Goal: Task Accomplishment & Management: Complete application form

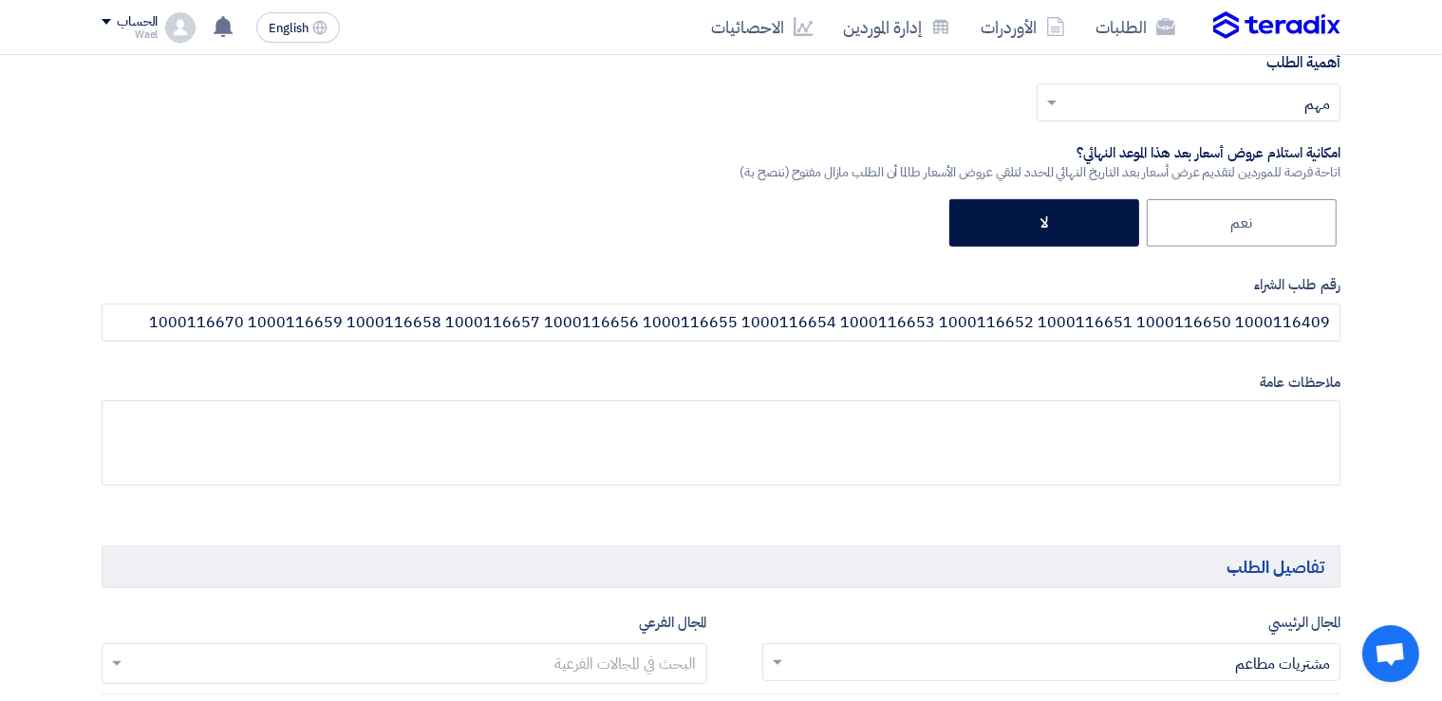
scroll to position [737, 0]
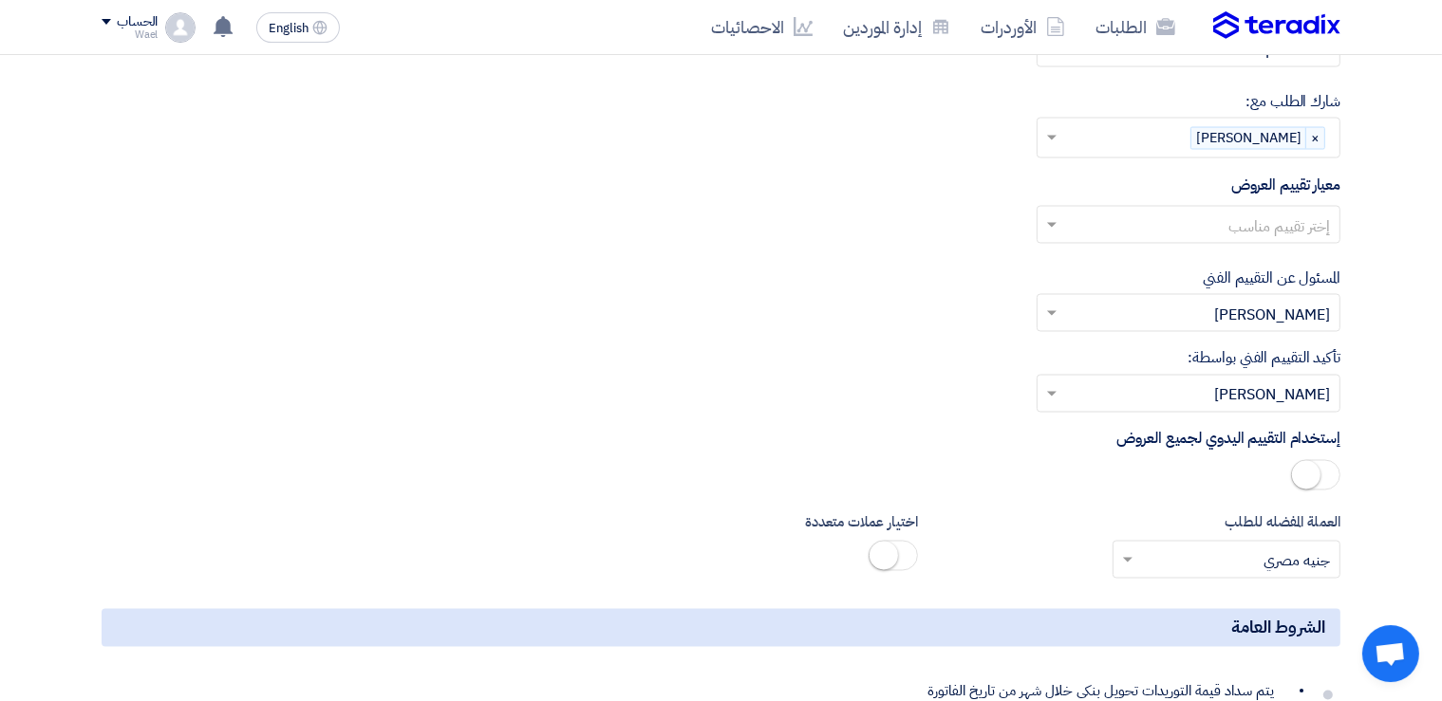
scroll to position [3254, 0]
click at [132, 17] on div "الحساب" at bounding box center [137, 22] width 41 height 16
click at [249, 214] on link "الإعدادات" at bounding box center [201, 224] width 167 height 22
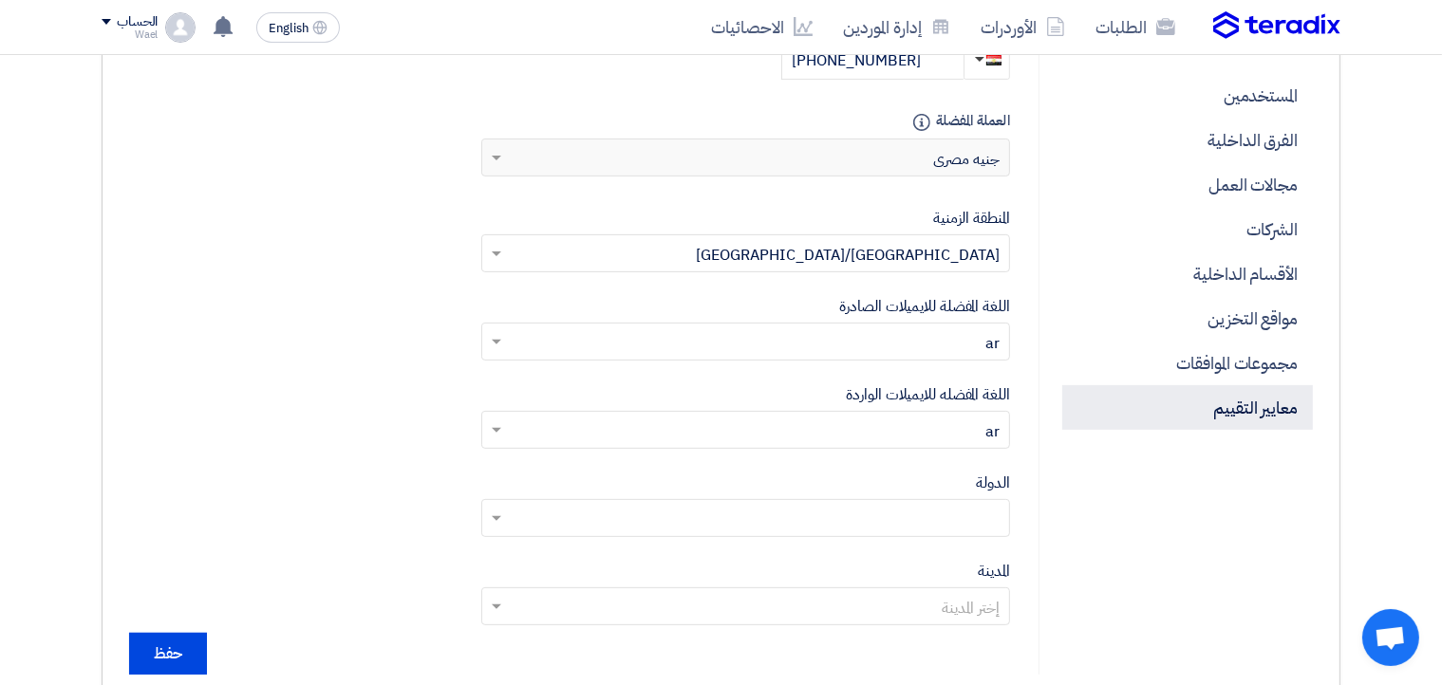
scroll to position [615, 0]
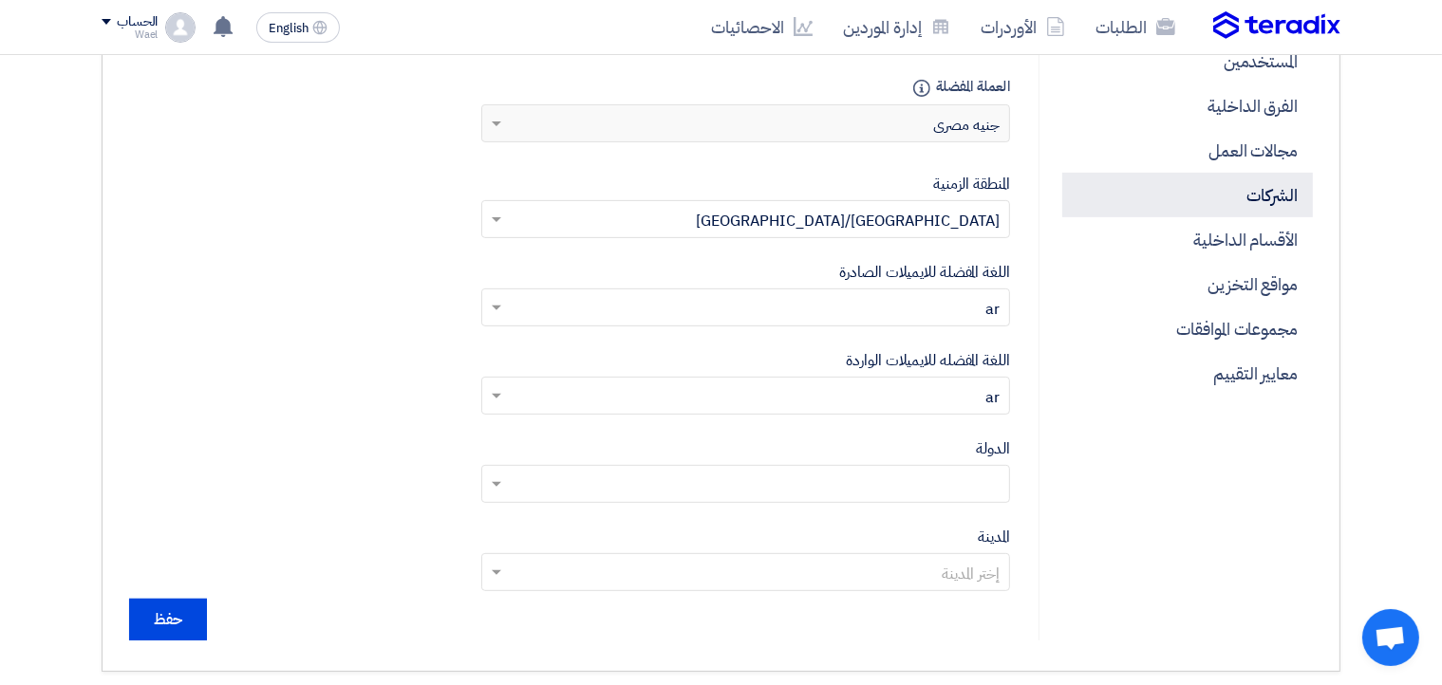
click at [1269, 192] on p "الشركات" at bounding box center [1187, 195] width 251 height 45
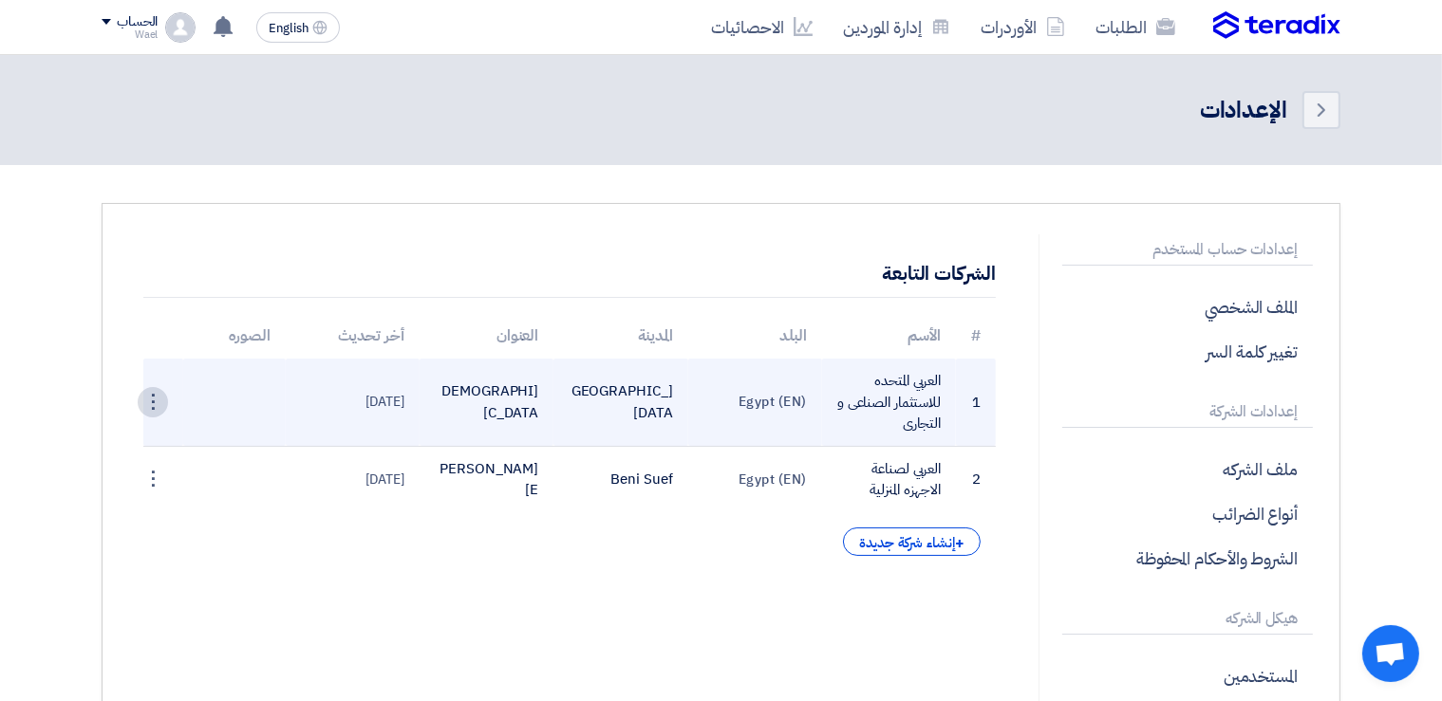
click at [150, 401] on div "⋮" at bounding box center [153, 402] width 30 height 30
click at [126, 439] on link "تعديل الشركة" at bounding box center [116, 438] width 102 height 28
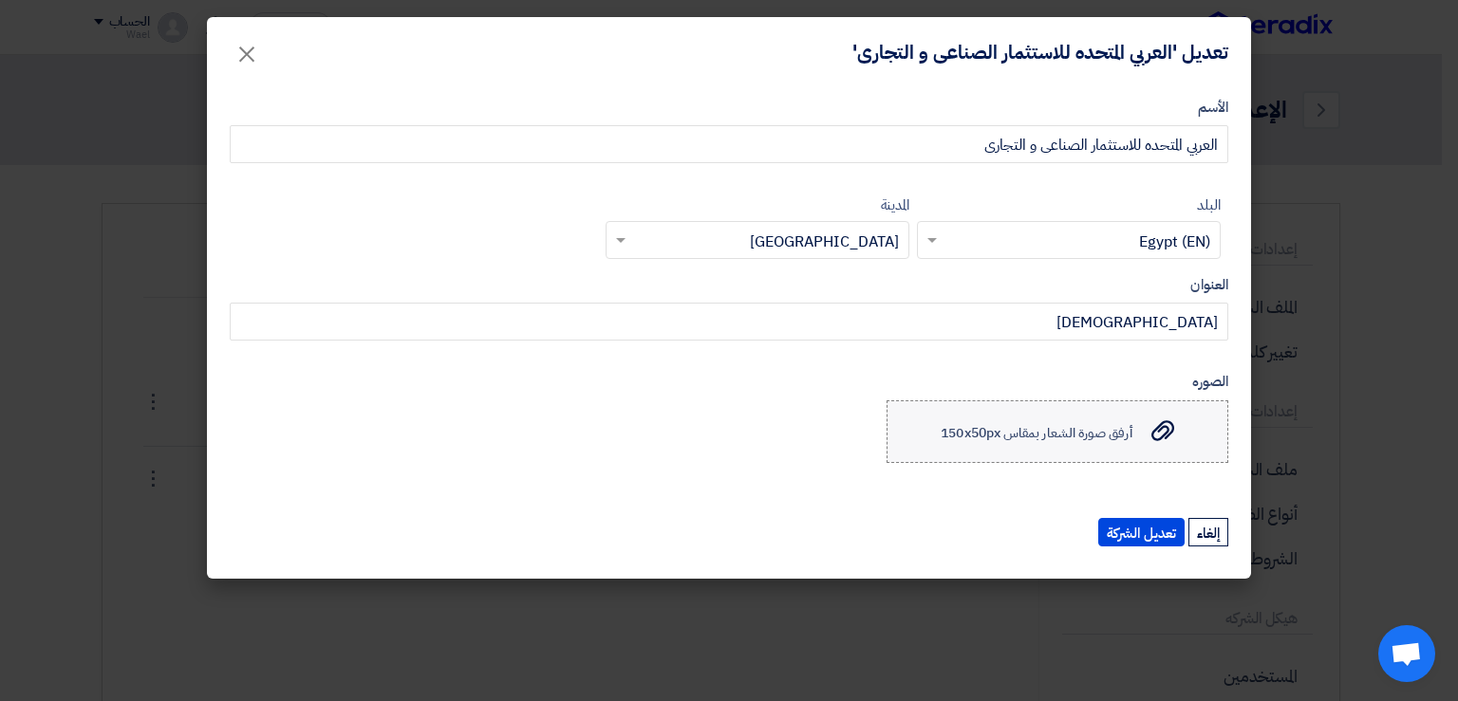
click at [1078, 438] on span "أرفق صورة الشعار بمقاس 150x50px" at bounding box center [1036, 432] width 191 height 20
click at [0, 0] on input "أرفق صورة الشعار بمقاس 150x50px أرفق صورة الشعار بمقاس 150x50px" at bounding box center [0, 0] width 0 height 0
click at [1059, 431] on span "أرفق صورة الشعار بمقاس 150x50px" at bounding box center [1036, 432] width 191 height 20
click at [0, 0] on input "أرفق صورة الشعار بمقاس 150x50px أرفق صورة الشعار بمقاس 150x50px" at bounding box center [0, 0] width 0 height 0
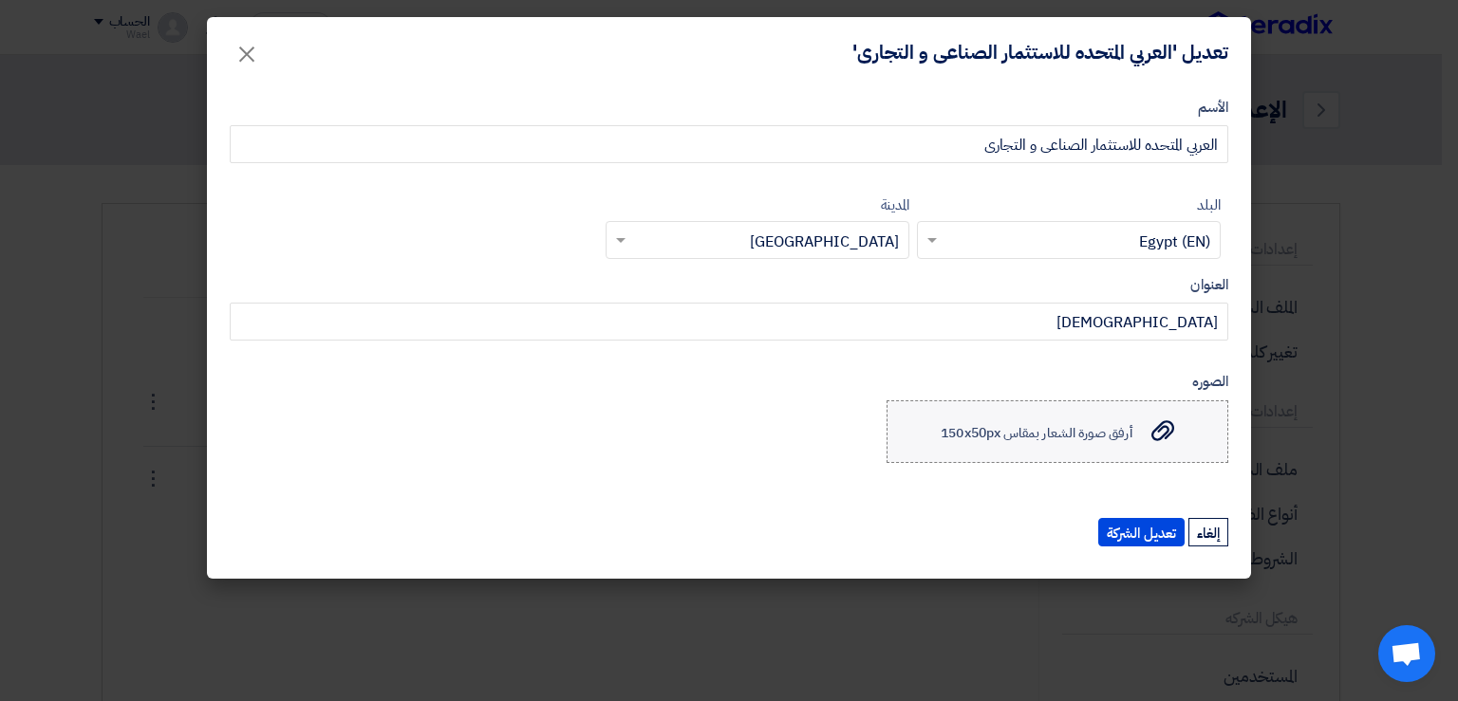
click at [1112, 435] on span "أرفق صورة الشعار بمقاس 150x50px" at bounding box center [1036, 432] width 191 height 20
click at [0, 0] on input "أرفق صورة الشعار بمقاس 150x50px أرفق صورة الشعار بمقاس 150x50px" at bounding box center [0, 0] width 0 height 0
click at [1076, 438] on span "أرفق صورة الشعار بمقاس 150x50px" at bounding box center [1036, 432] width 191 height 20
click at [0, 0] on input "أرفق صورة الشعار بمقاس 150x50px أرفق صورة الشعار بمقاس 150x50px" at bounding box center [0, 0] width 0 height 0
click at [1072, 438] on span "أرفق صورة الشعار بمقاس 150x50px" at bounding box center [1036, 432] width 191 height 20
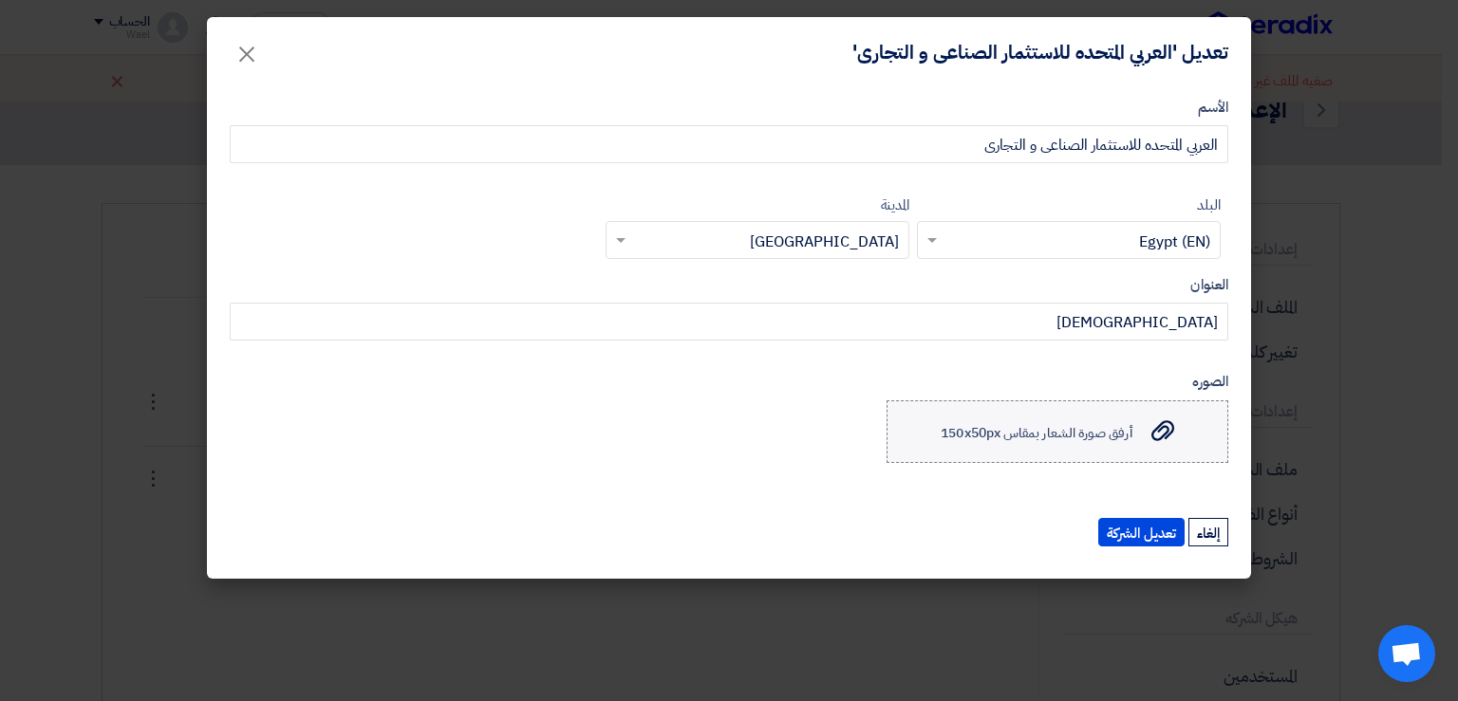
click at [0, 0] on input "أرفق صورة الشعار بمقاس 150x50px أرفق صورة الشعار بمقاس 150x50px" at bounding box center [0, 0] width 0 height 0
click at [1127, 534] on button "تعديل الشركة" at bounding box center [1141, 532] width 86 height 28
click at [1206, 533] on button "إلغاء" at bounding box center [1208, 532] width 40 height 28
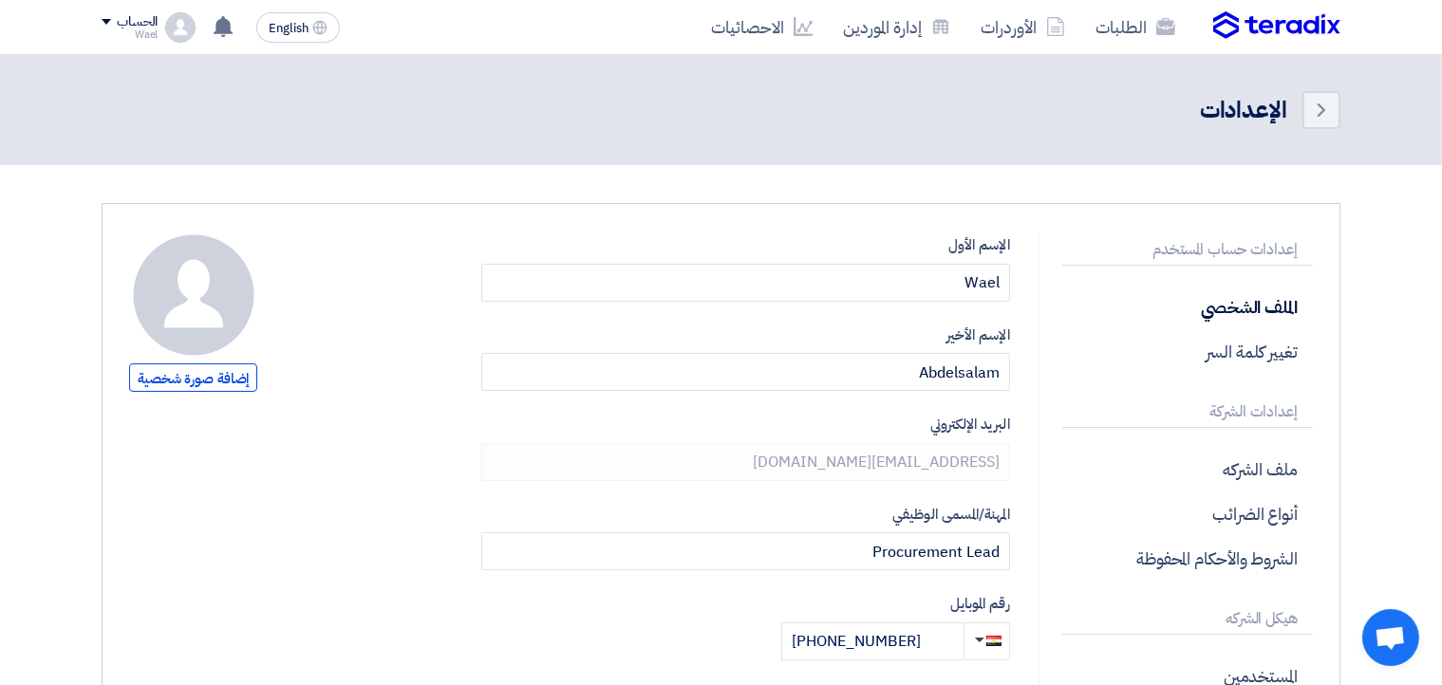
click at [136, 14] on div "الحساب" at bounding box center [137, 22] width 41 height 16
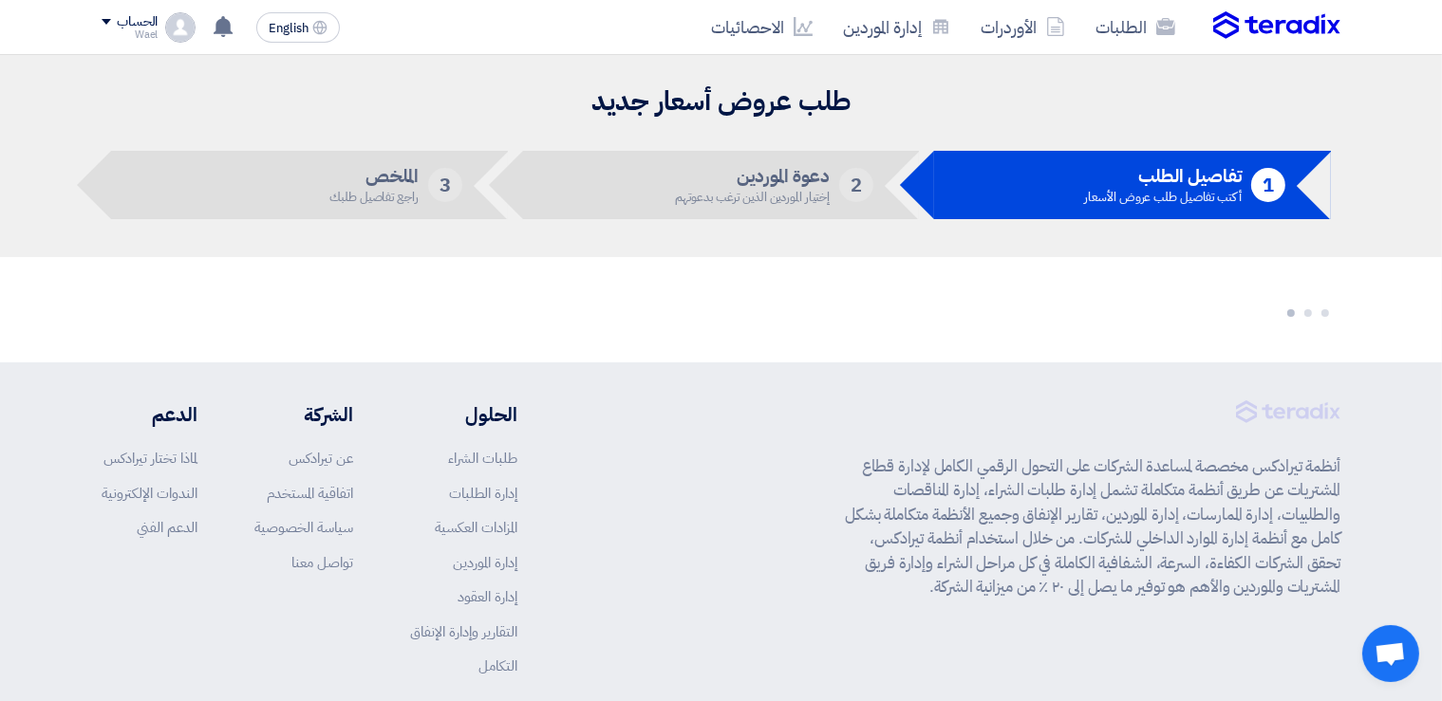
click at [1113, 191] on div "أكتب تفاصيل طلب عروض الأسعار" at bounding box center [1163, 197] width 157 height 12
click at [1125, 191] on div "أكتب تفاصيل طلب عروض الأسعار" at bounding box center [1163, 197] width 157 height 12
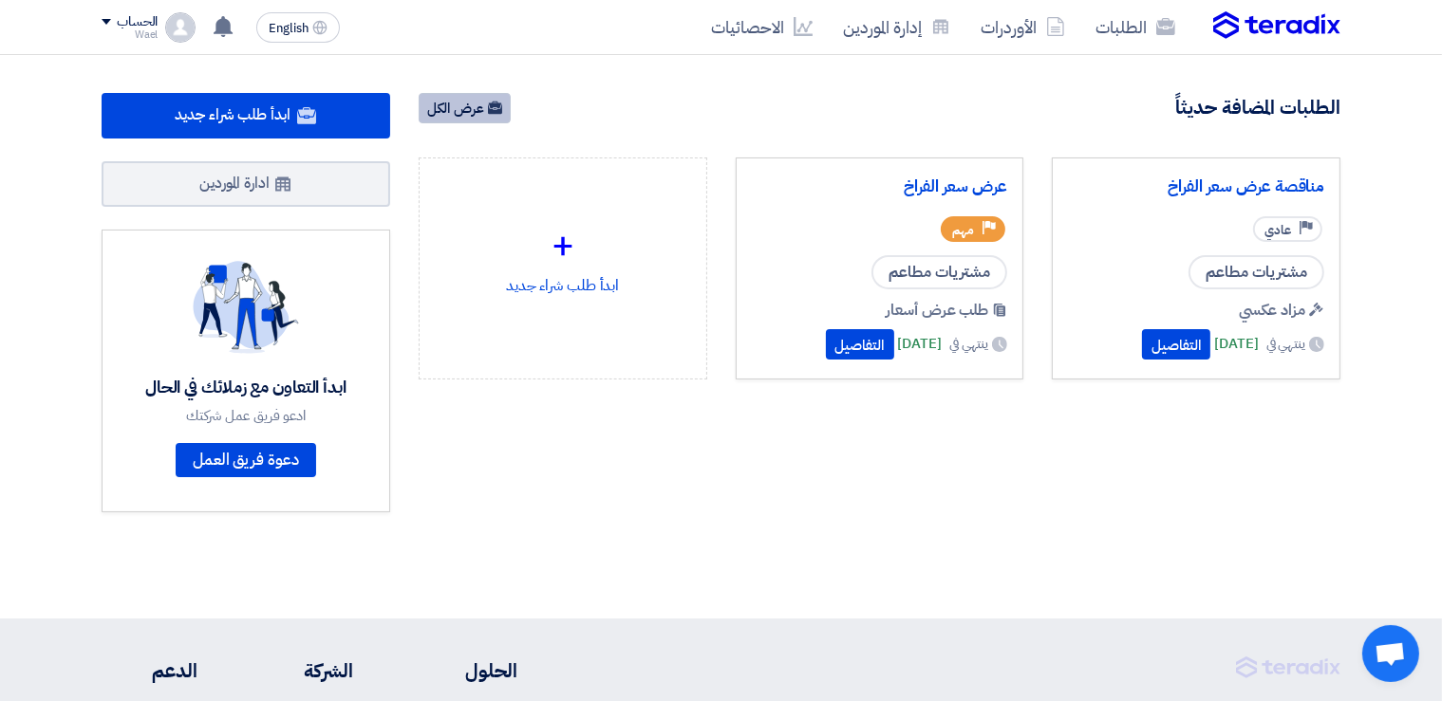
click at [457, 103] on link "عرض الكل" at bounding box center [465, 108] width 92 height 30
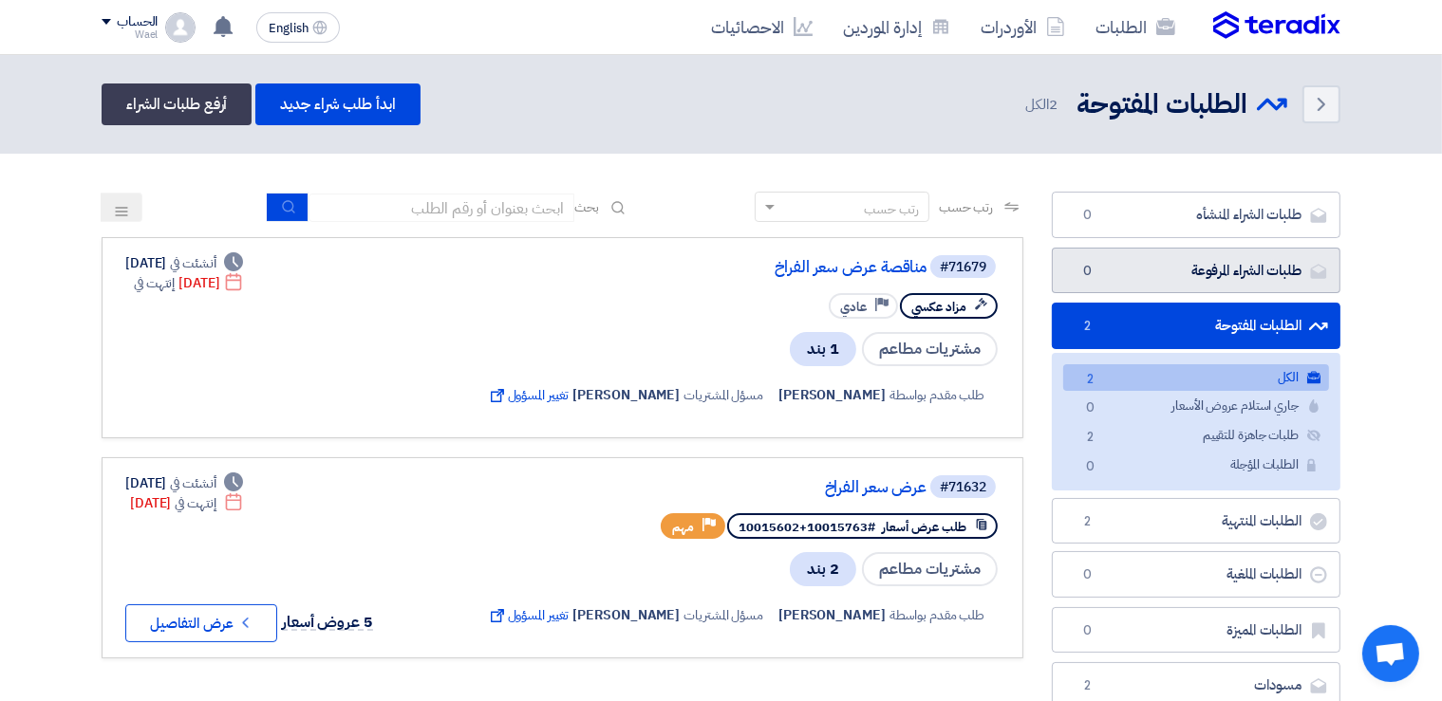
click at [1236, 270] on link "طلبات الشراء المرفوعة طلبات الشراء المرفوعة 0" at bounding box center [1196, 271] width 289 height 47
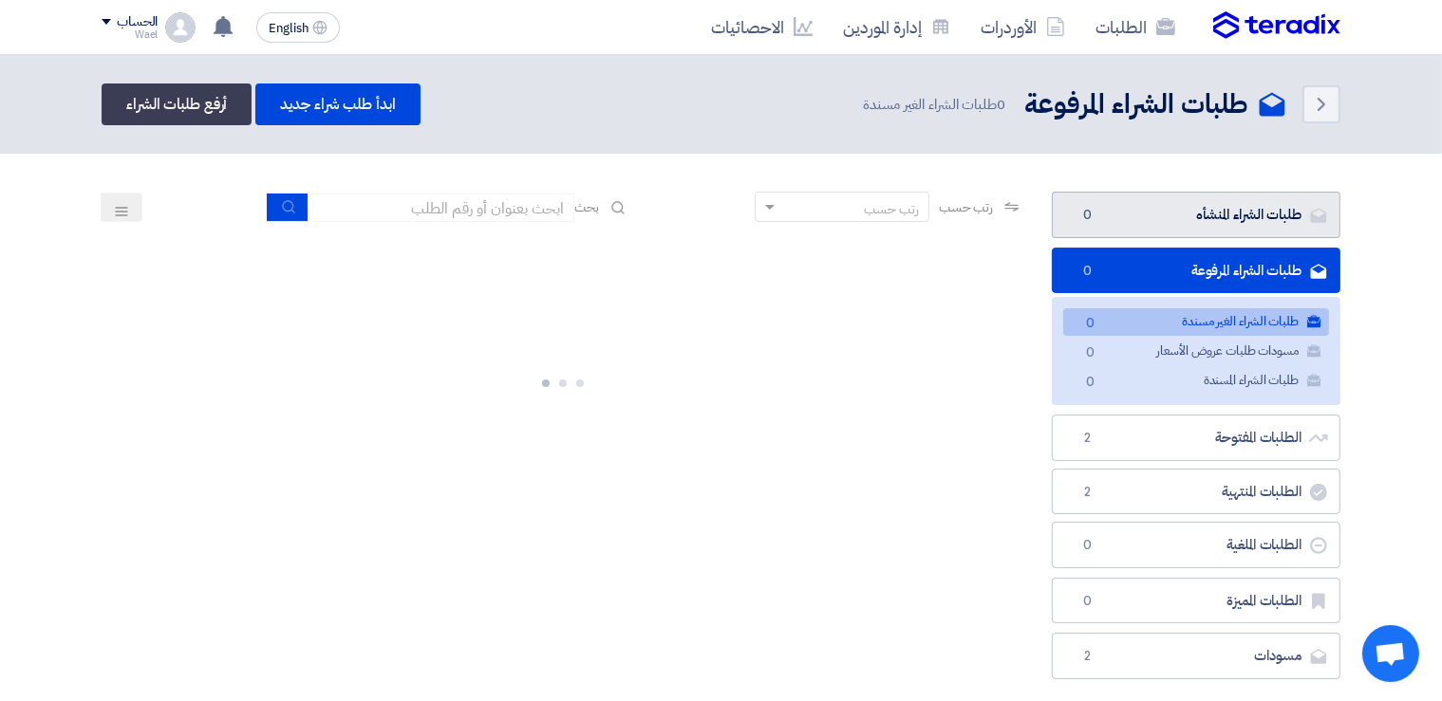
click at [1205, 214] on link "طلبات الشراء المنشأه طلبات الشراء المنشأه 0" at bounding box center [1196, 215] width 289 height 47
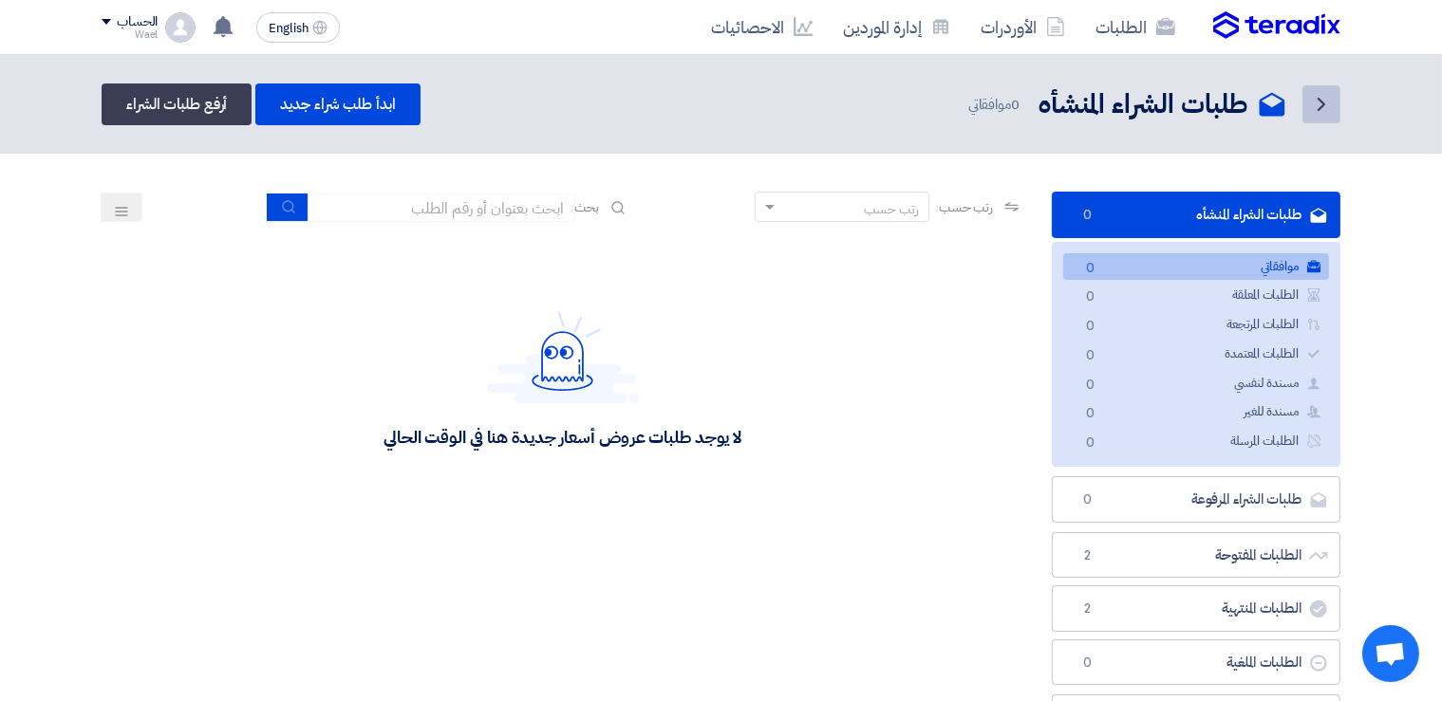
click at [1317, 102] on icon "Back" at bounding box center [1321, 104] width 23 height 23
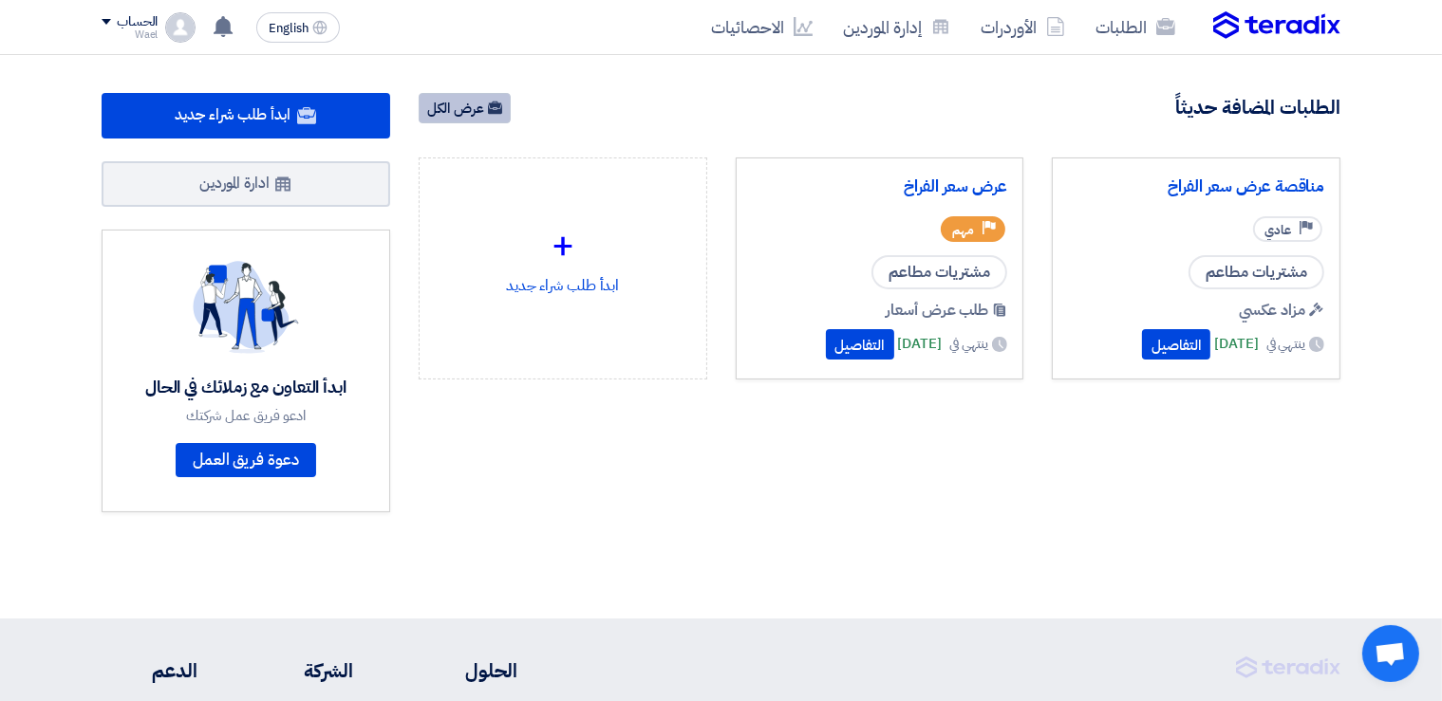
click at [463, 105] on link "عرض الكل" at bounding box center [465, 108] width 92 height 30
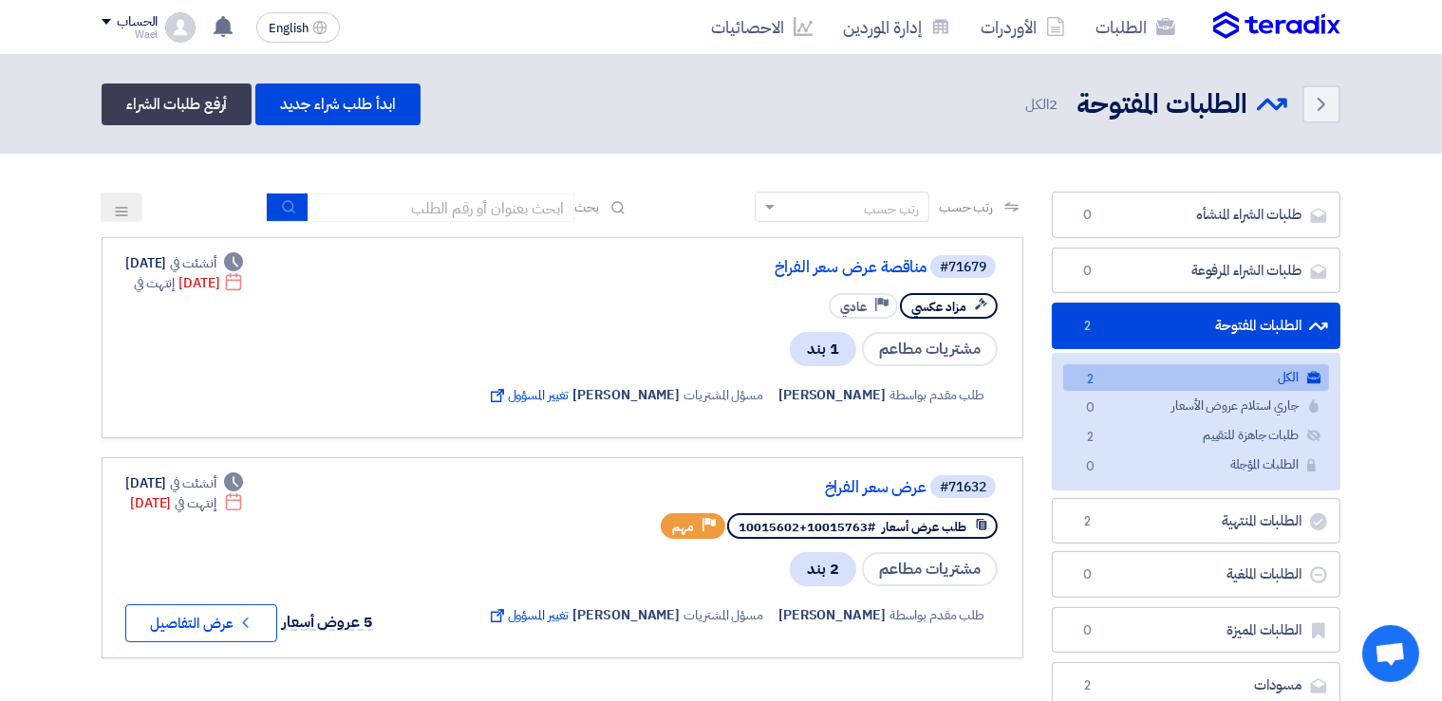
click at [1032, 98] on span "2 الكل" at bounding box center [1043, 105] width 36 height 22
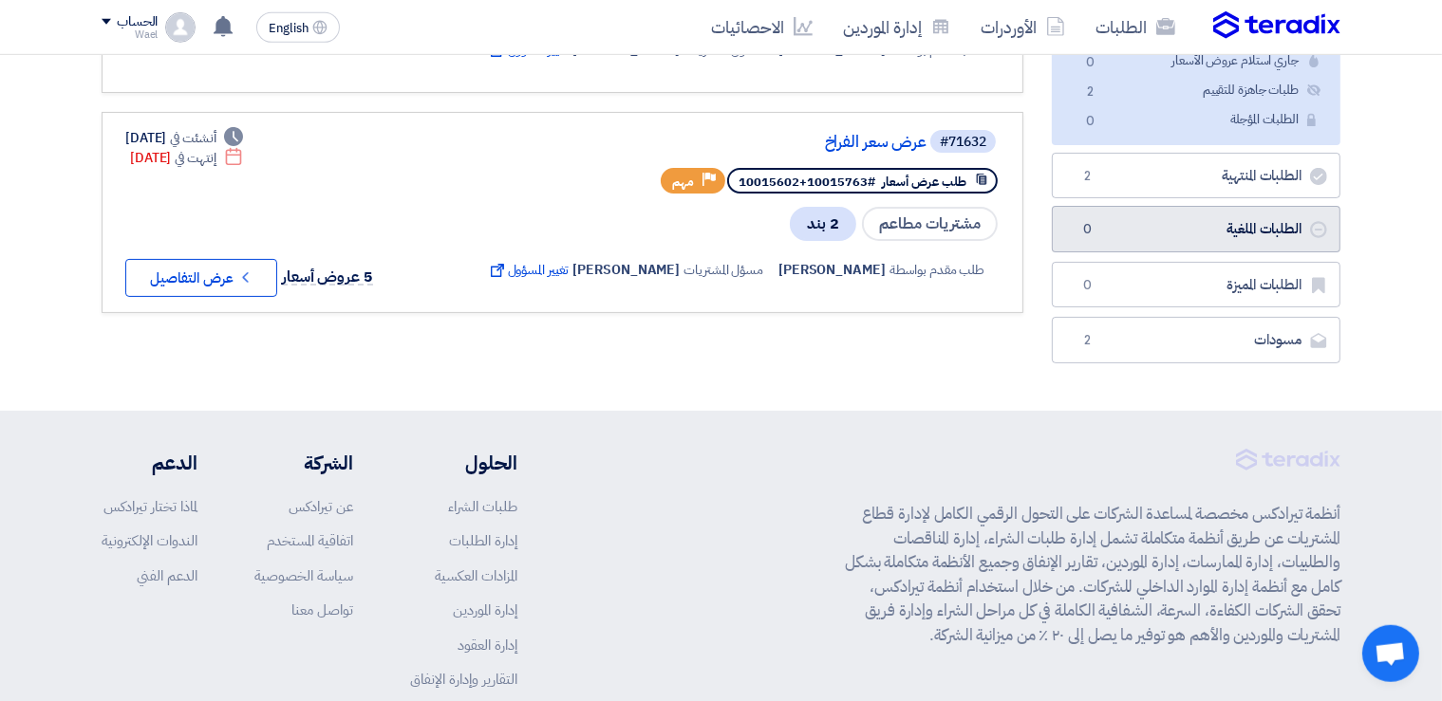
scroll to position [368, 0]
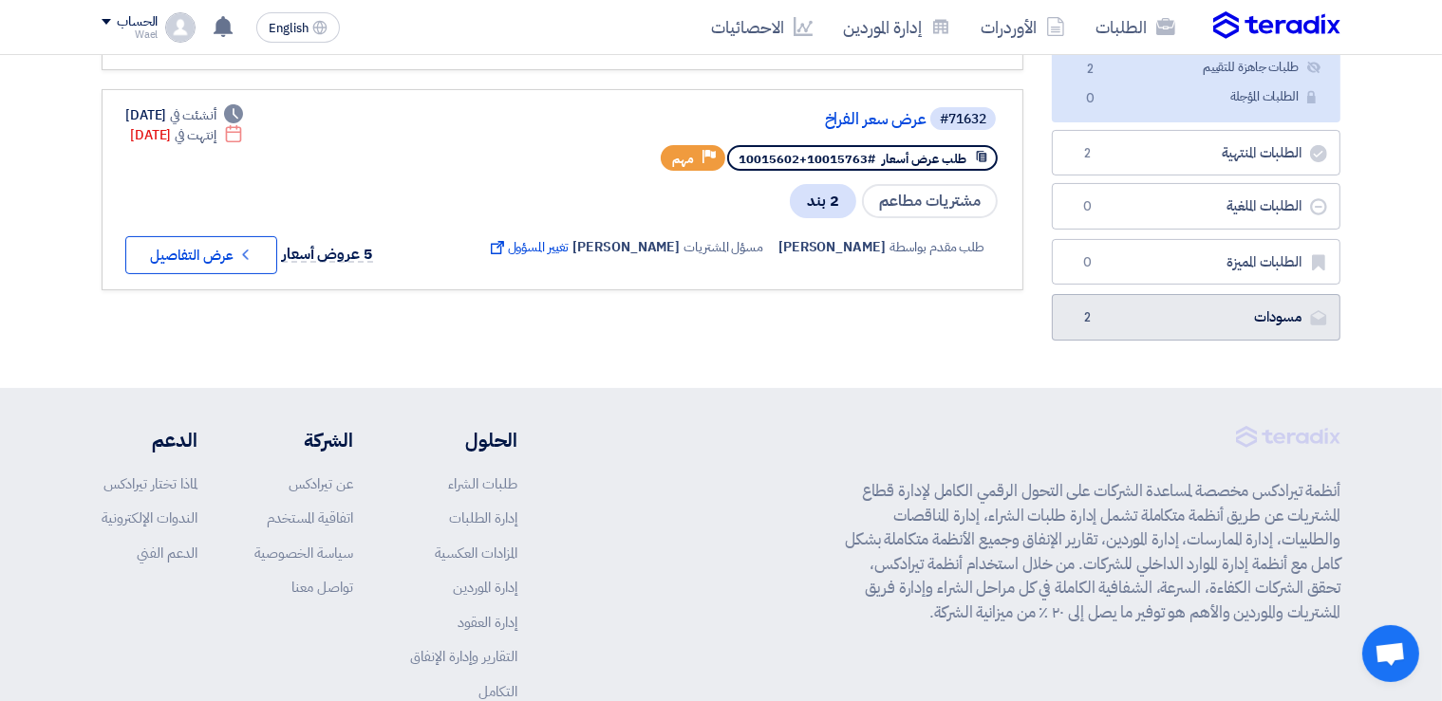
click at [1221, 306] on link "مسودات [GEOGRAPHIC_DATA] 2" at bounding box center [1196, 317] width 289 height 47
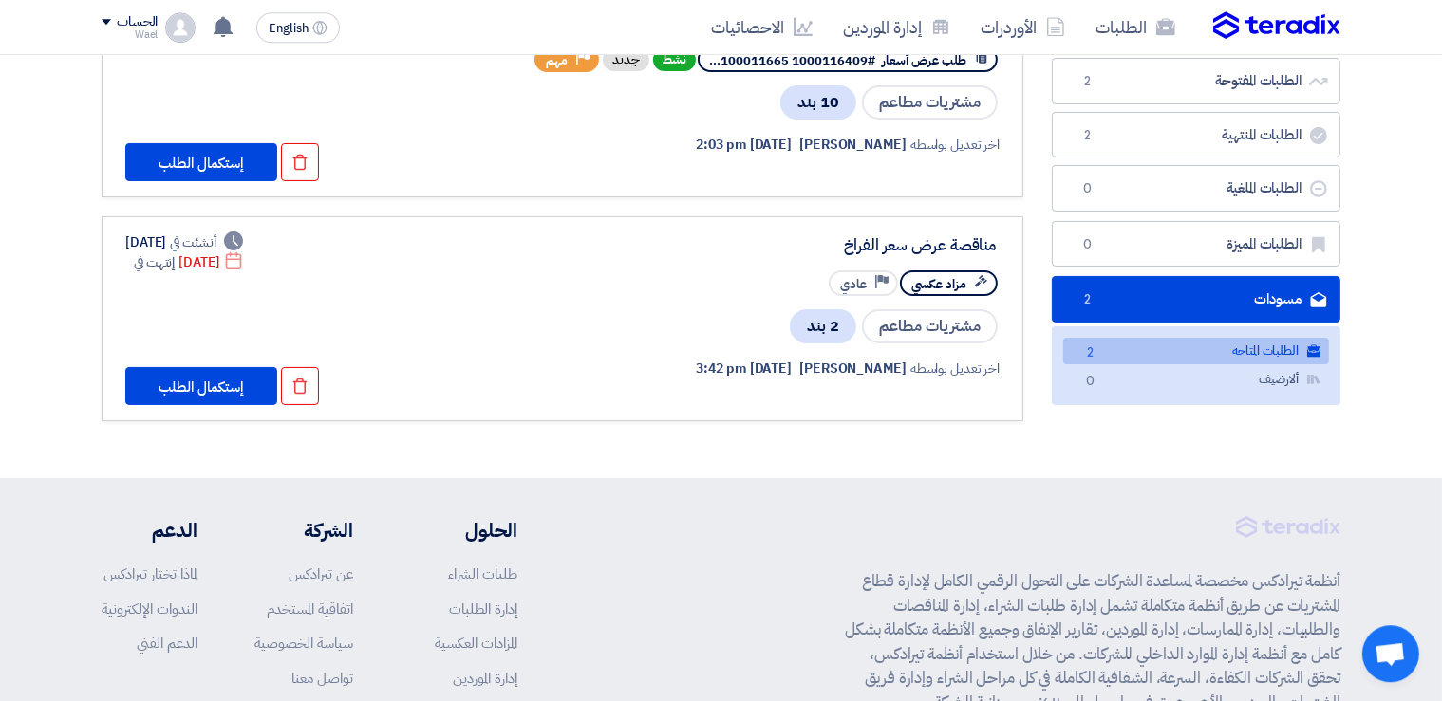
scroll to position [122, 0]
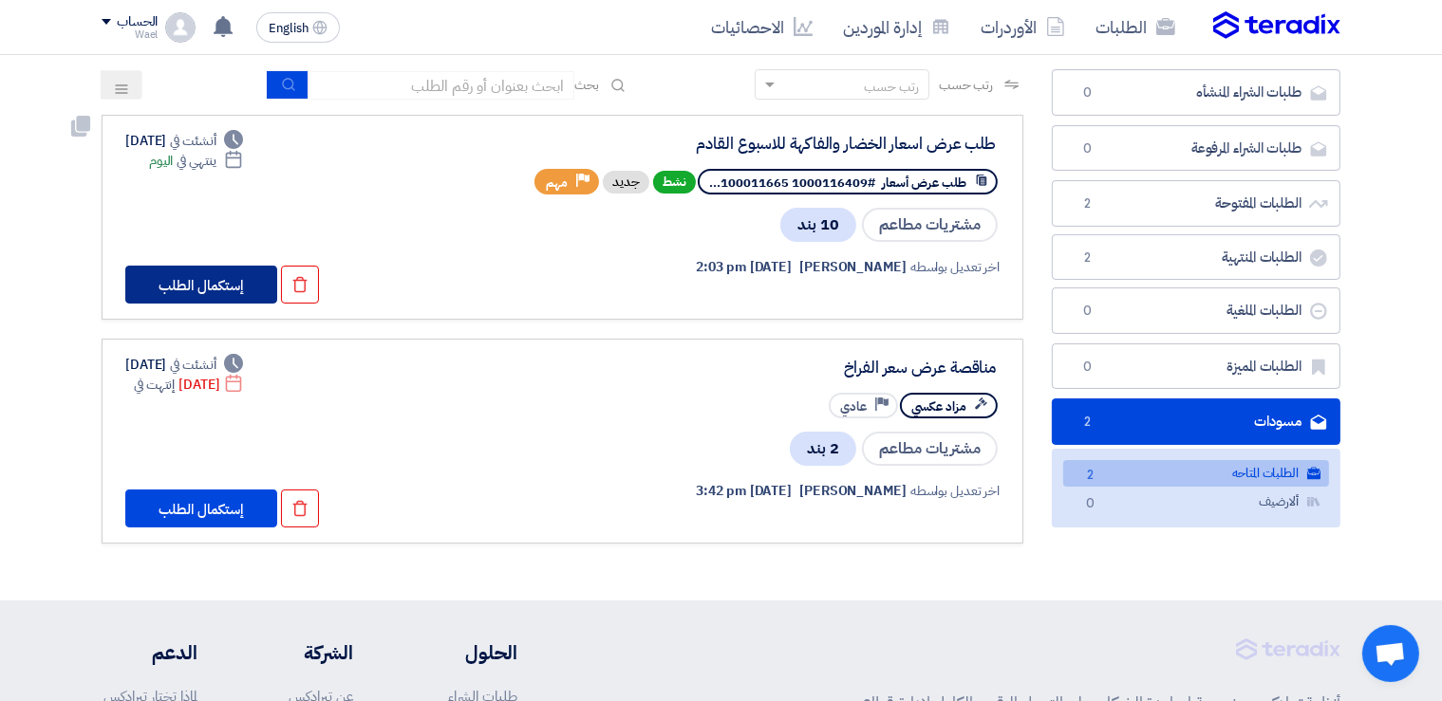
click at [205, 287] on button "إستكمال الطلب" at bounding box center [201, 285] width 152 height 38
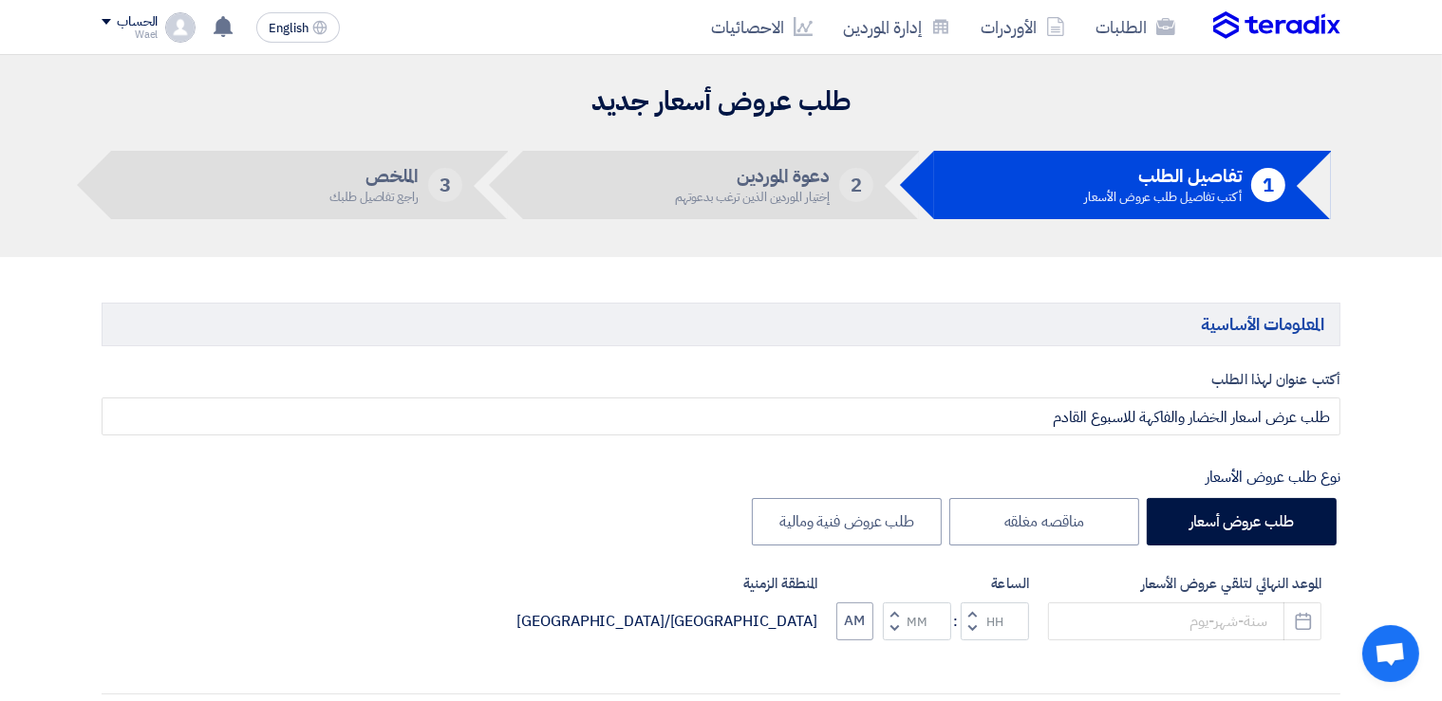
type input "[DATE]"
type input "10"
type input "00"
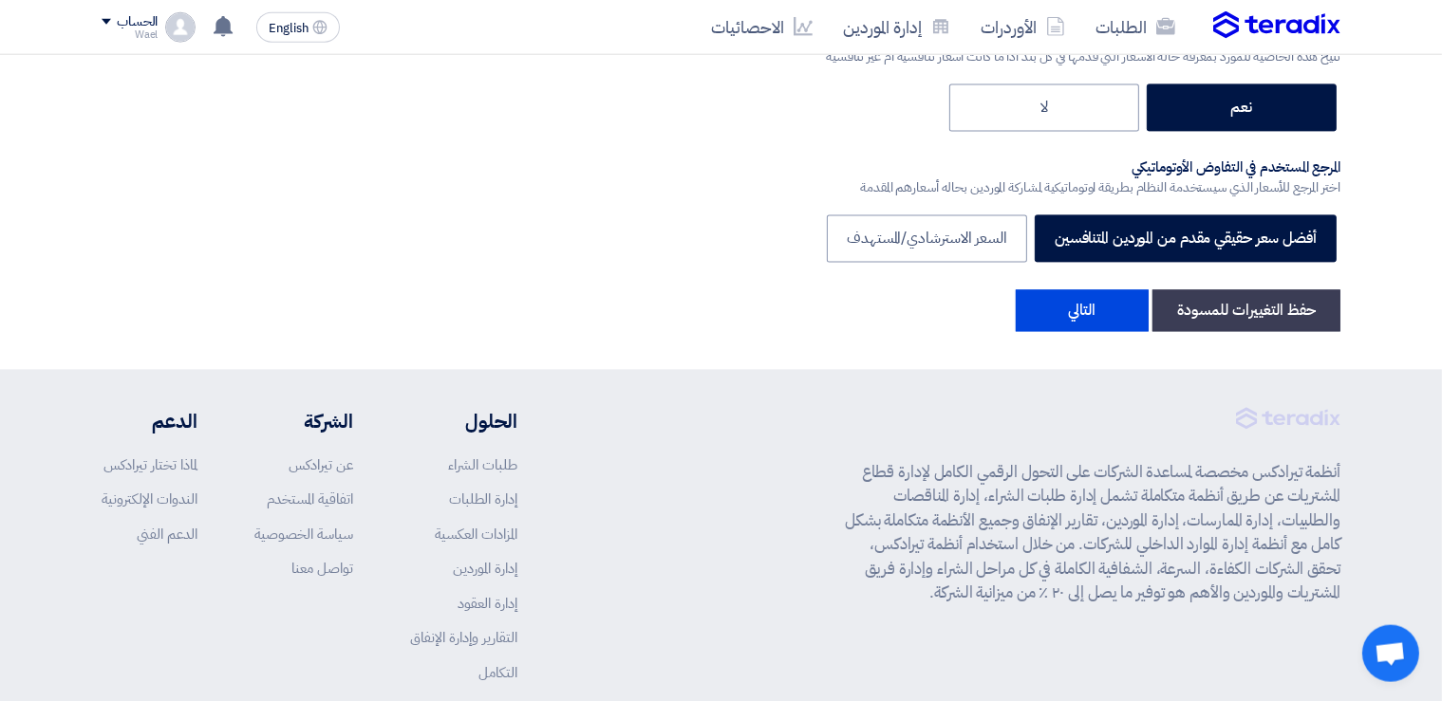
scroll to position [4331, 0]
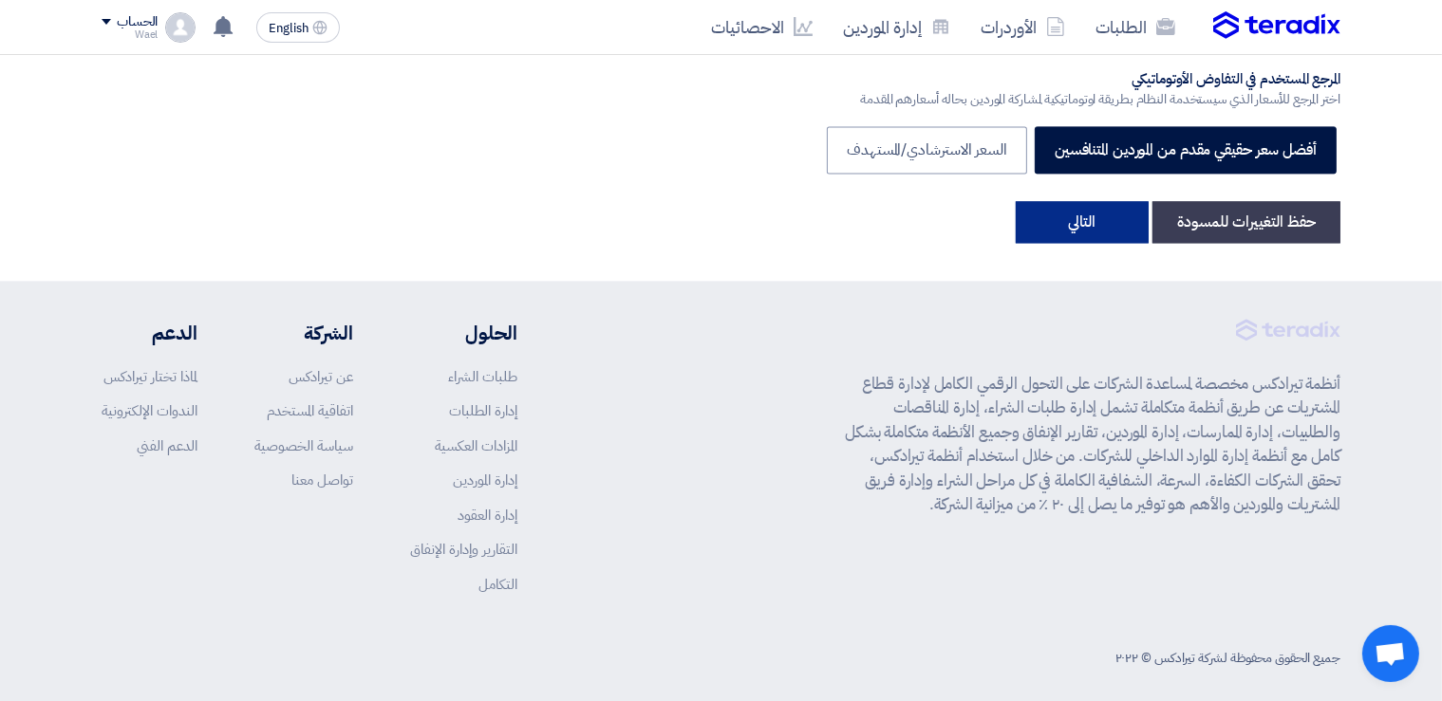
click at [1076, 208] on button "التالي" at bounding box center [1082, 222] width 133 height 42
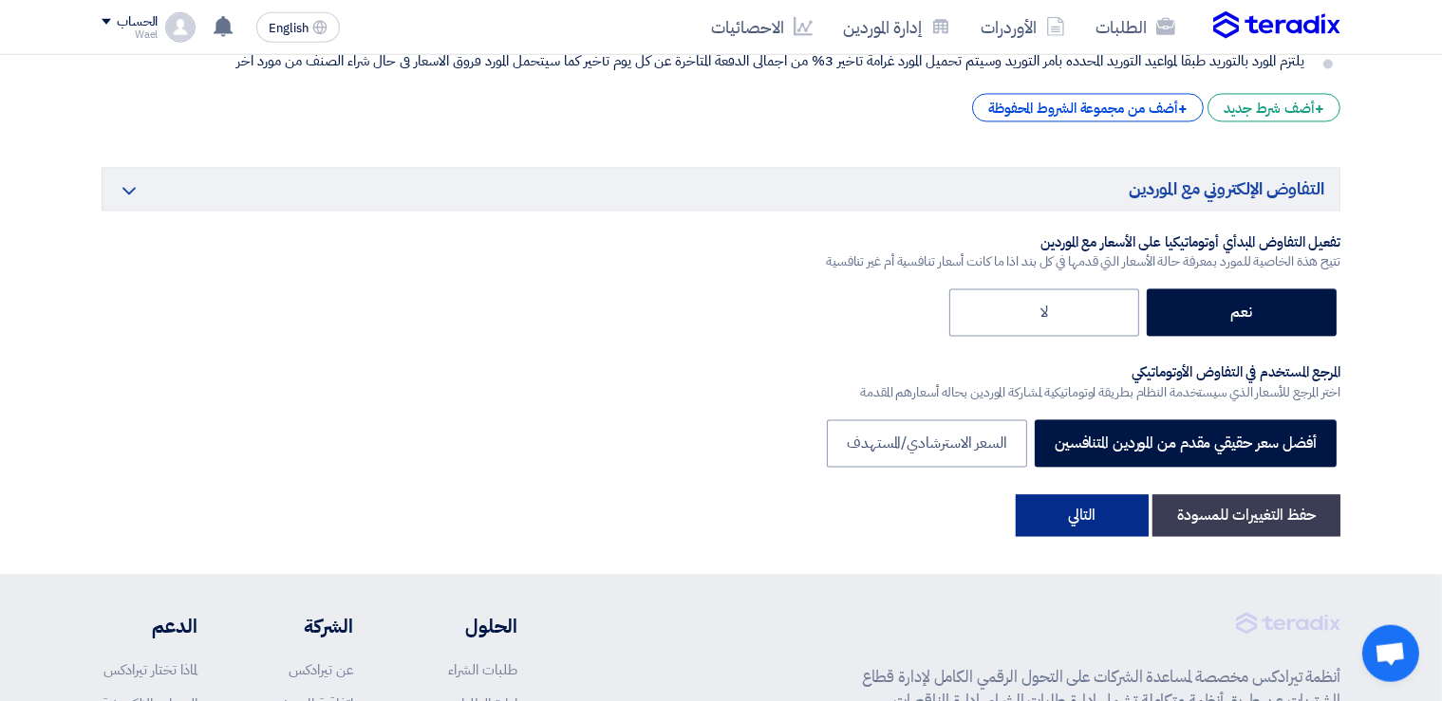
scroll to position [4182, 0]
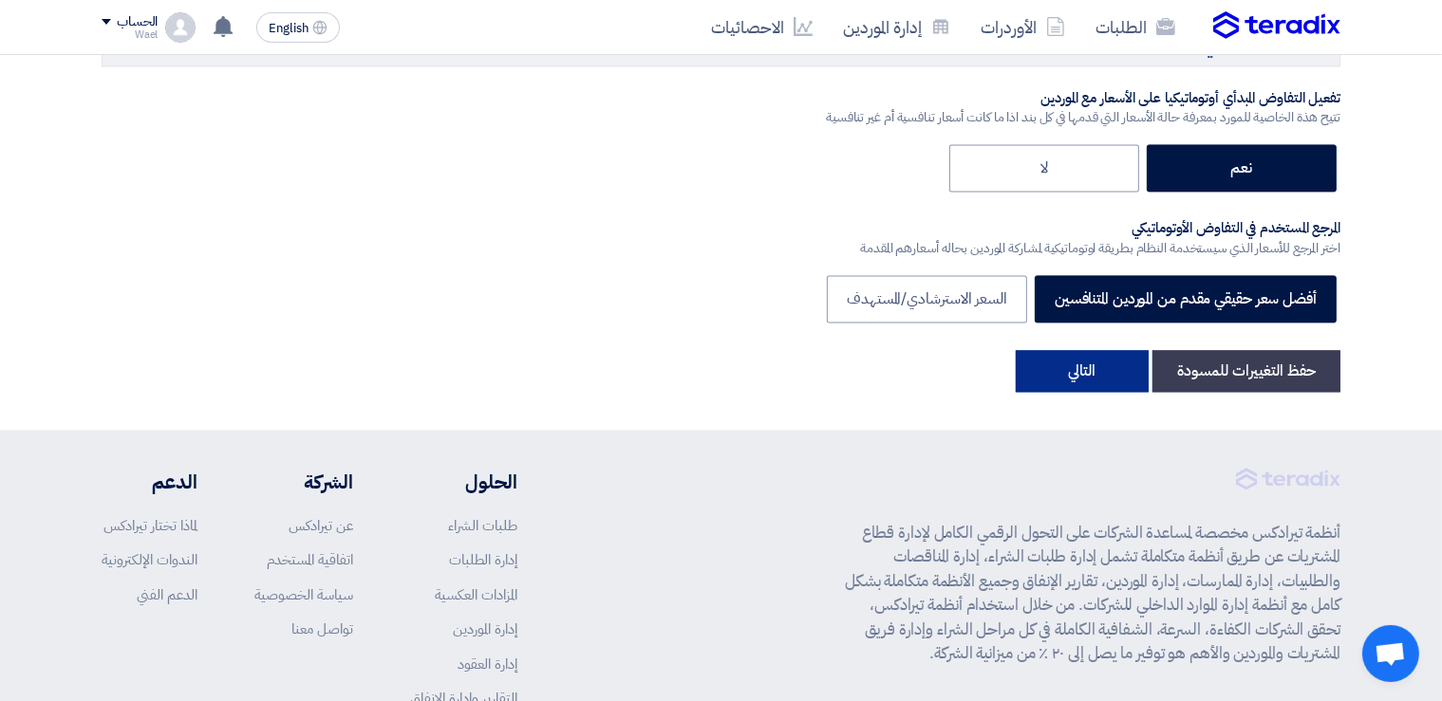
click at [1074, 355] on button "التالي" at bounding box center [1082, 371] width 133 height 42
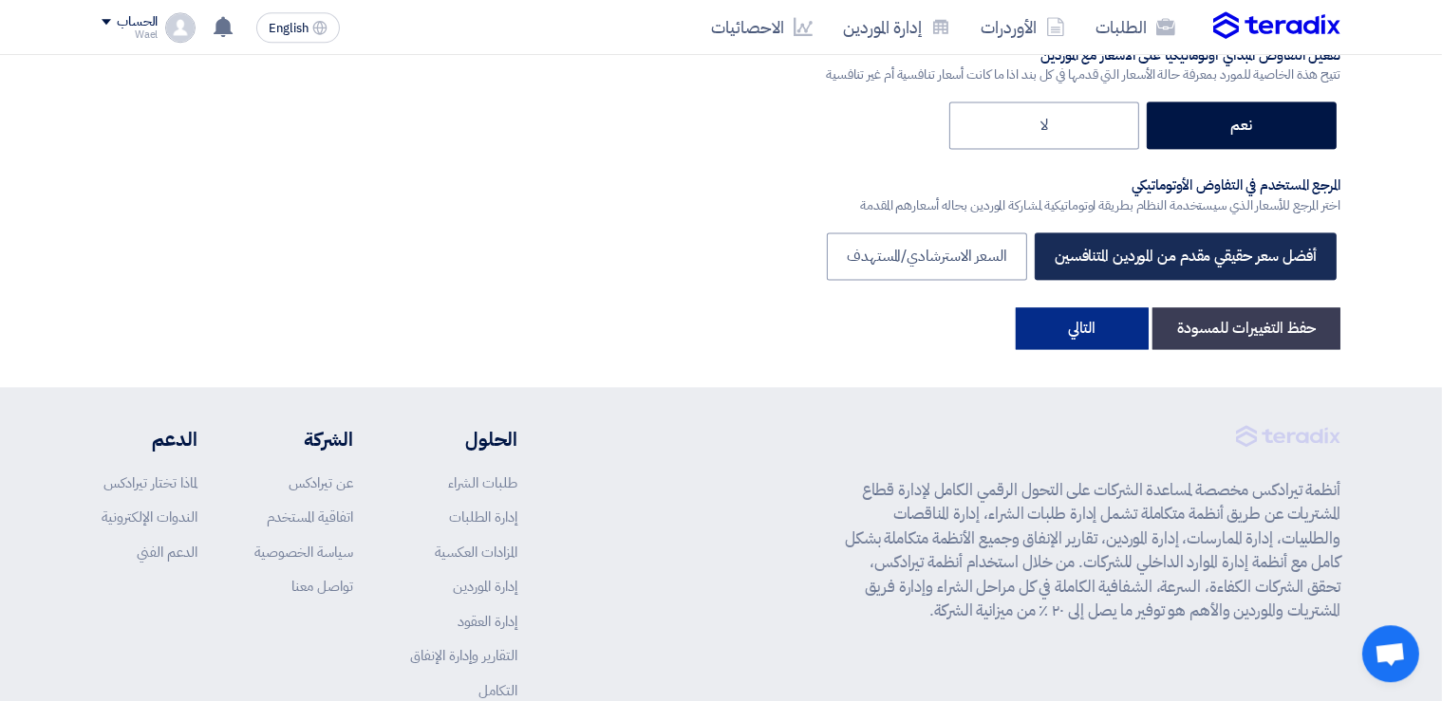
scroll to position [4085, 0]
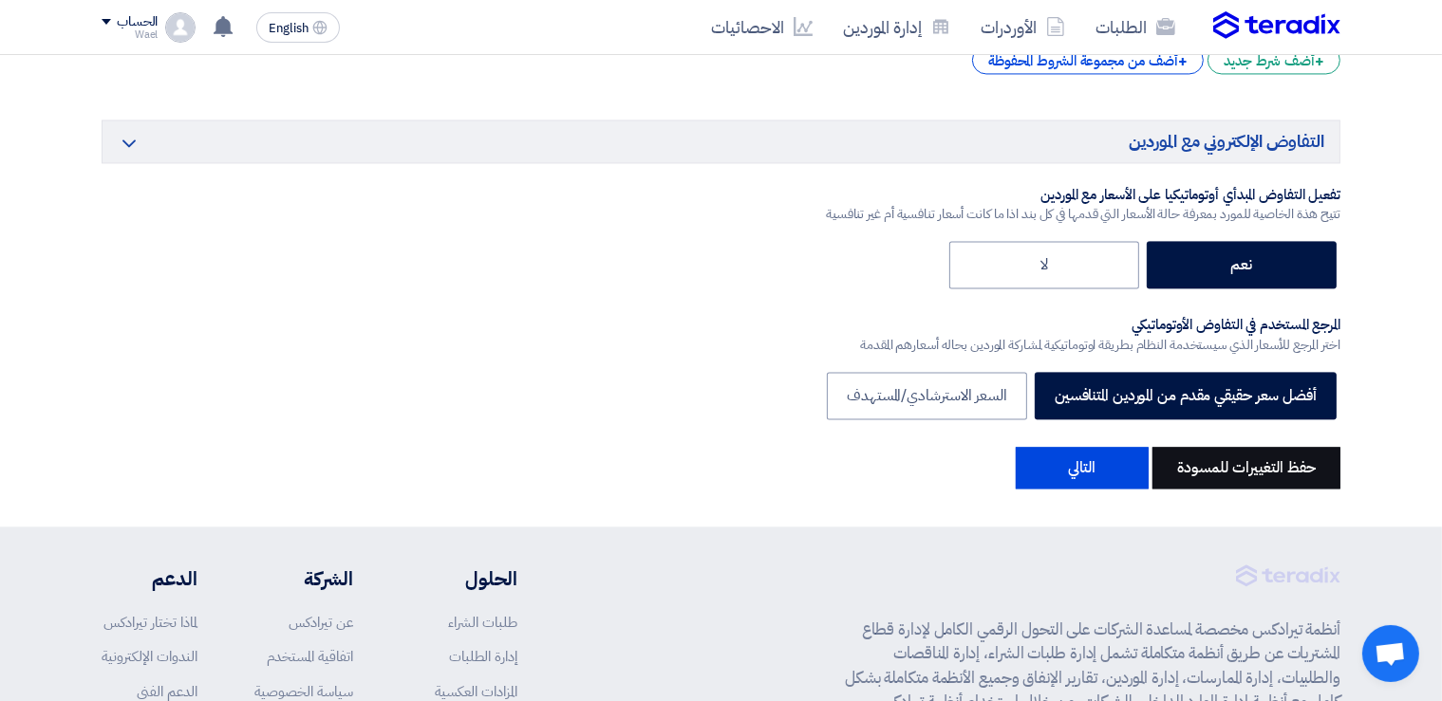
click at [1240, 454] on button "حفظ التغييرات للمسودة" at bounding box center [1246, 468] width 188 height 42
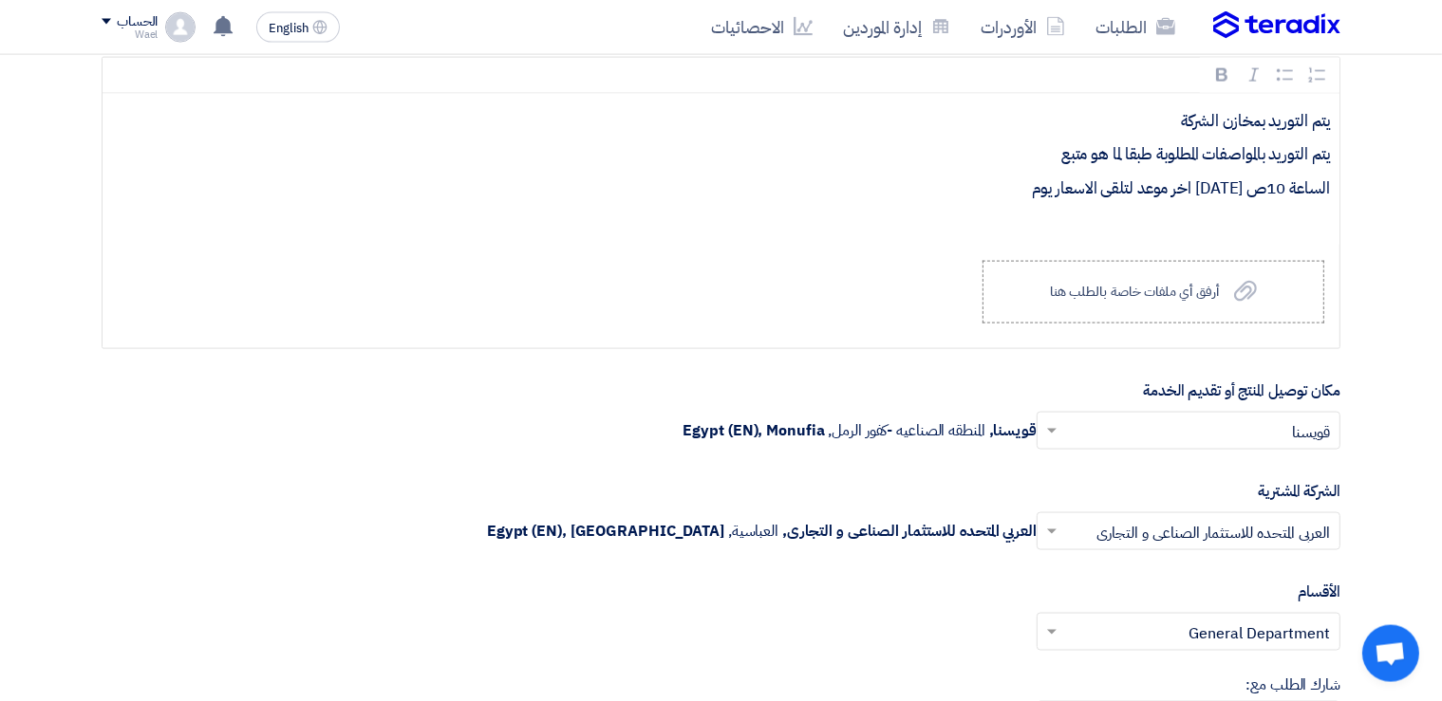
scroll to position [2608, 0]
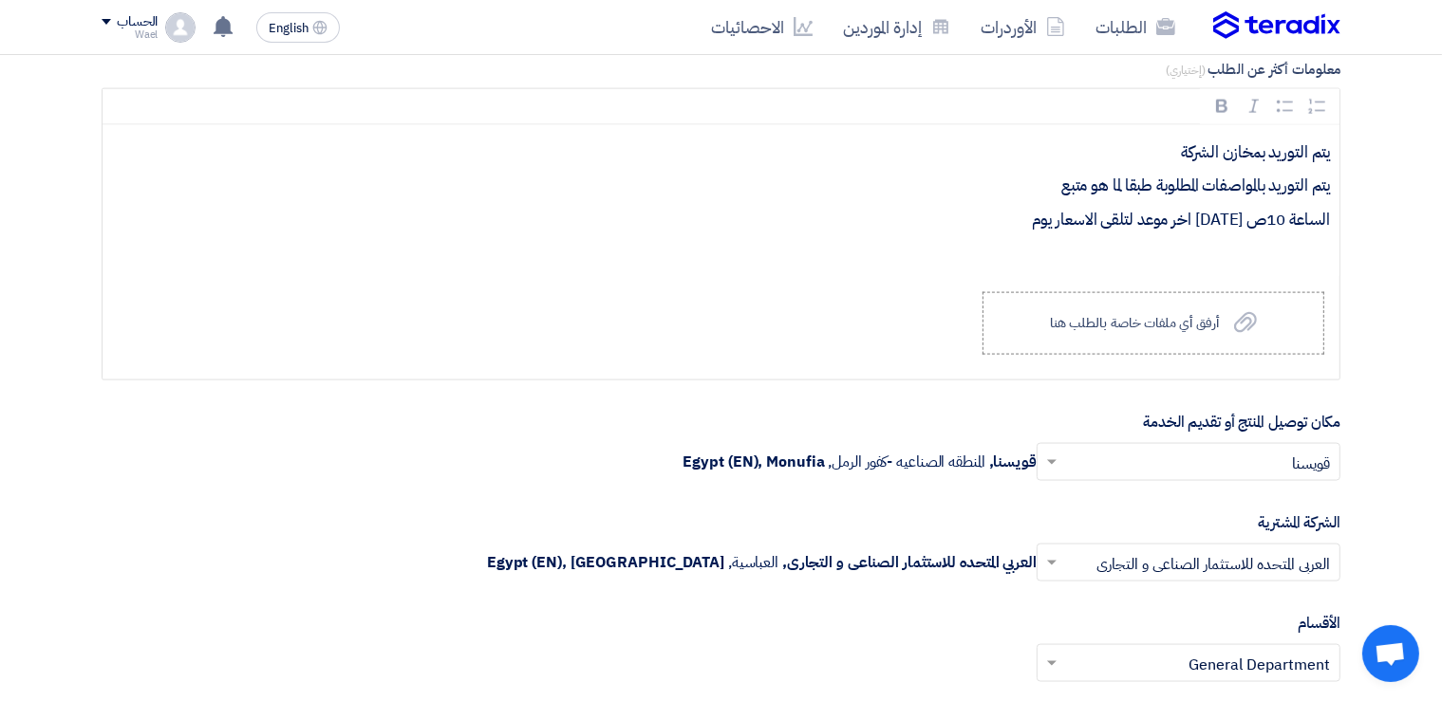
click at [1285, 25] on img at bounding box center [1276, 25] width 127 height 28
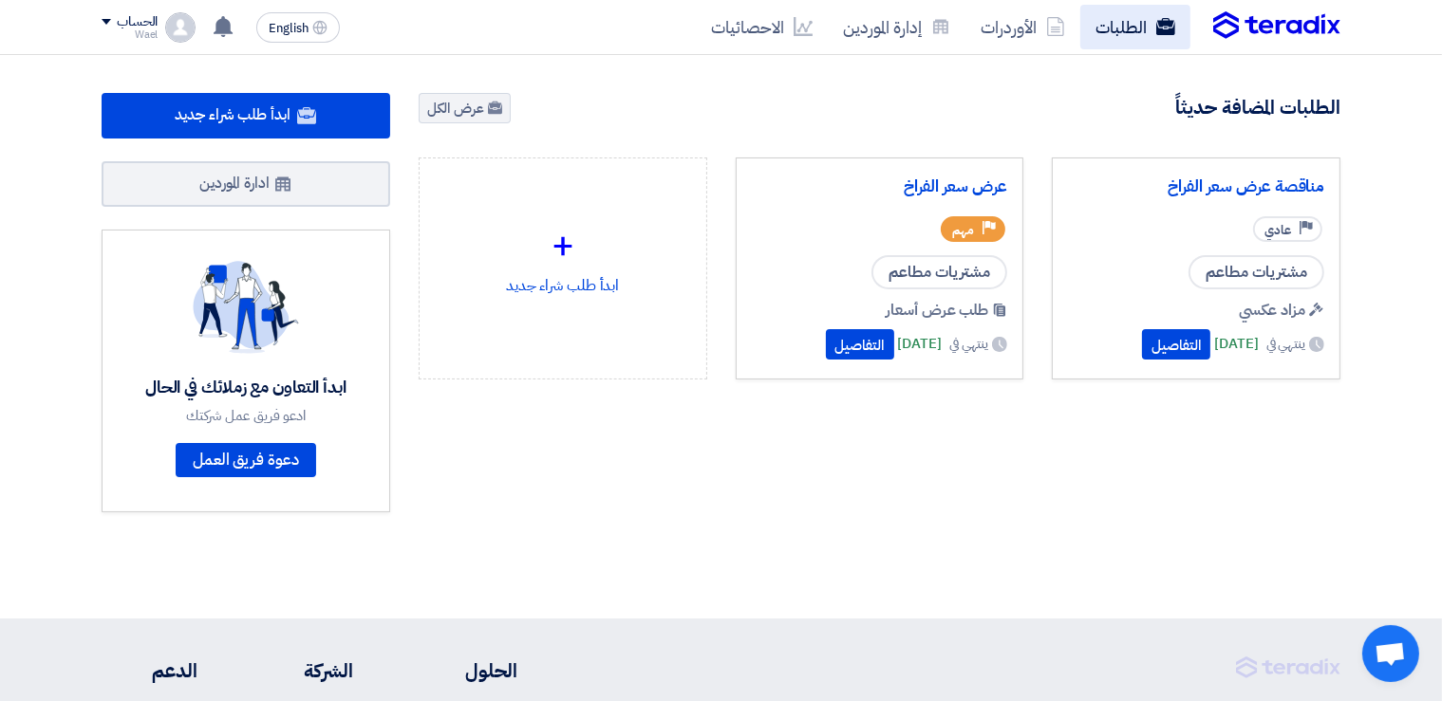
click at [1128, 23] on link "الطلبات" at bounding box center [1135, 27] width 110 height 45
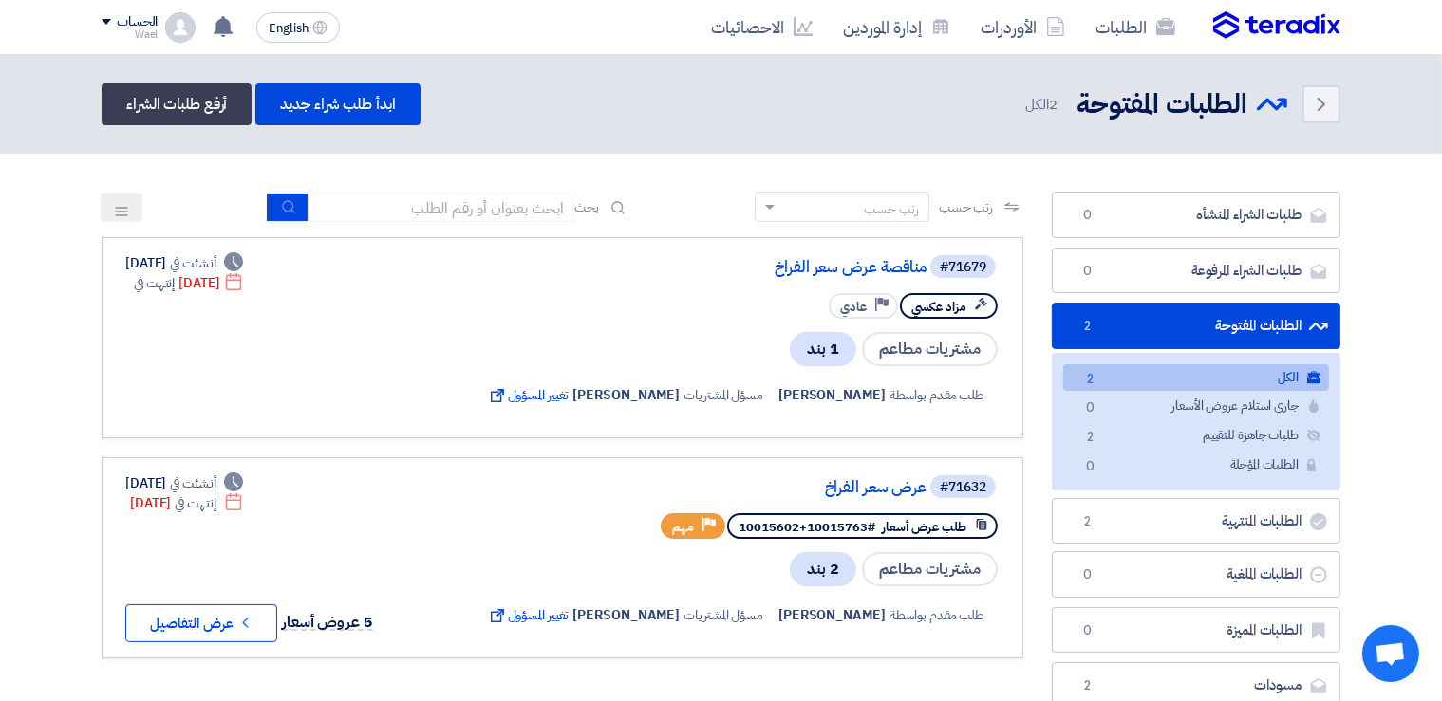
scroll to position [368, 0]
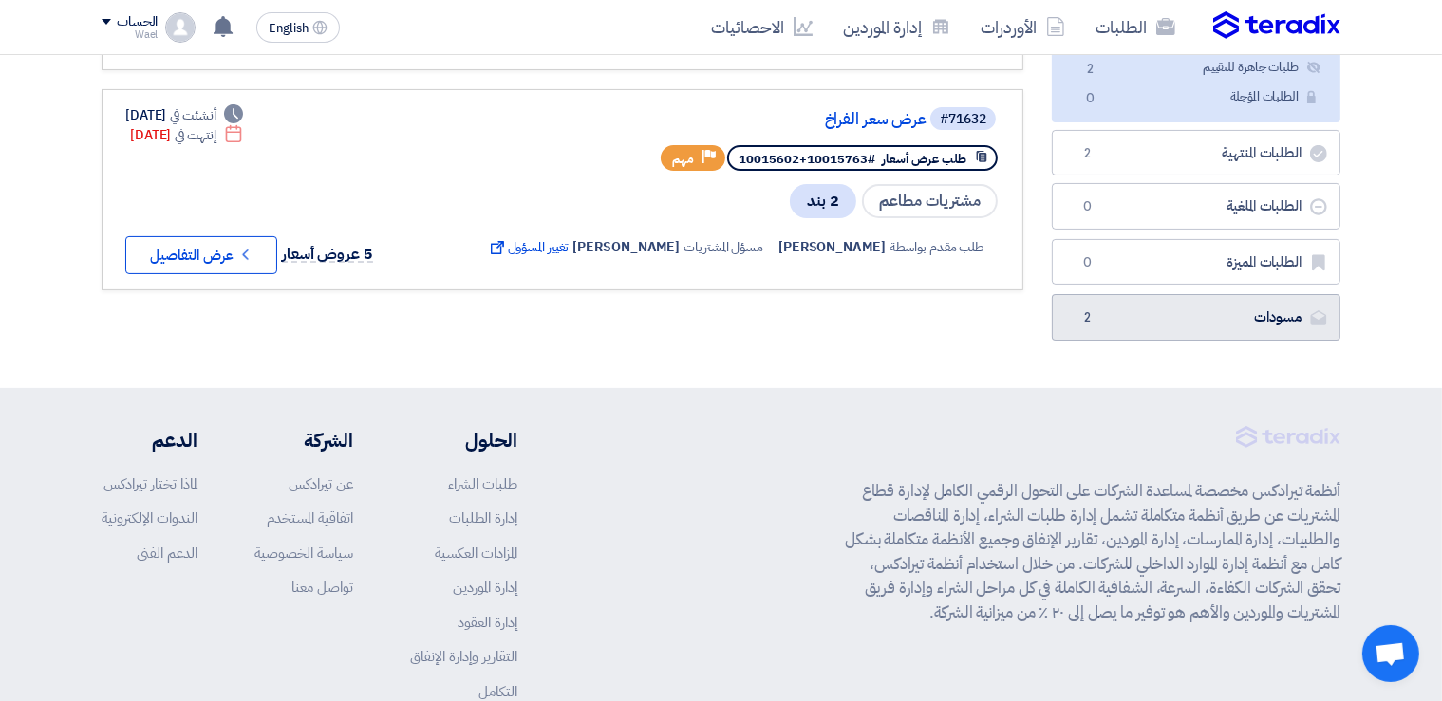
click at [1221, 322] on link "مسودات [GEOGRAPHIC_DATA] 2" at bounding box center [1196, 317] width 289 height 47
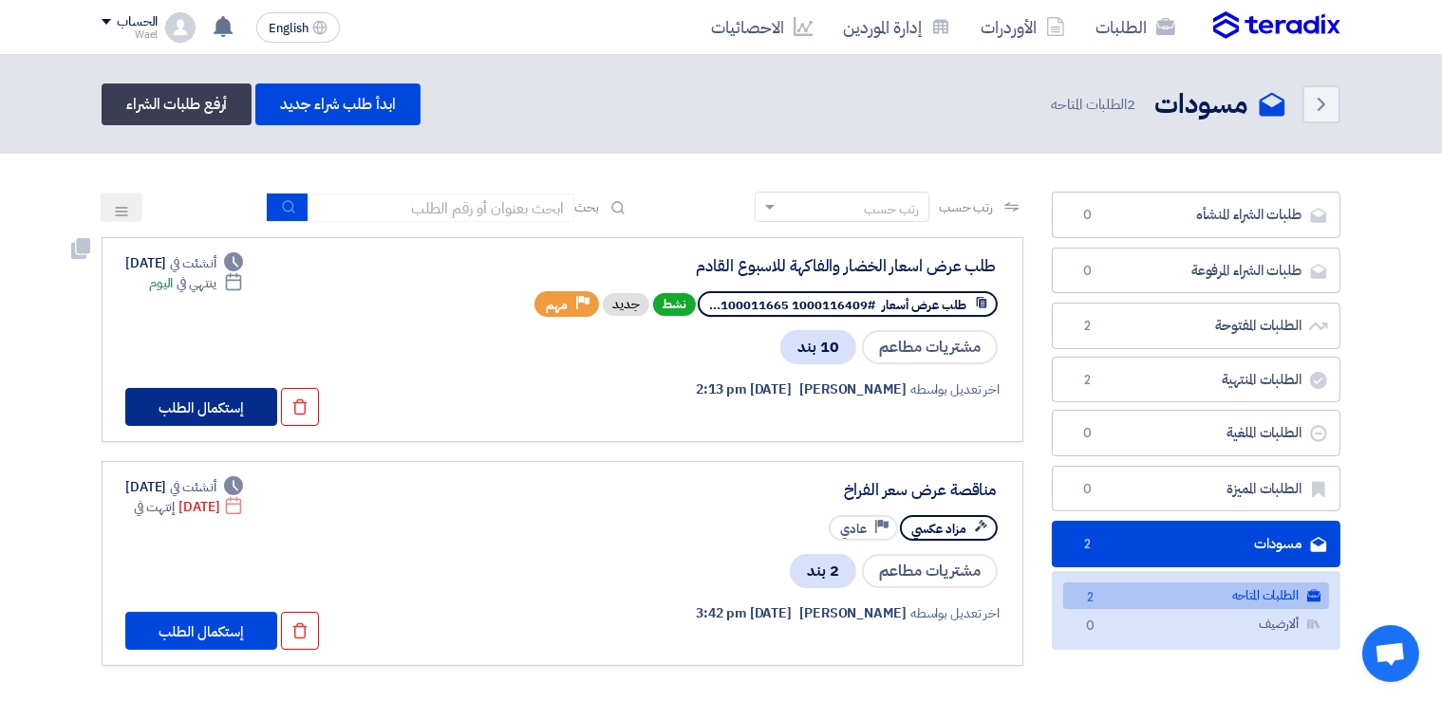
click at [199, 408] on button "إستكمال الطلب" at bounding box center [201, 407] width 152 height 38
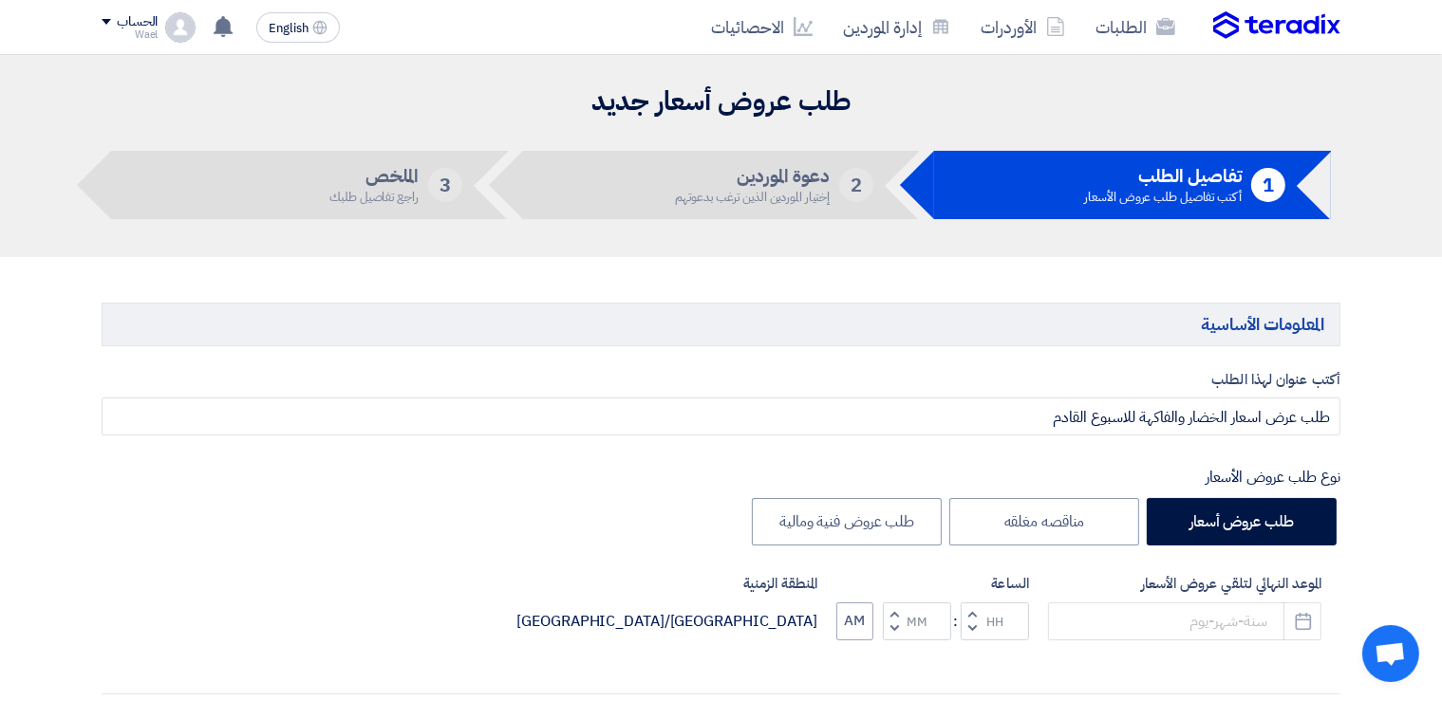
type input "[DATE]"
type input "10"
type input "00"
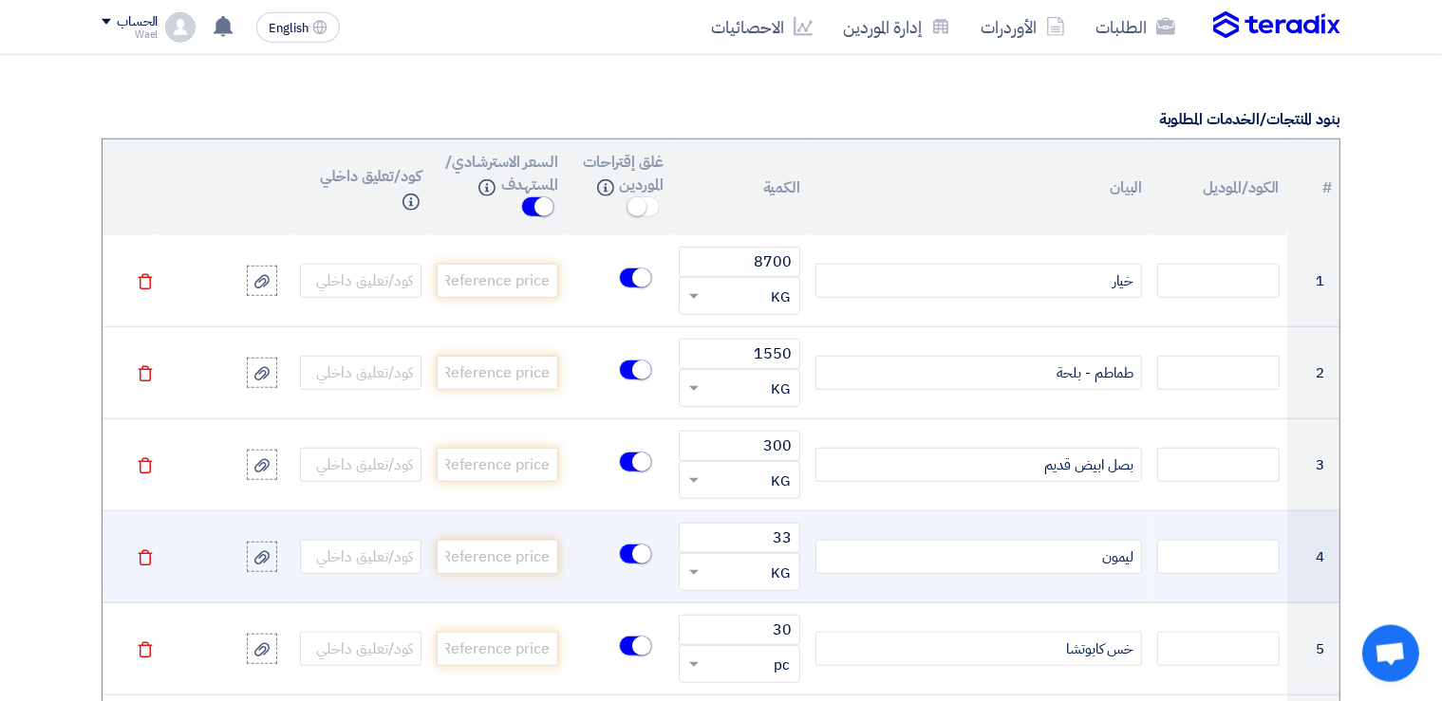
scroll to position [1352, 0]
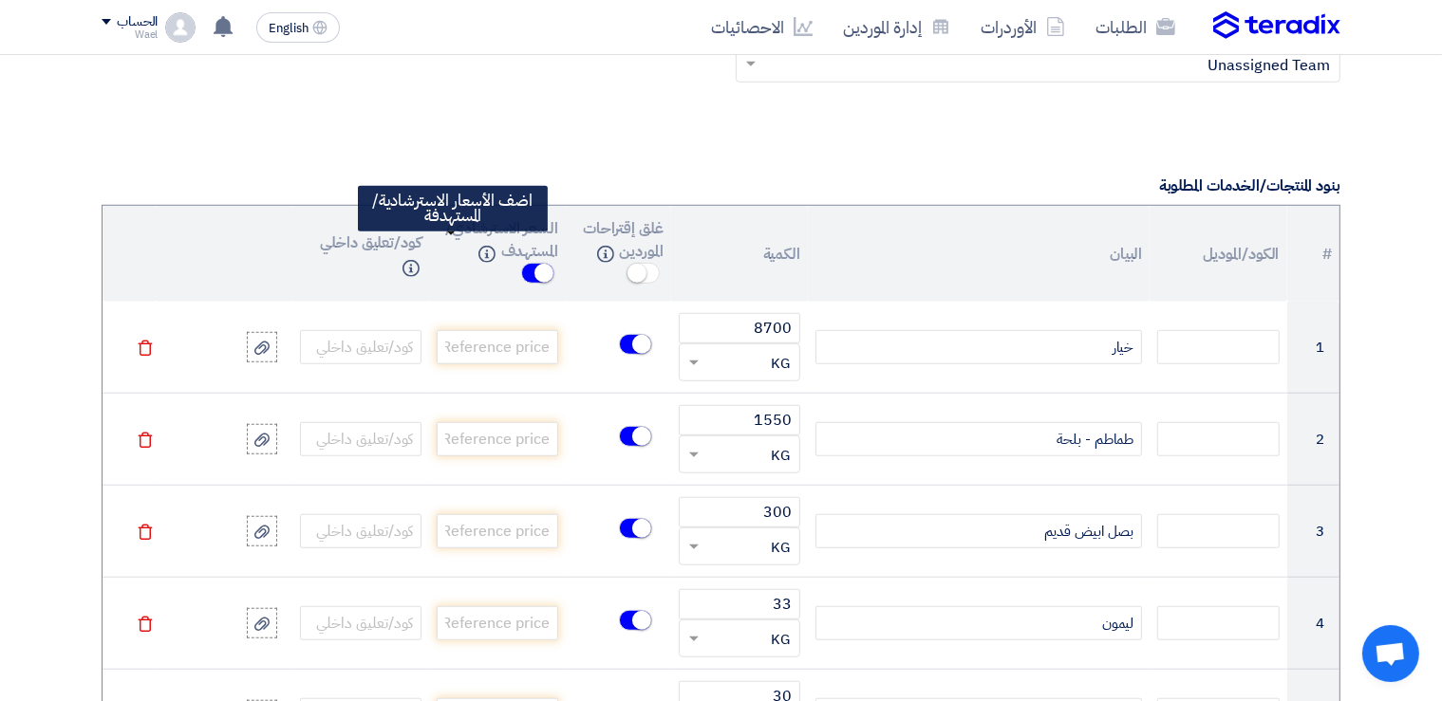
click at [521, 263] on span at bounding box center [537, 273] width 33 height 21
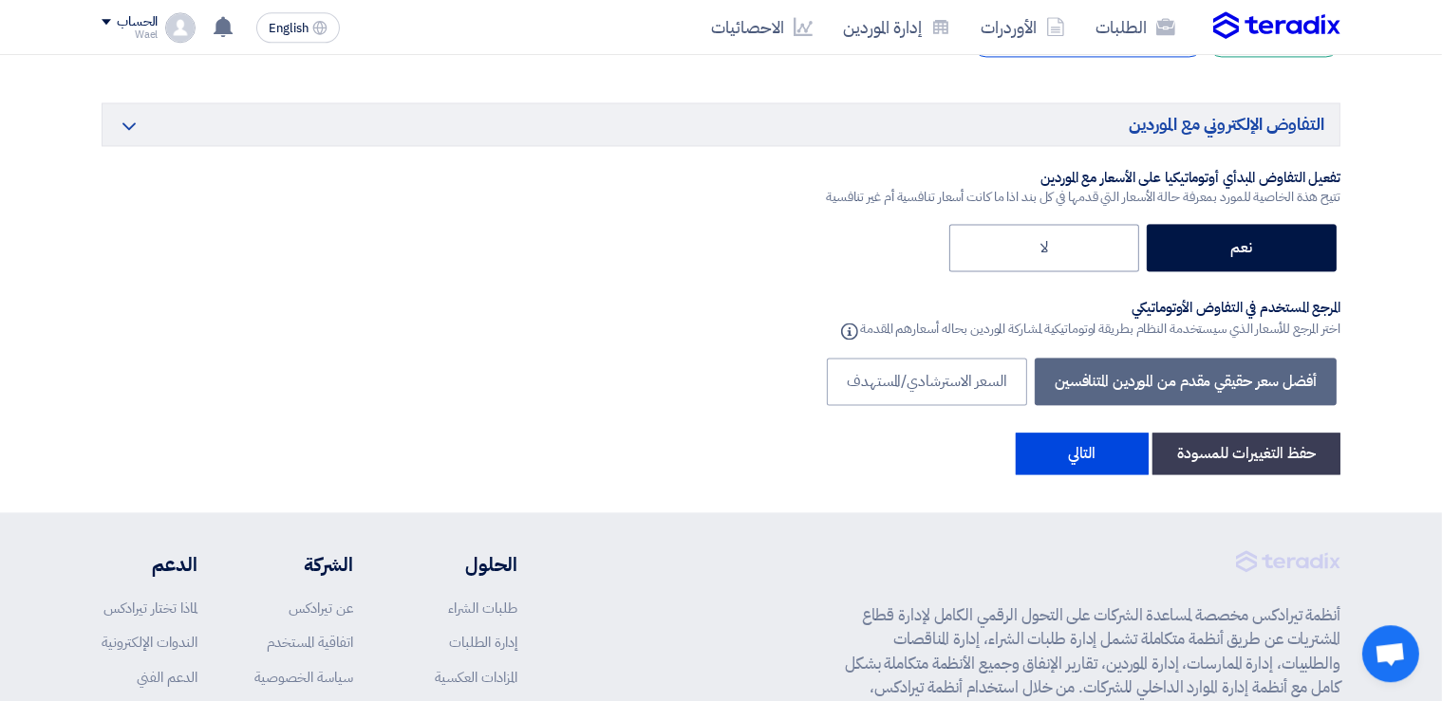
scroll to position [4182, 0]
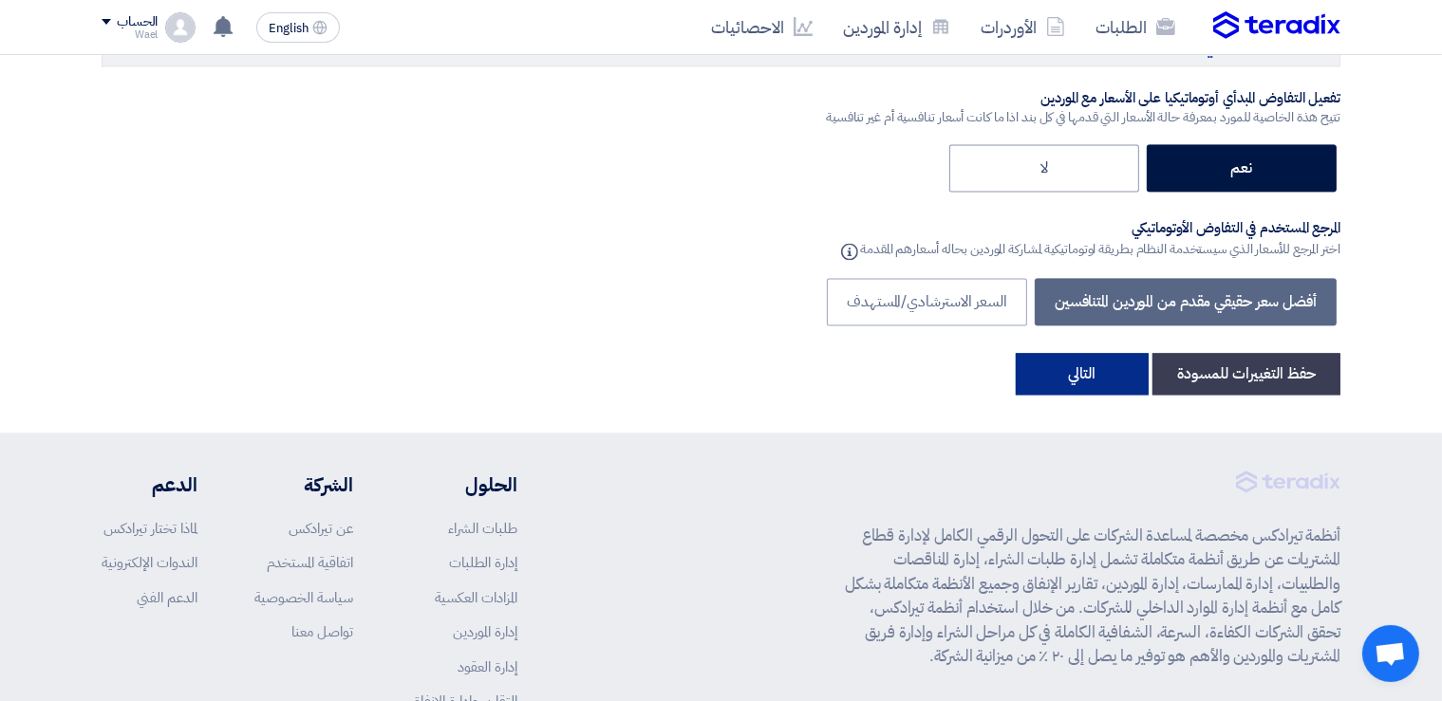
click at [1074, 357] on button "التالي" at bounding box center [1082, 374] width 133 height 42
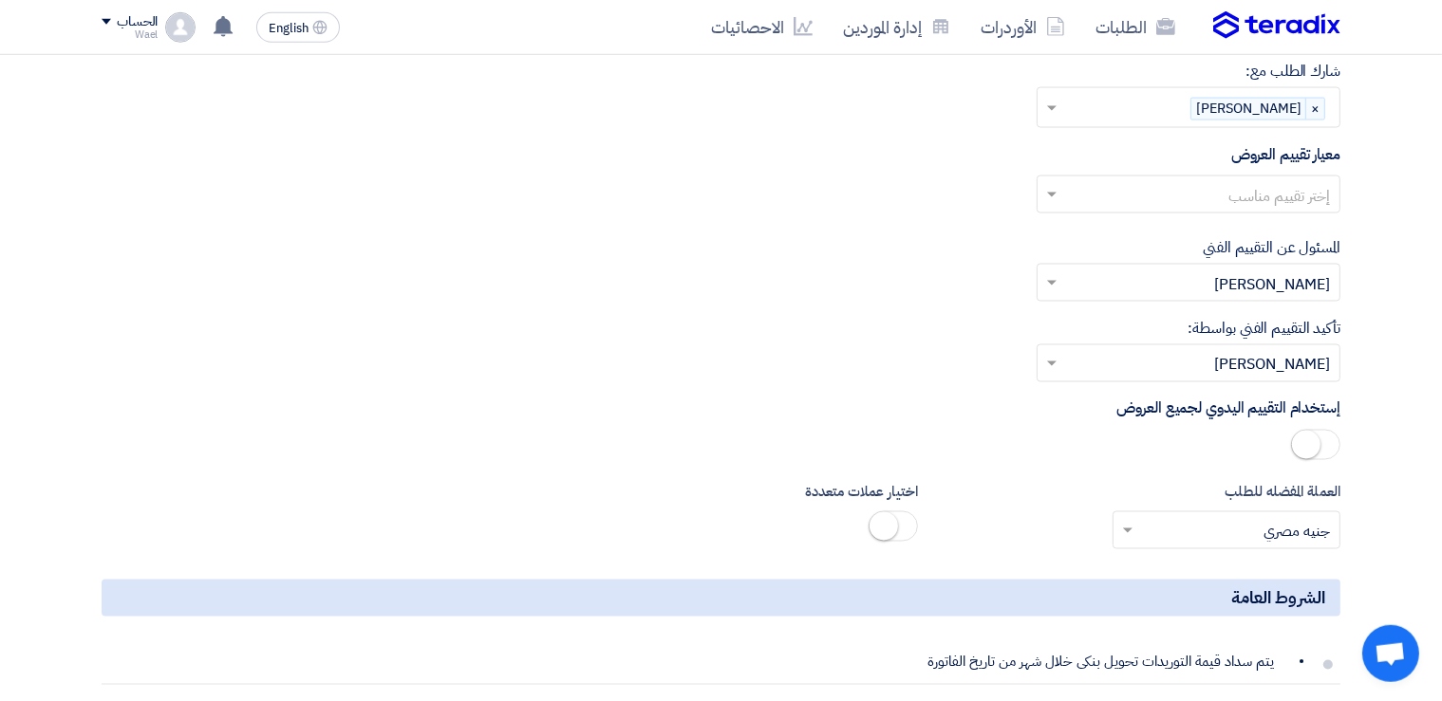
scroll to position [3227, 0]
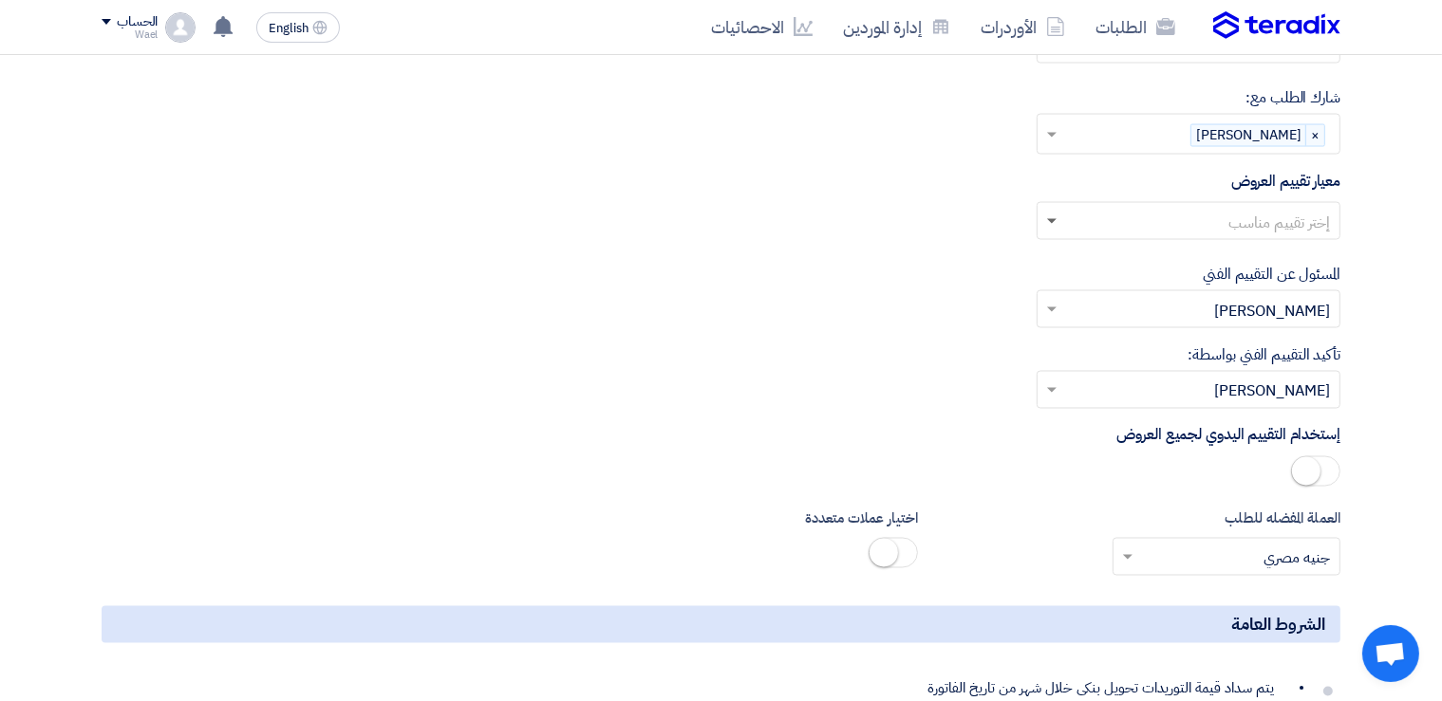
click at [1051, 219] on span at bounding box center [1051, 222] width 9 height 7
click at [1270, 252] on span "معيار توريد الفراخ" at bounding box center [1282, 259] width 96 height 23
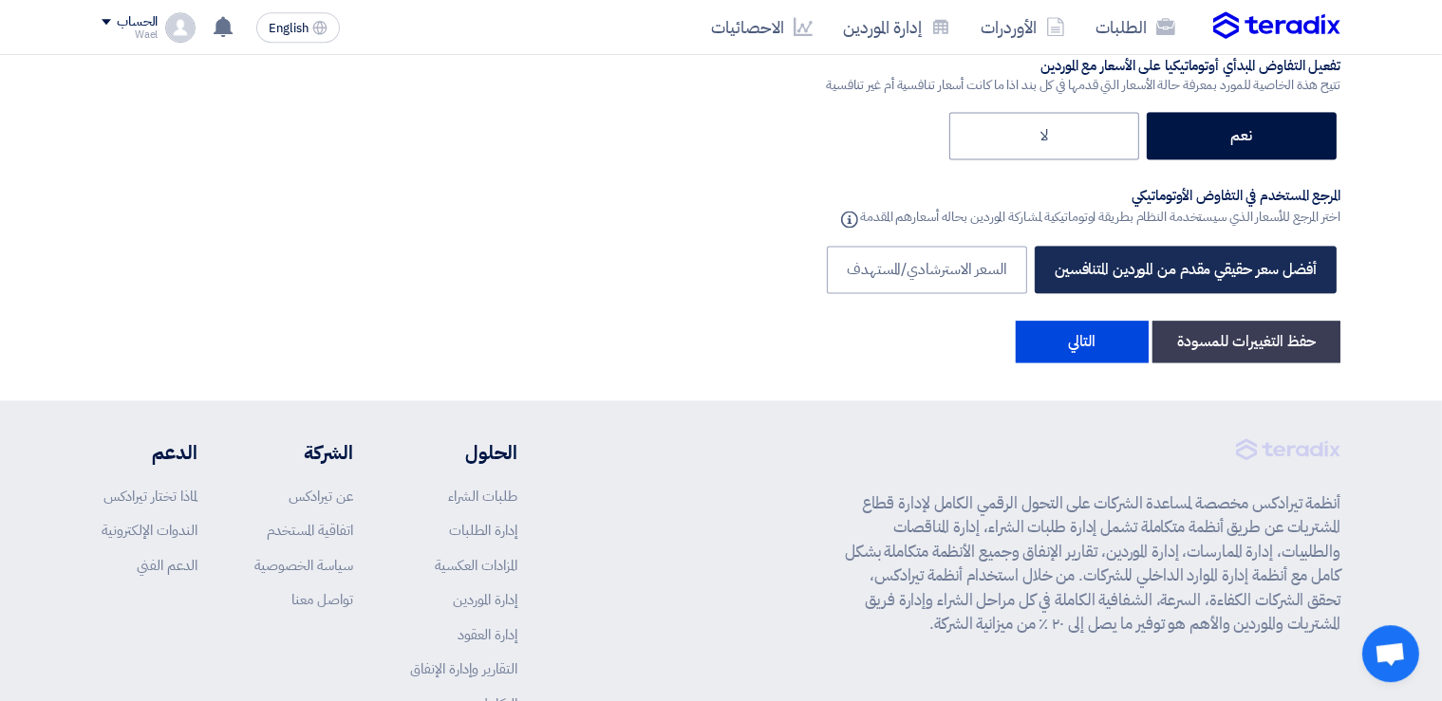
scroll to position [4088, 0]
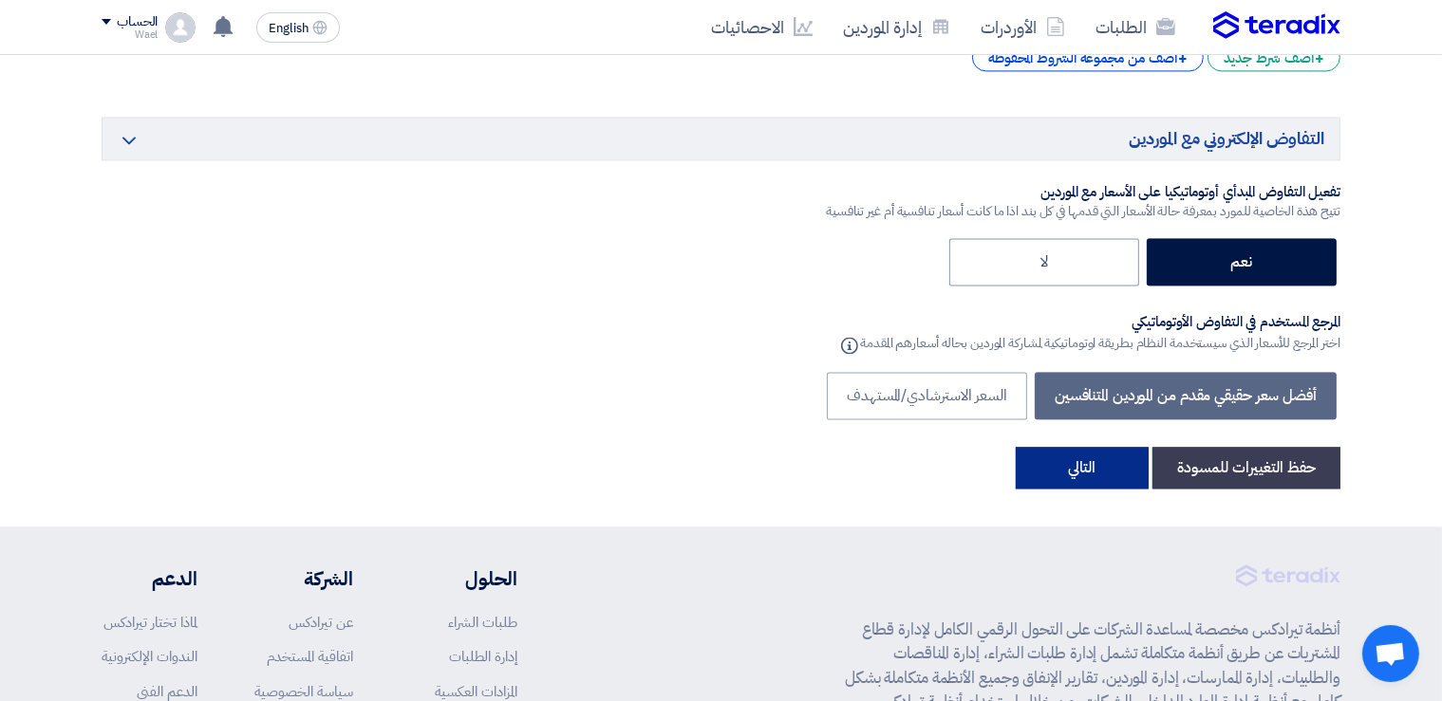
click at [1088, 458] on button "التالي" at bounding box center [1082, 468] width 133 height 42
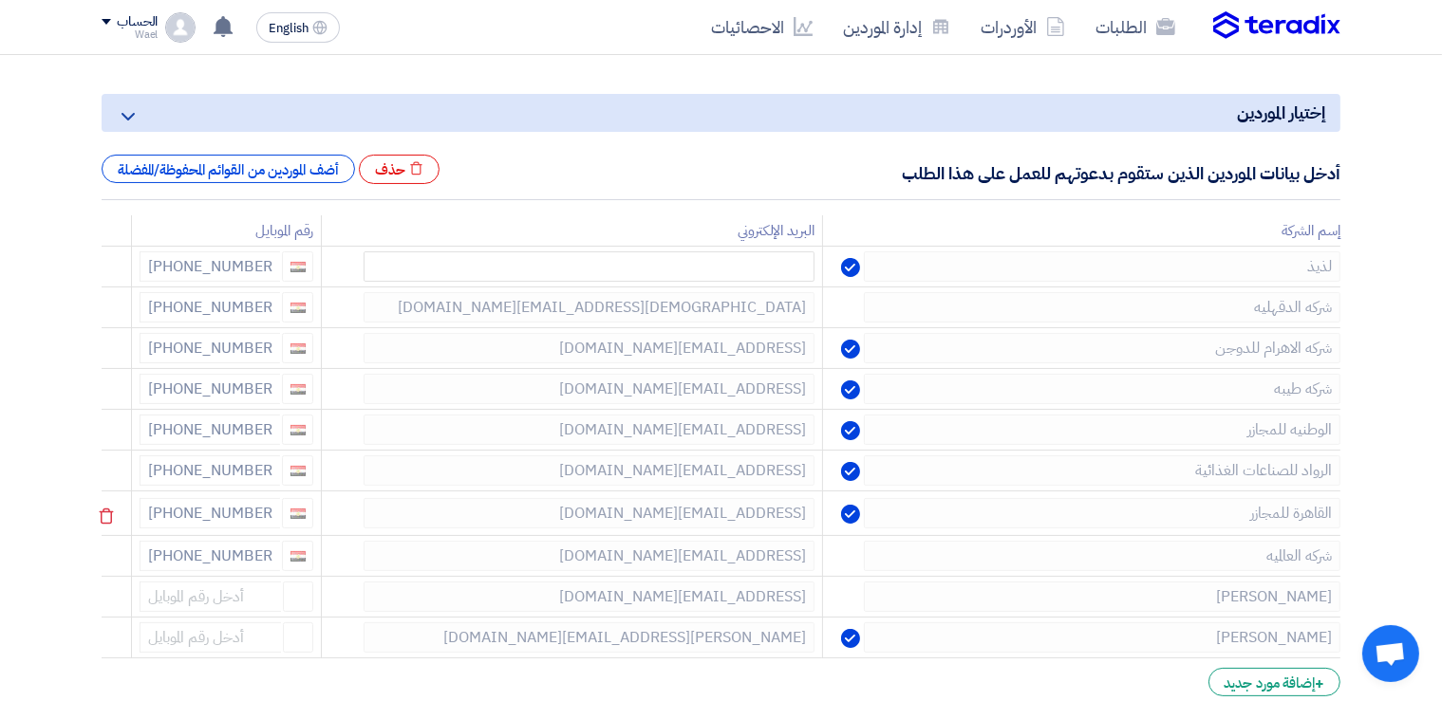
scroll to position [246, 0]
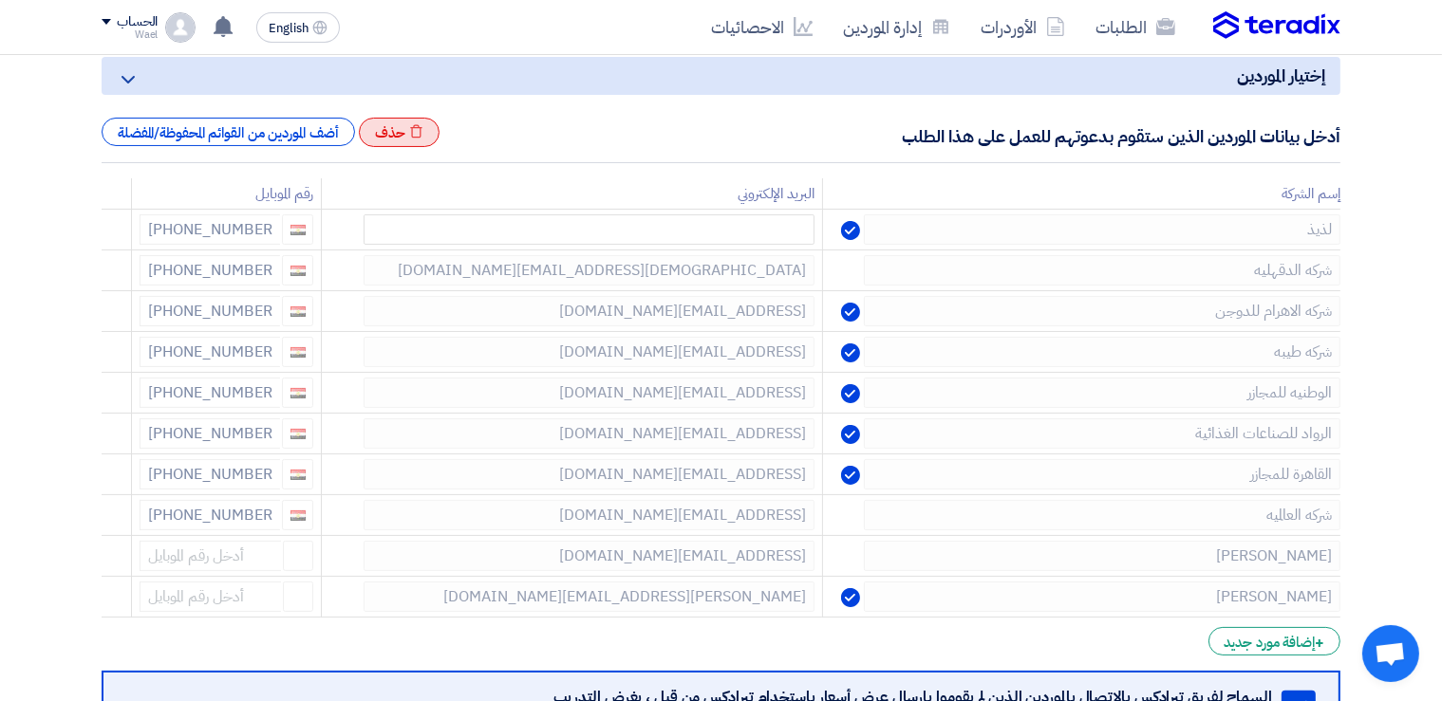
click at [391, 133] on div "Excel file حذف" at bounding box center [399, 133] width 81 height 30
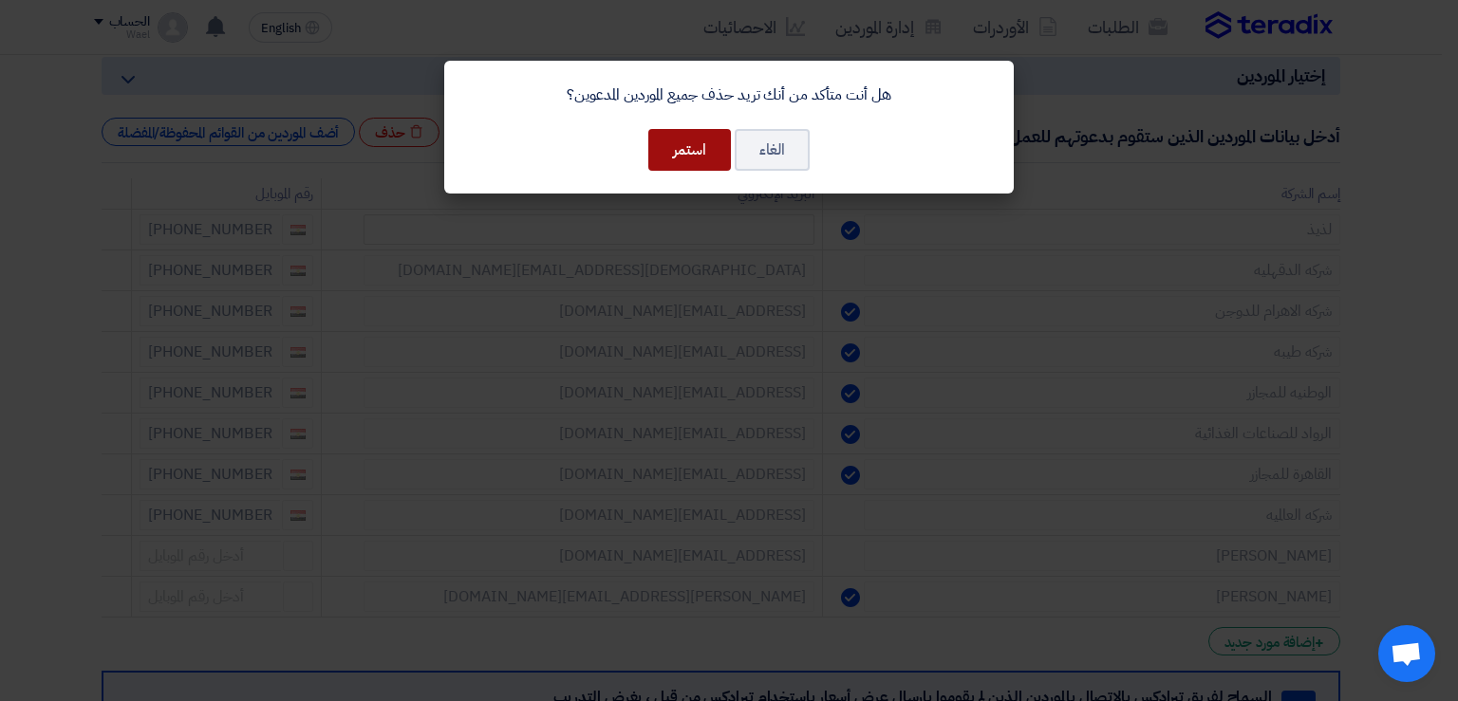
click at [685, 150] on button "استمر" at bounding box center [689, 150] width 83 height 42
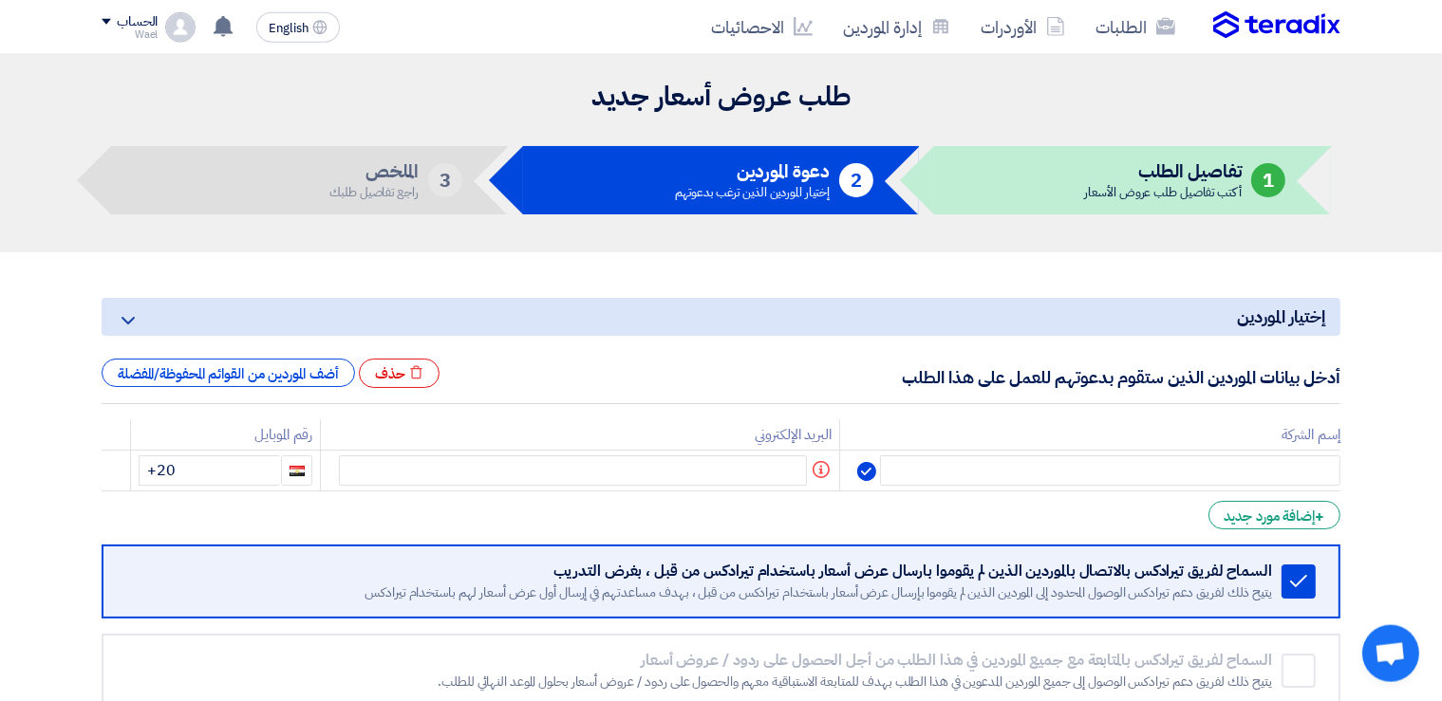
scroll to position [0, 0]
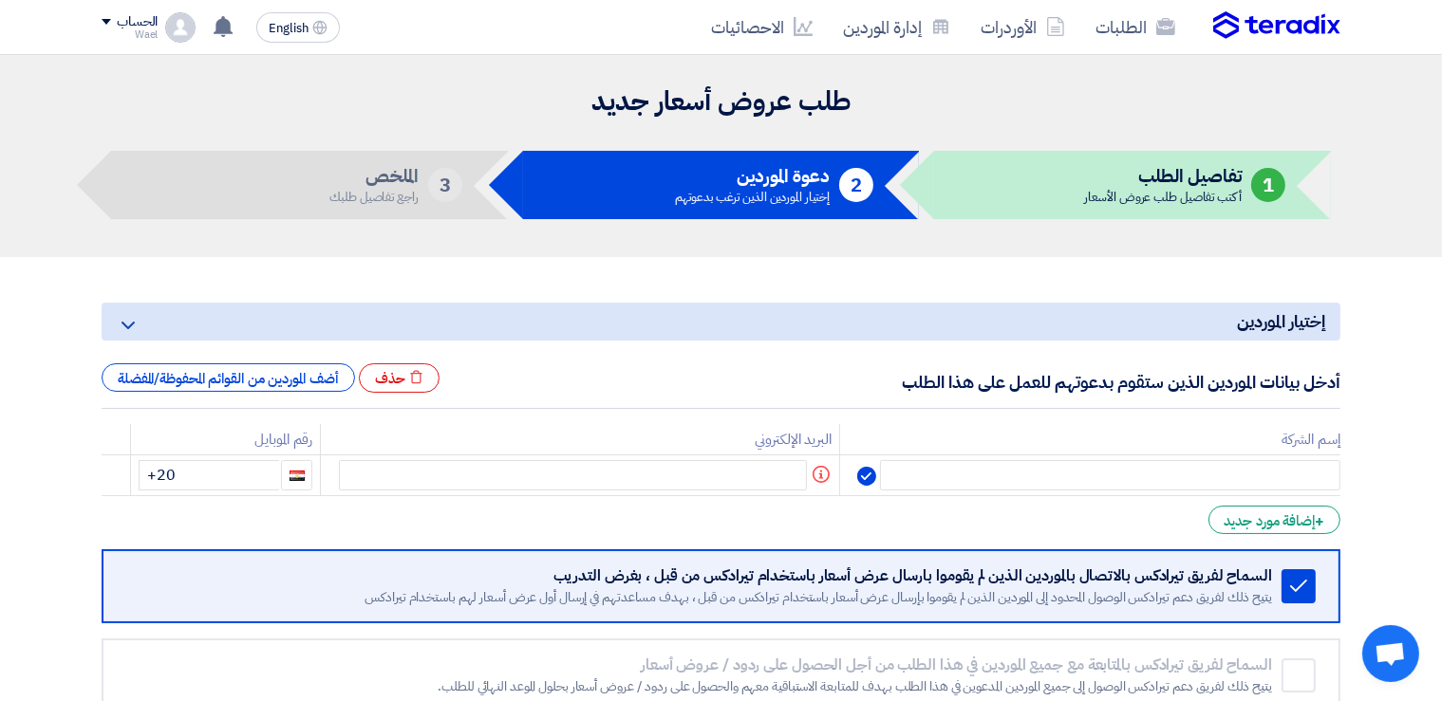
click at [1142, 441] on th "إسم الشركة" at bounding box center [1090, 439] width 500 height 31
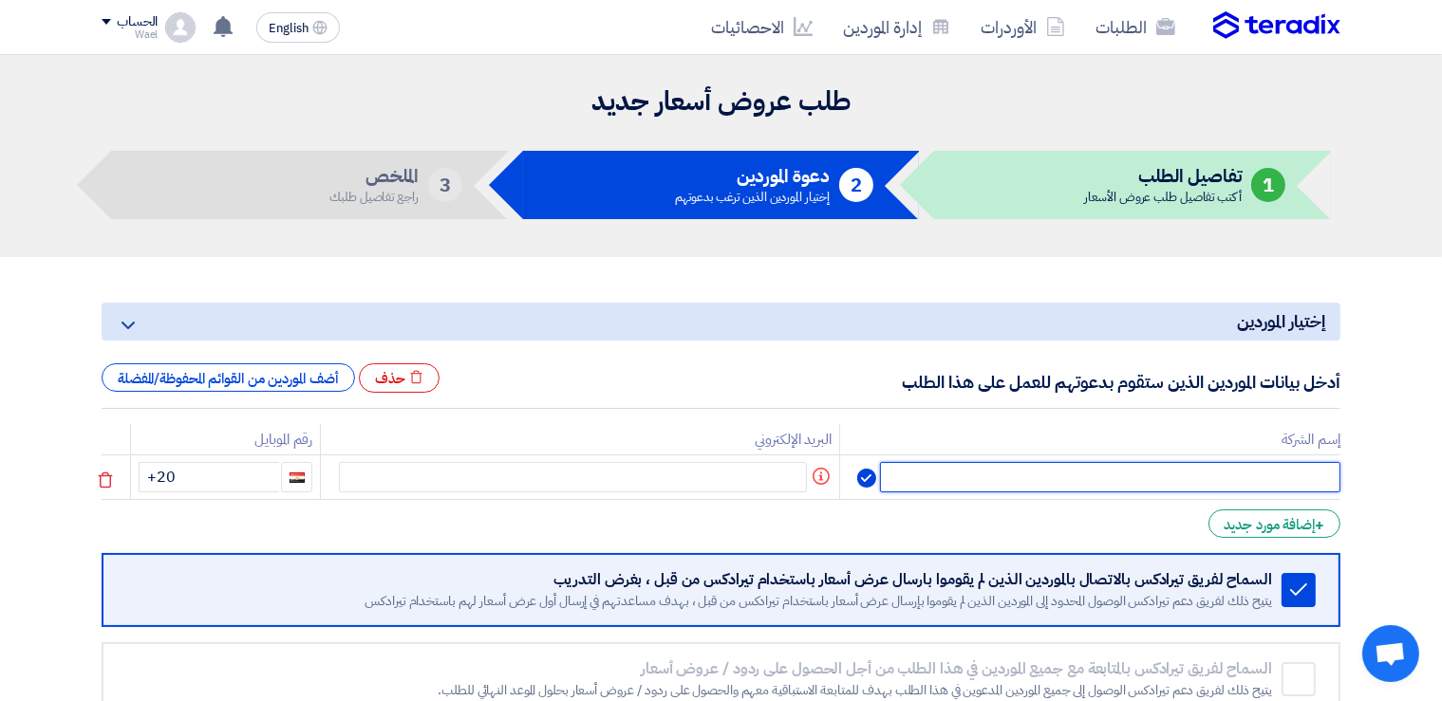
click at [1064, 477] on input "text" at bounding box center [1110, 477] width 460 height 30
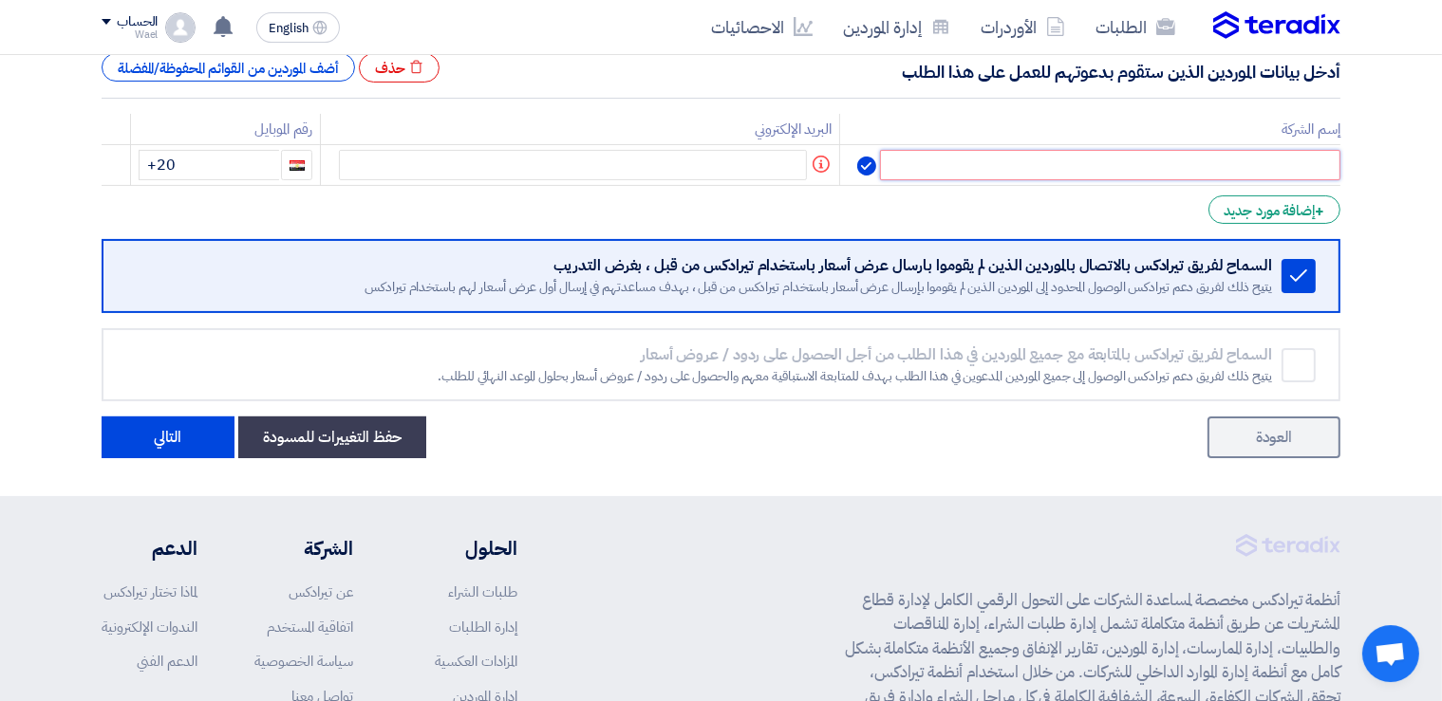
scroll to position [246, 0]
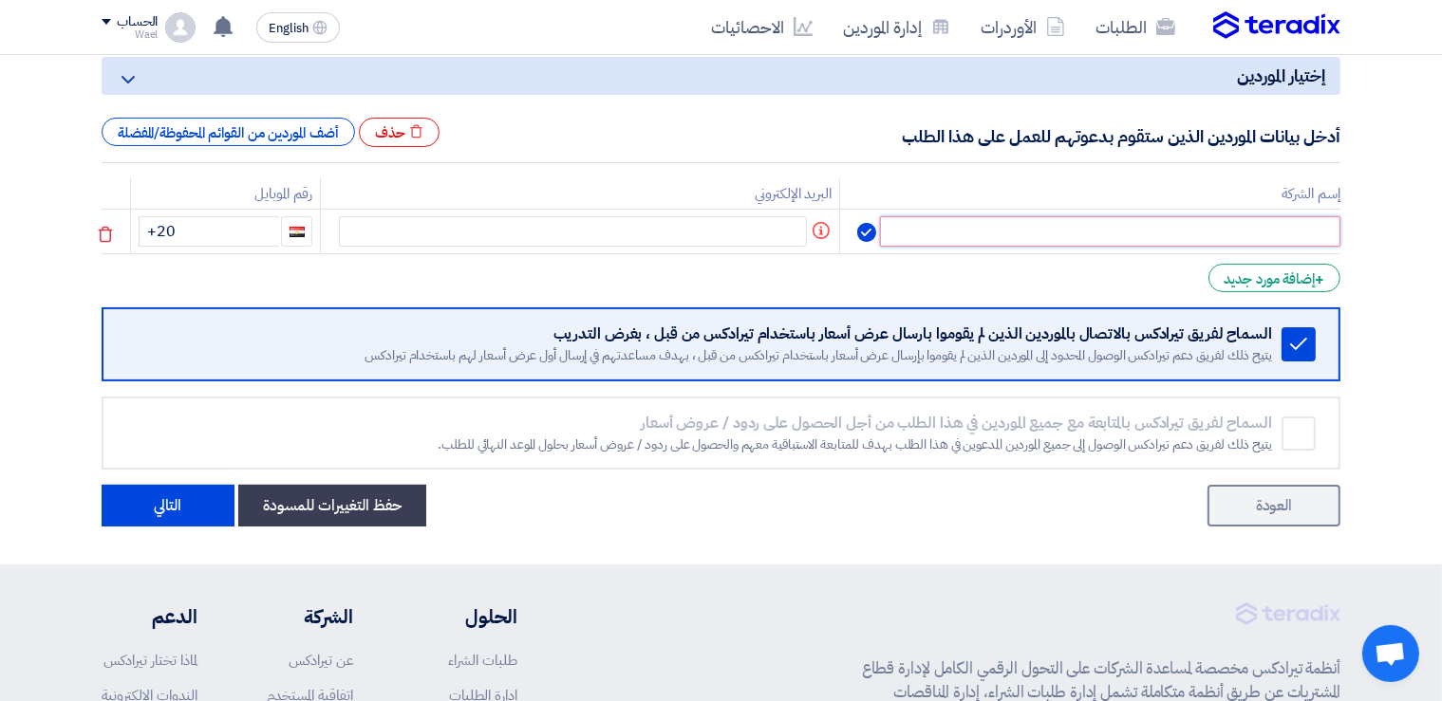
click at [1252, 231] on input "text" at bounding box center [1110, 231] width 460 height 30
paste input "1- شركة قطوف"
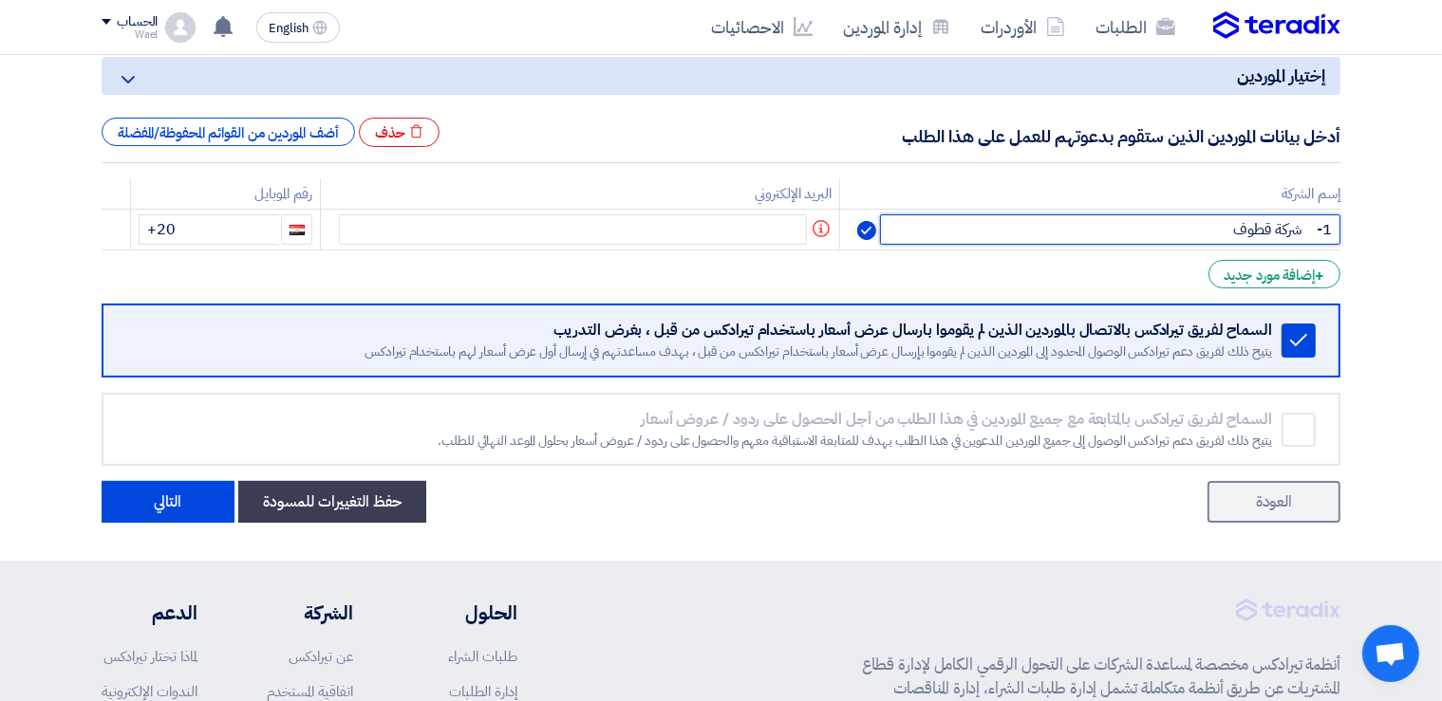
type input "1- شركة قطوف"
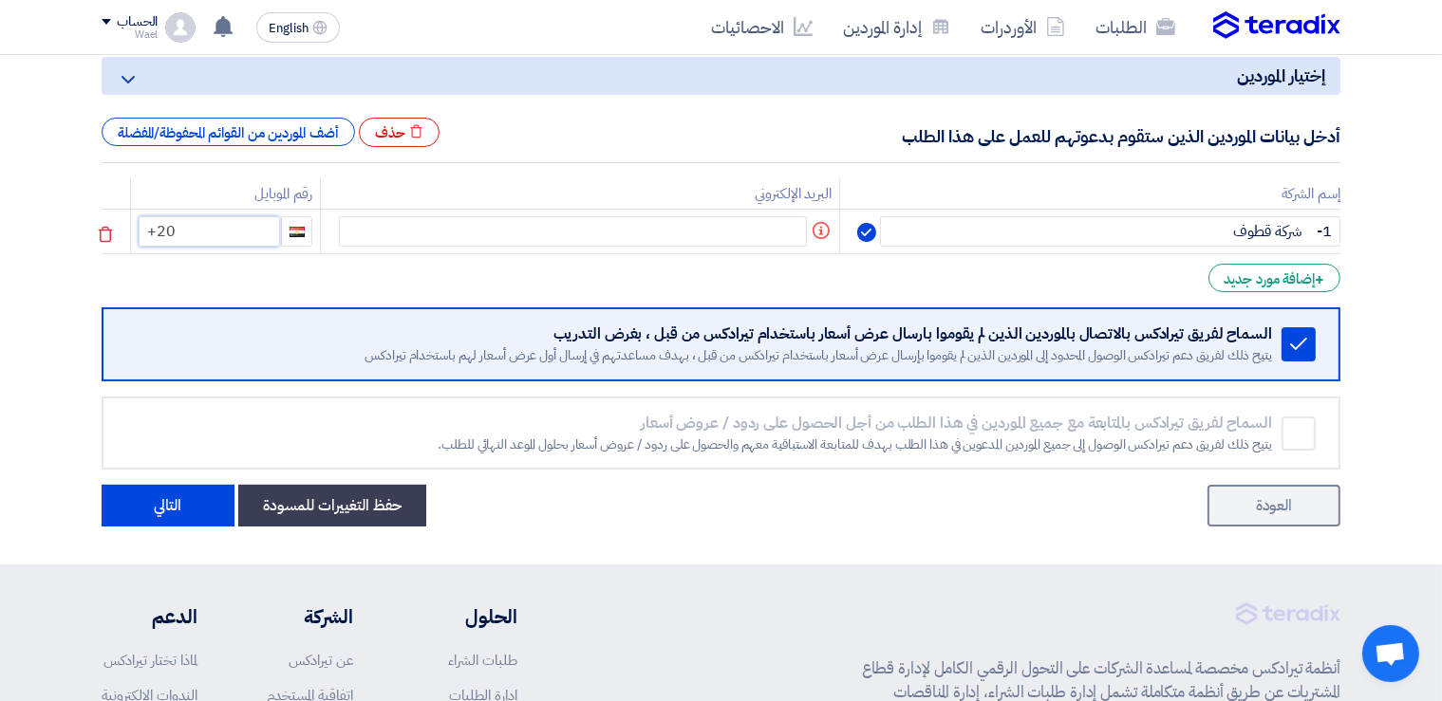
click at [258, 233] on input "+20" at bounding box center [209, 231] width 140 height 30
click at [190, 231] on input "[PHONE_NUMBER]" at bounding box center [210, 231] width 140 height 30
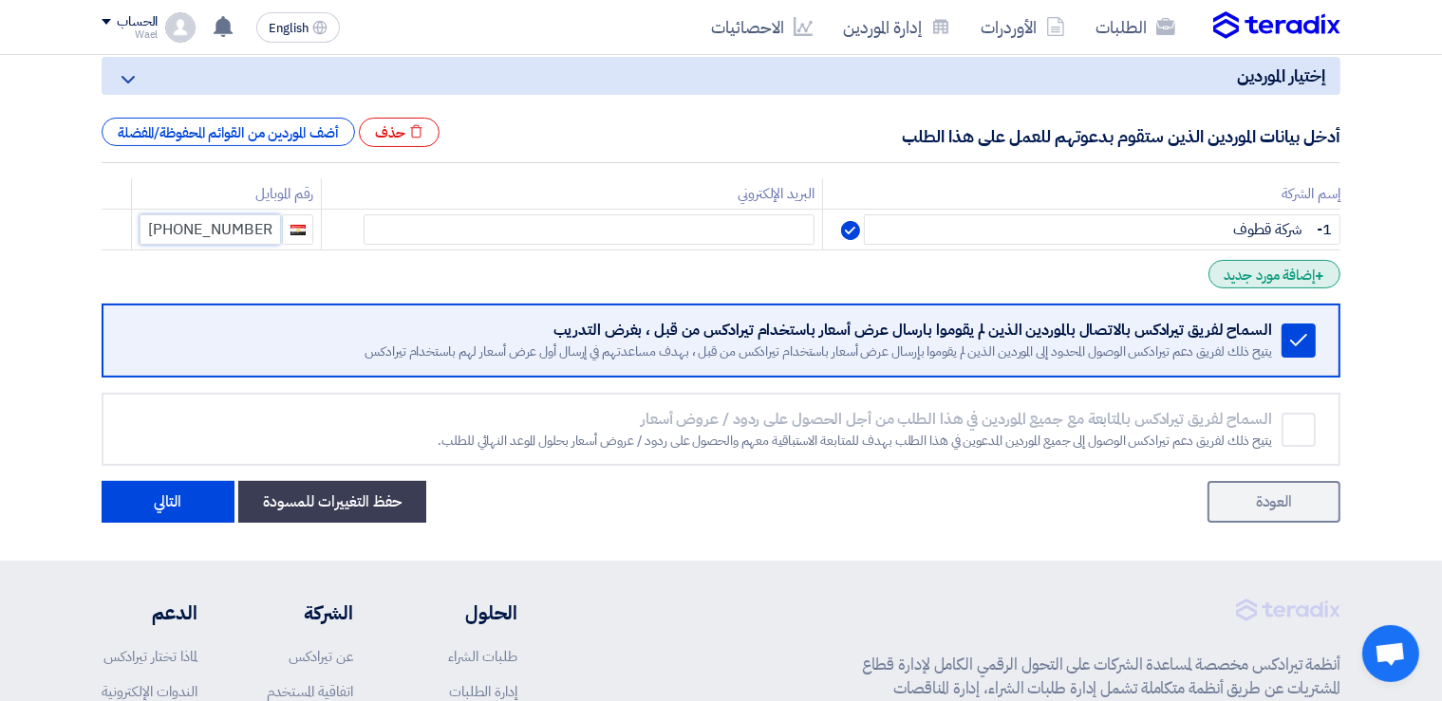
type input "[PHONE_NUMBER]"
click at [1286, 276] on div "+ إضافة مورد جديد" at bounding box center [1274, 274] width 132 height 28
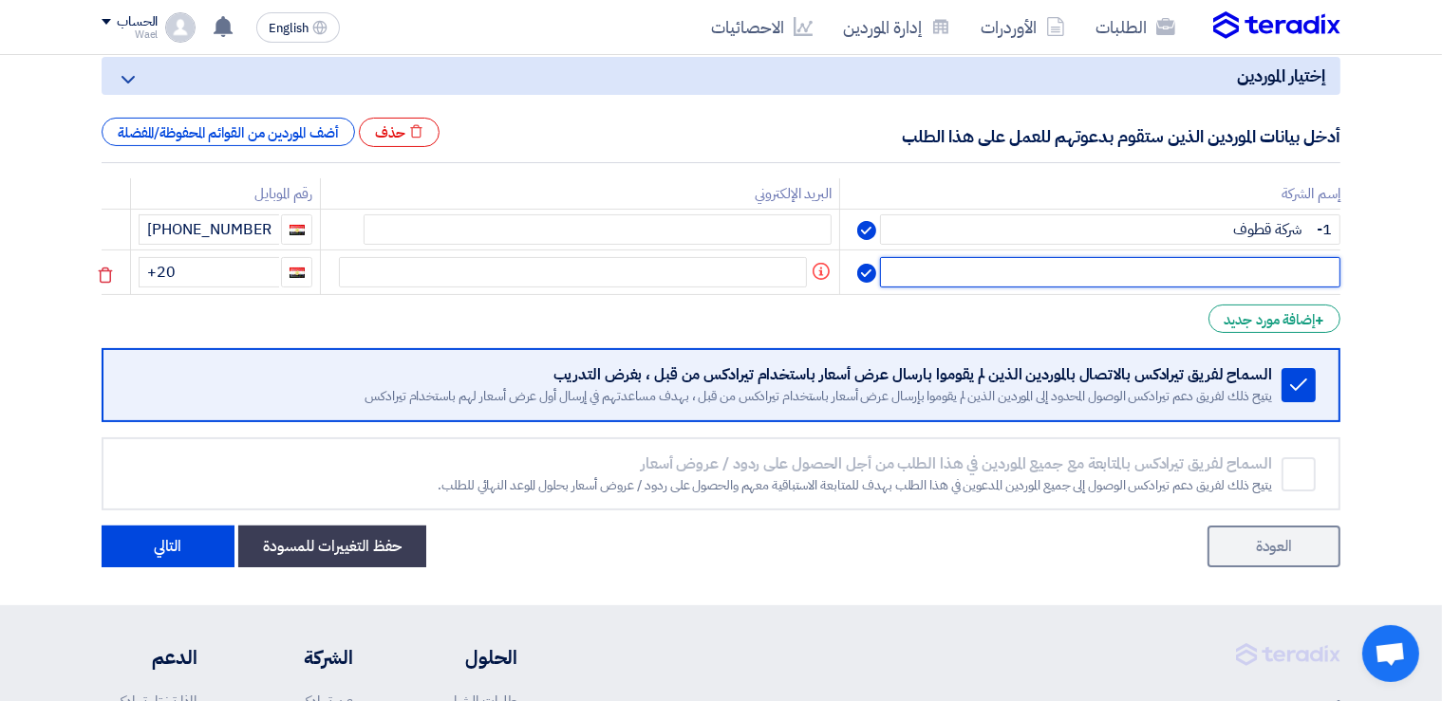
click at [1252, 275] on input "text" at bounding box center [1110, 272] width 460 height 30
paste input "2- شركة البركة"
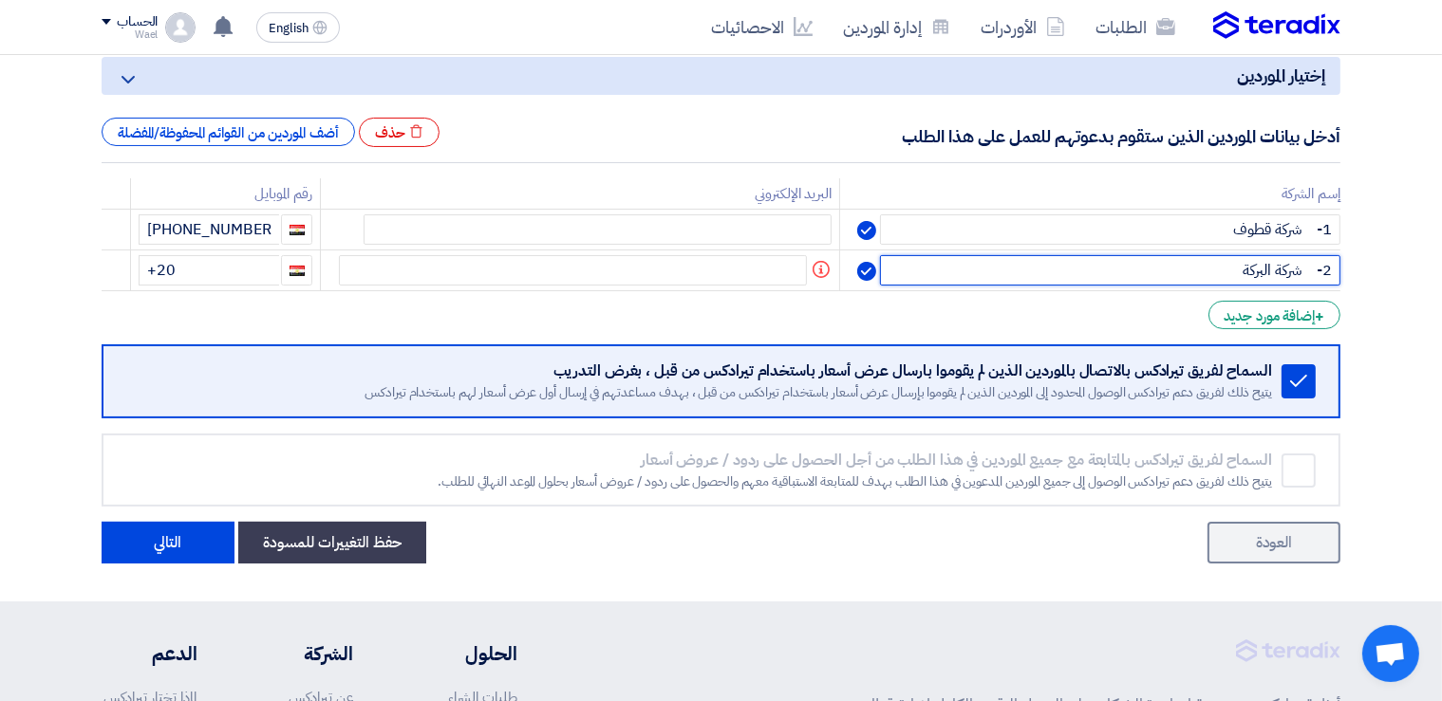
type input "2- شركة البركة"
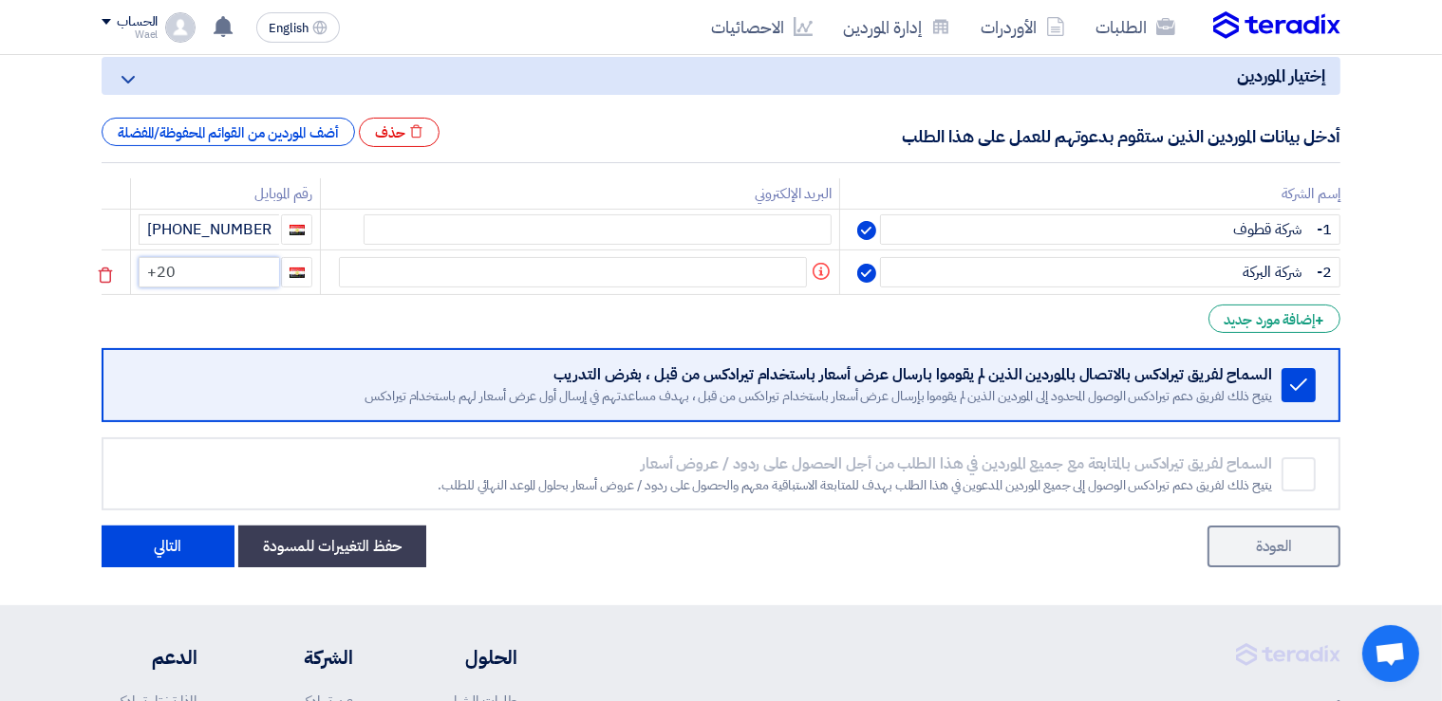
click at [229, 271] on input "+20" at bounding box center [209, 272] width 140 height 30
drag, startPoint x: 197, startPoint y: 271, endPoint x: 188, endPoint y: 276, distance: 10.6
click at [188, 276] on input "[PHONE_NUMBER]" at bounding box center [210, 272] width 140 height 30
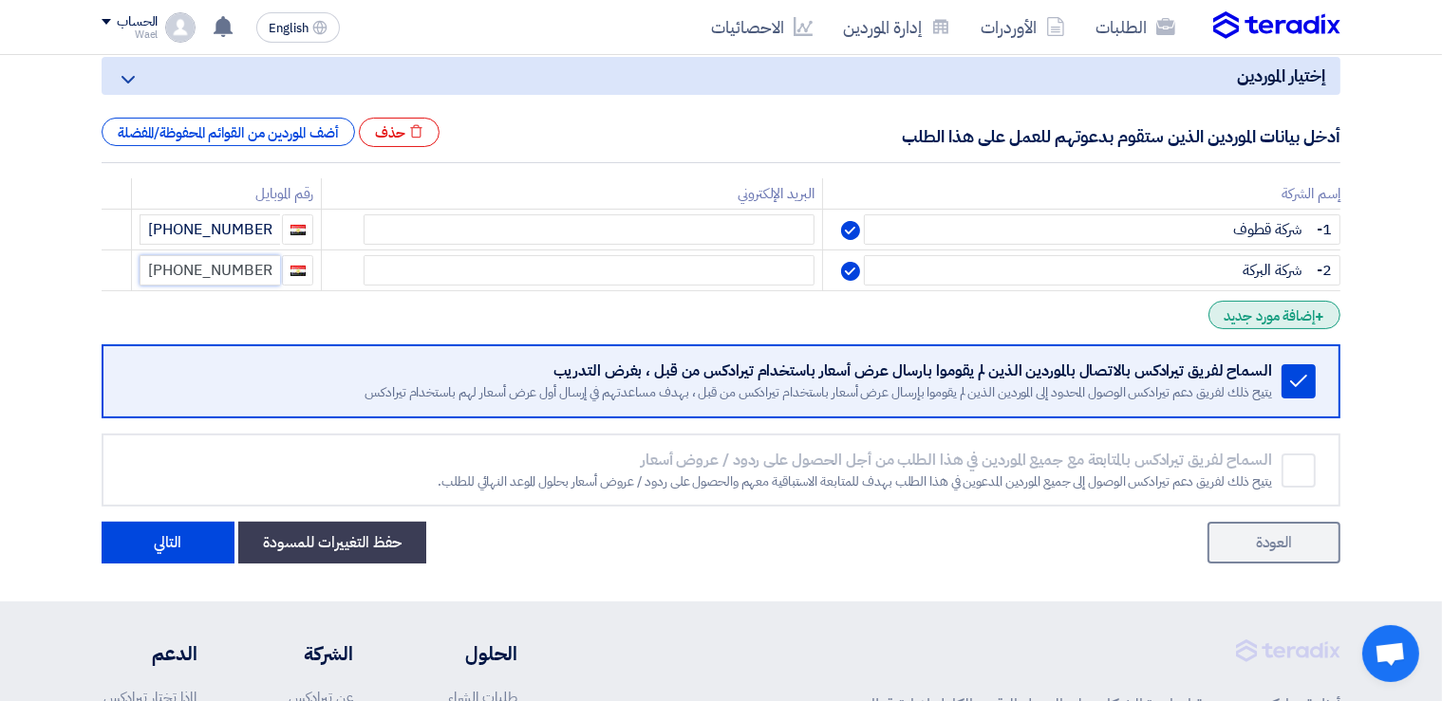
type input "[PHONE_NUMBER]"
click at [1277, 317] on div "+ إضافة مورد جديد" at bounding box center [1274, 315] width 132 height 28
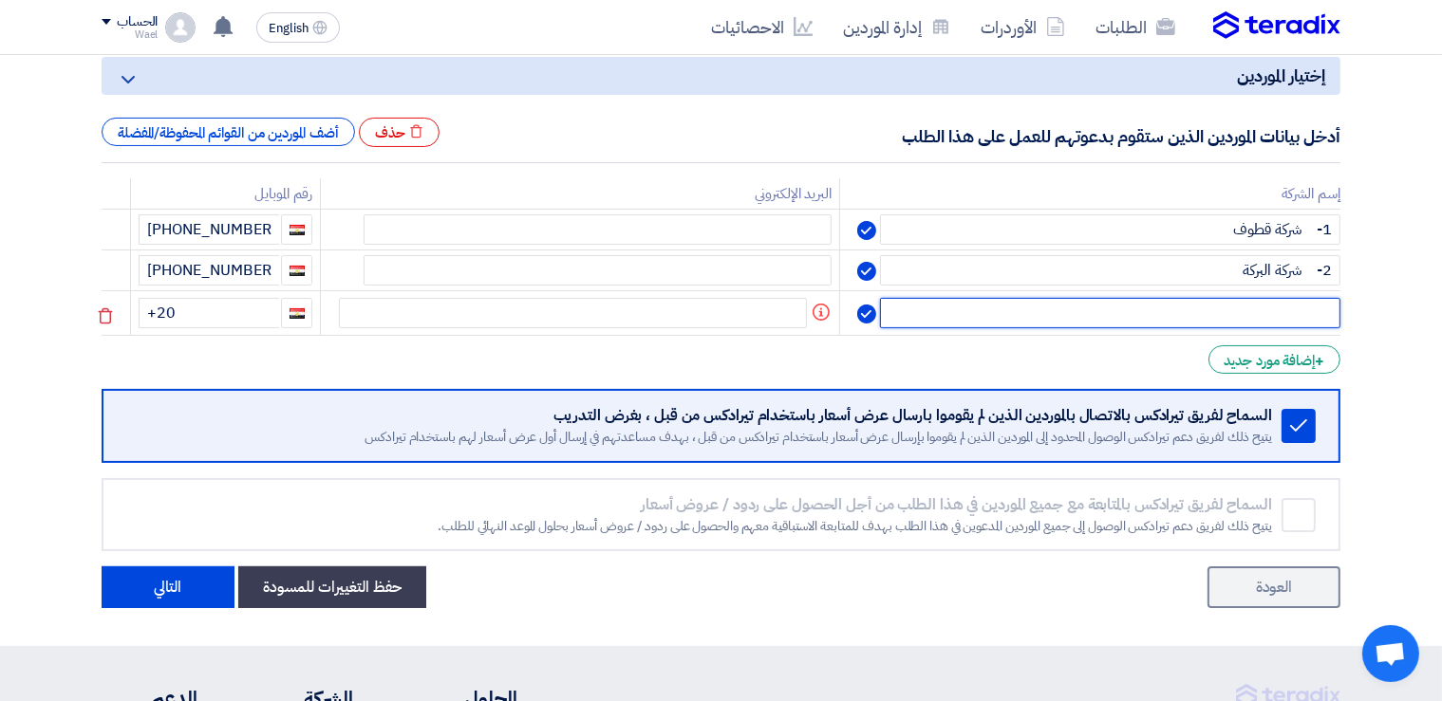
click at [1291, 317] on input "text" at bounding box center [1110, 313] width 460 height 30
paste input "3- شركة النور"
type input "3- شركة النور"
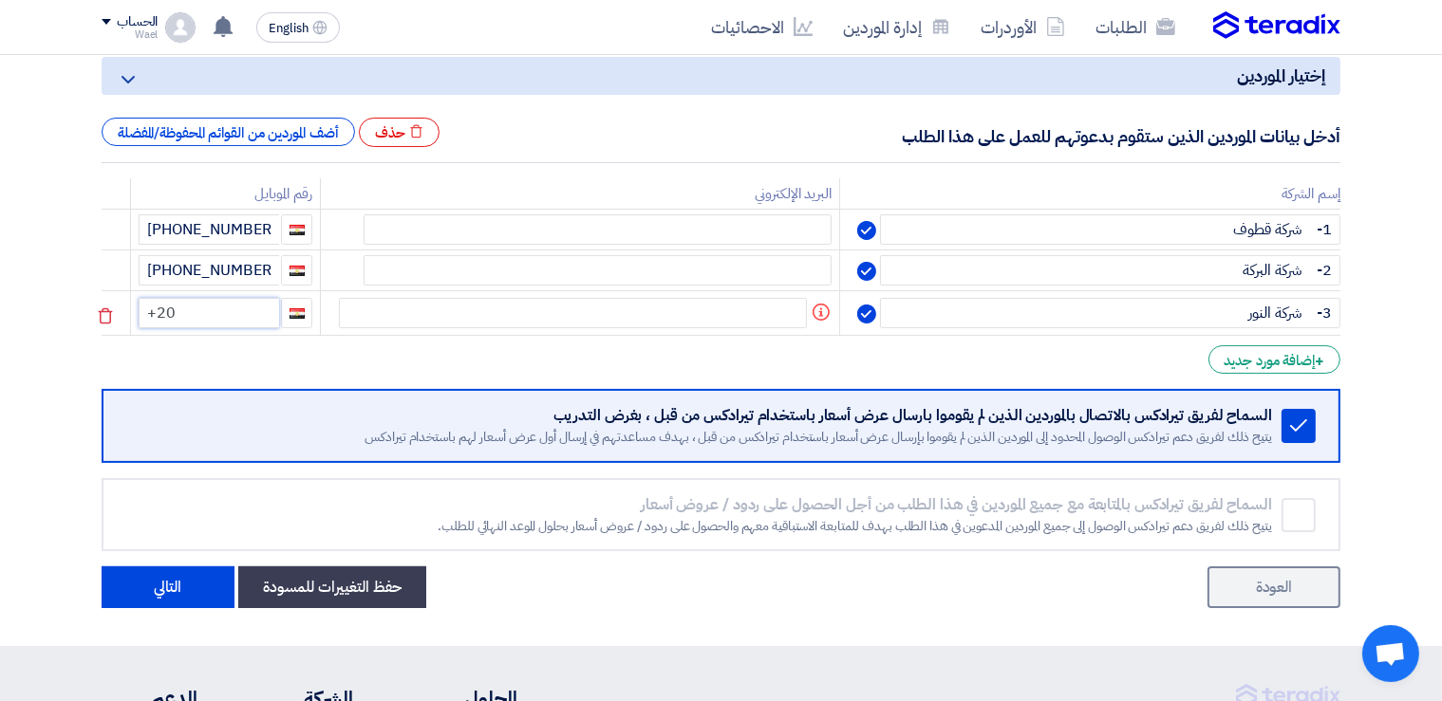
click at [239, 308] on input "+20" at bounding box center [209, 313] width 140 height 30
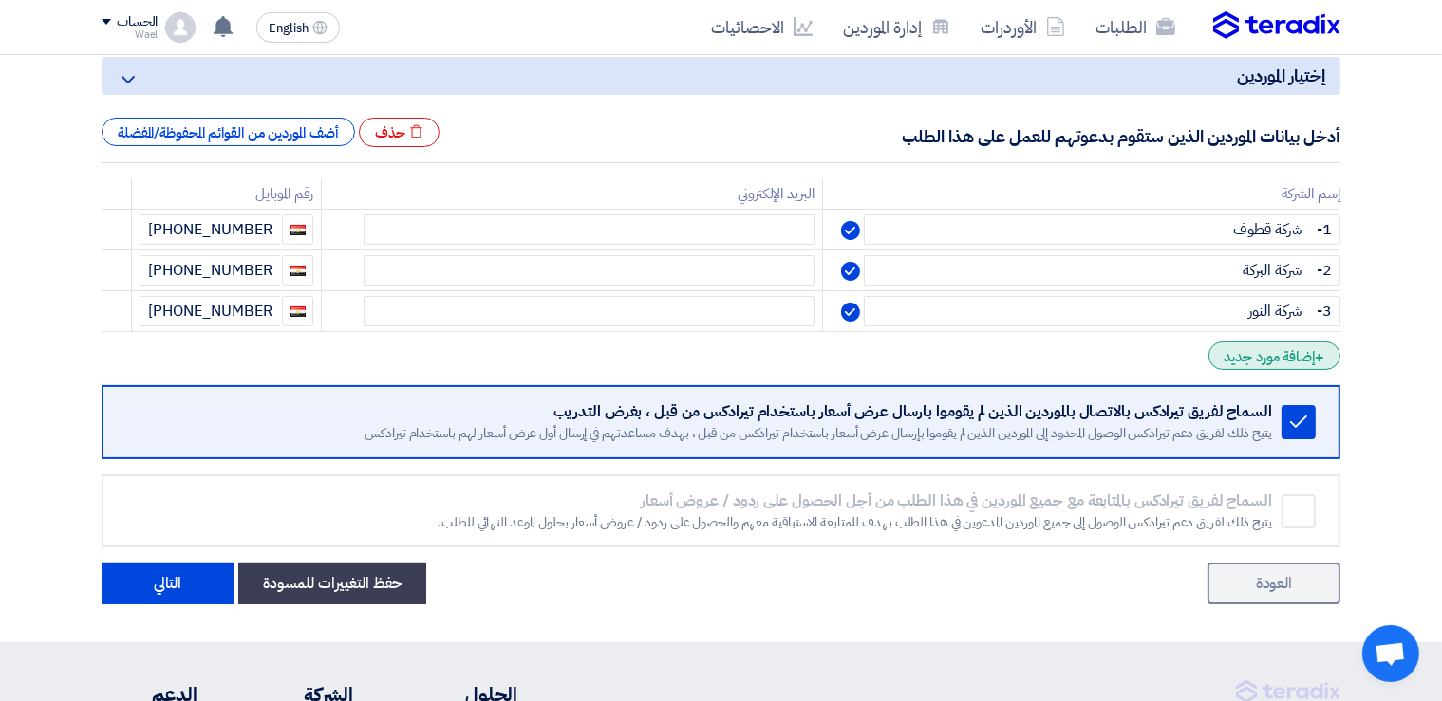
click at [1259, 358] on div "+ إضافة مورد جديد" at bounding box center [1274, 356] width 132 height 28
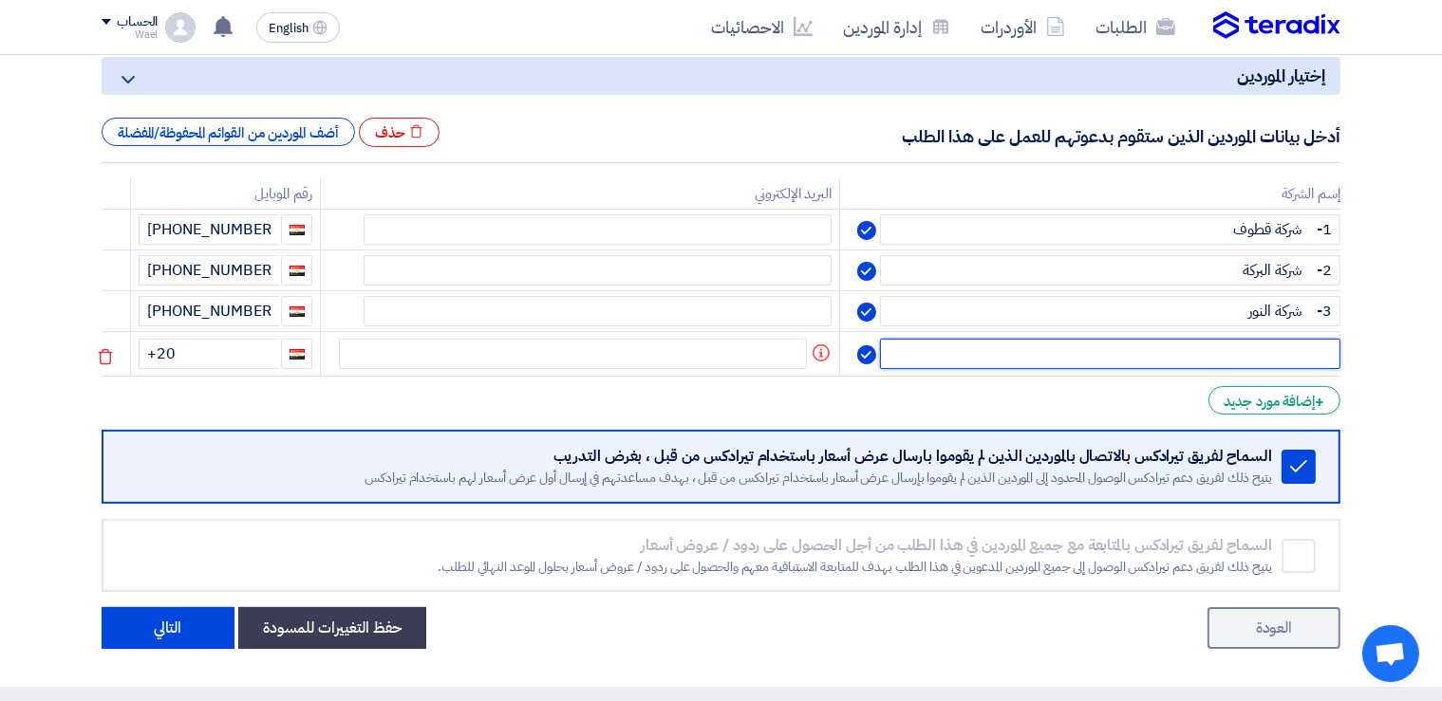
click at [1281, 359] on input "text" at bounding box center [1110, 354] width 460 height 30
paste input "4- شركة البركة ( نادرة ابراهيم )"
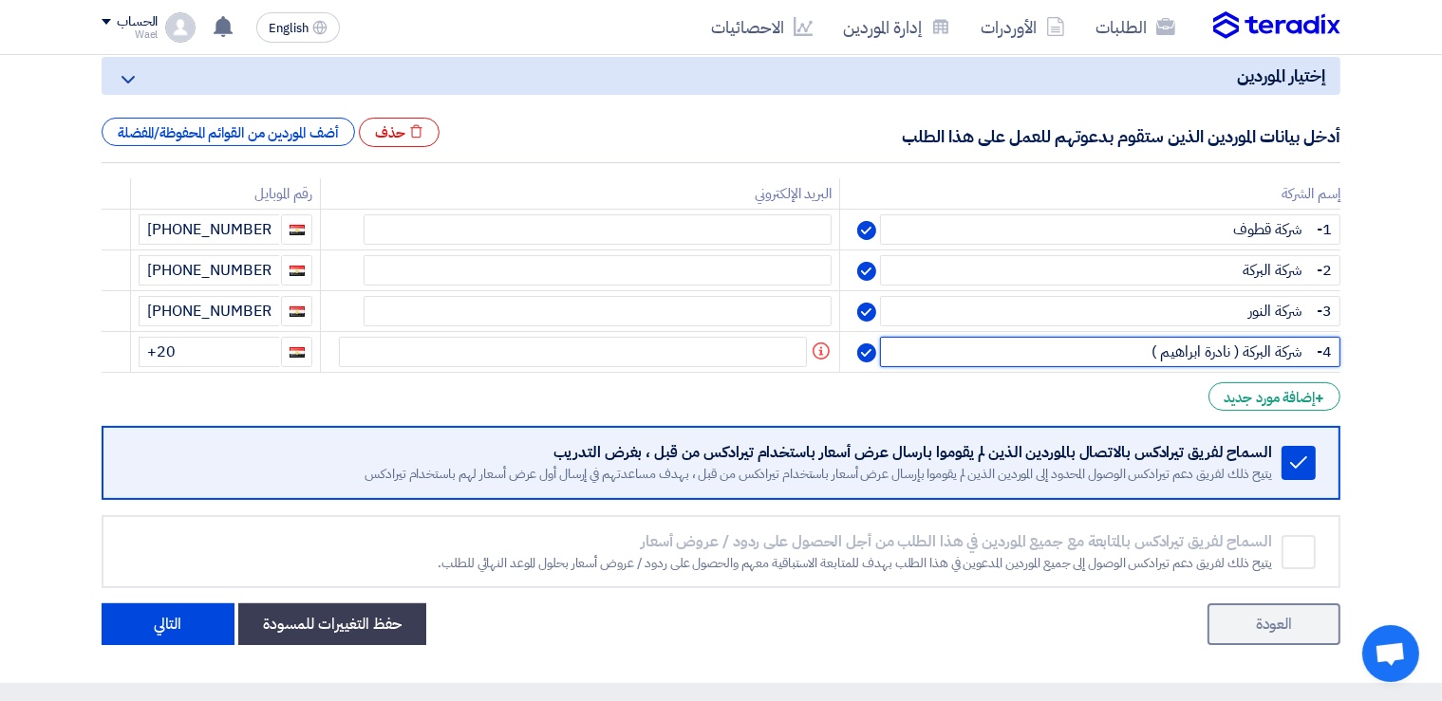
type input "4- شركة البركة ( نادرة ابراهيم )"
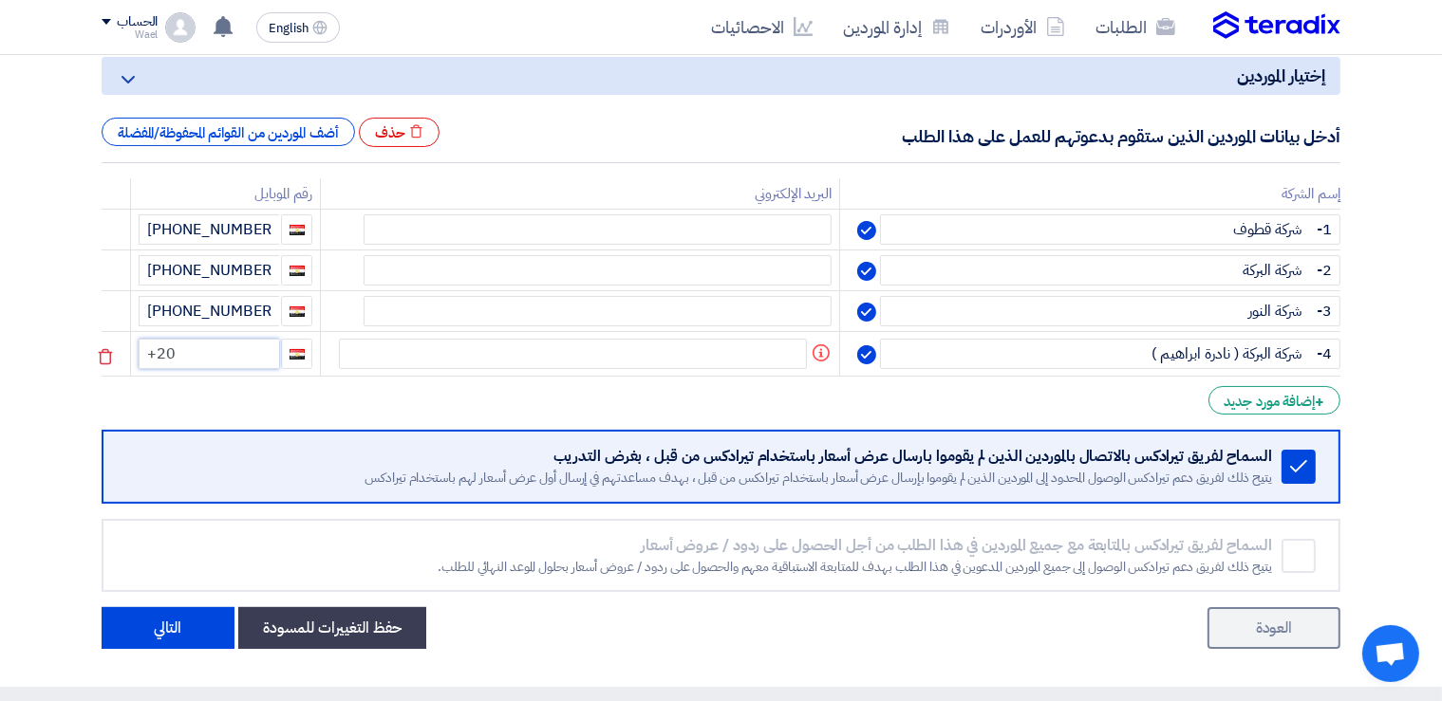
click at [212, 353] on input "+20" at bounding box center [209, 354] width 140 height 30
click at [1270, 404] on div "+ إضافة مورد جديد" at bounding box center [1274, 400] width 132 height 28
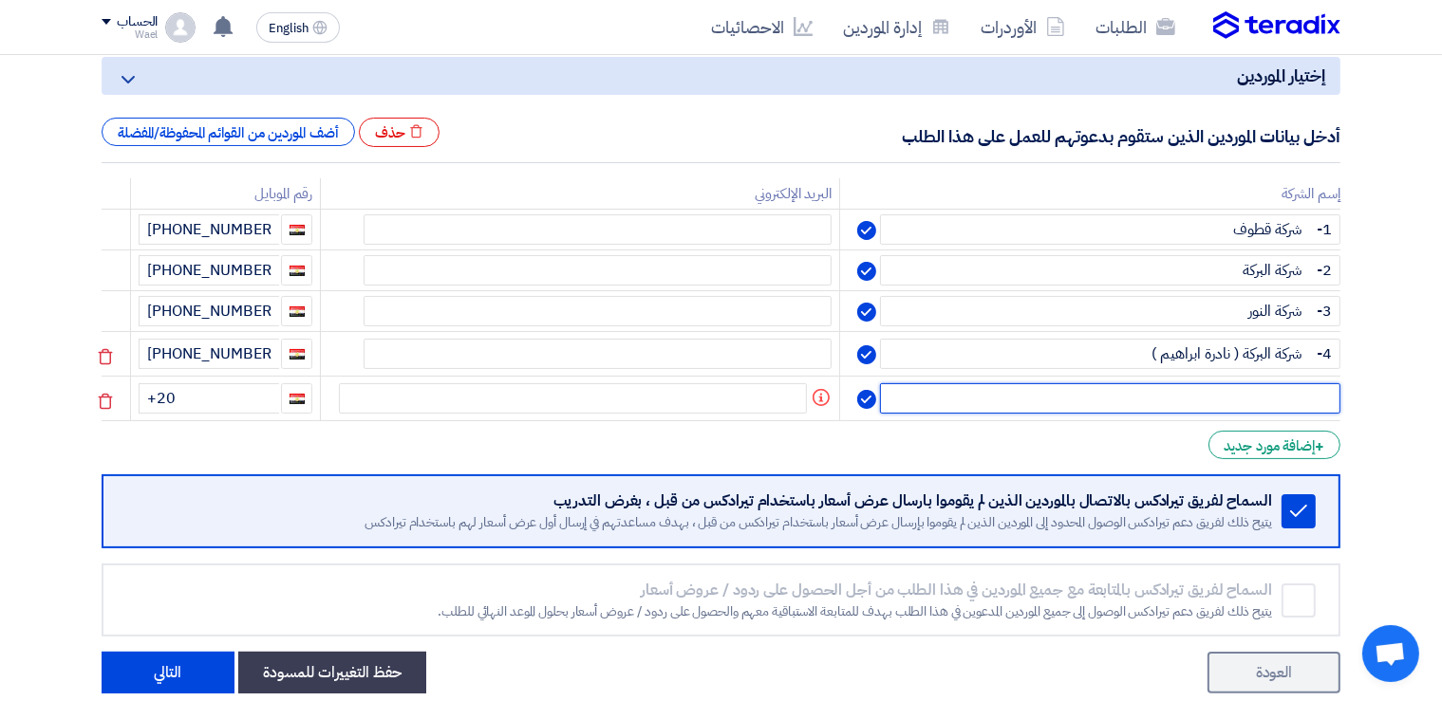
click at [1272, 399] on input "text" at bounding box center [1110, 398] width 460 height 30
paste input "5- مكتب [PERSON_NAME]"
type input "5- مكتب [PERSON_NAME]"
click at [232, 389] on input "+20" at bounding box center [209, 398] width 140 height 30
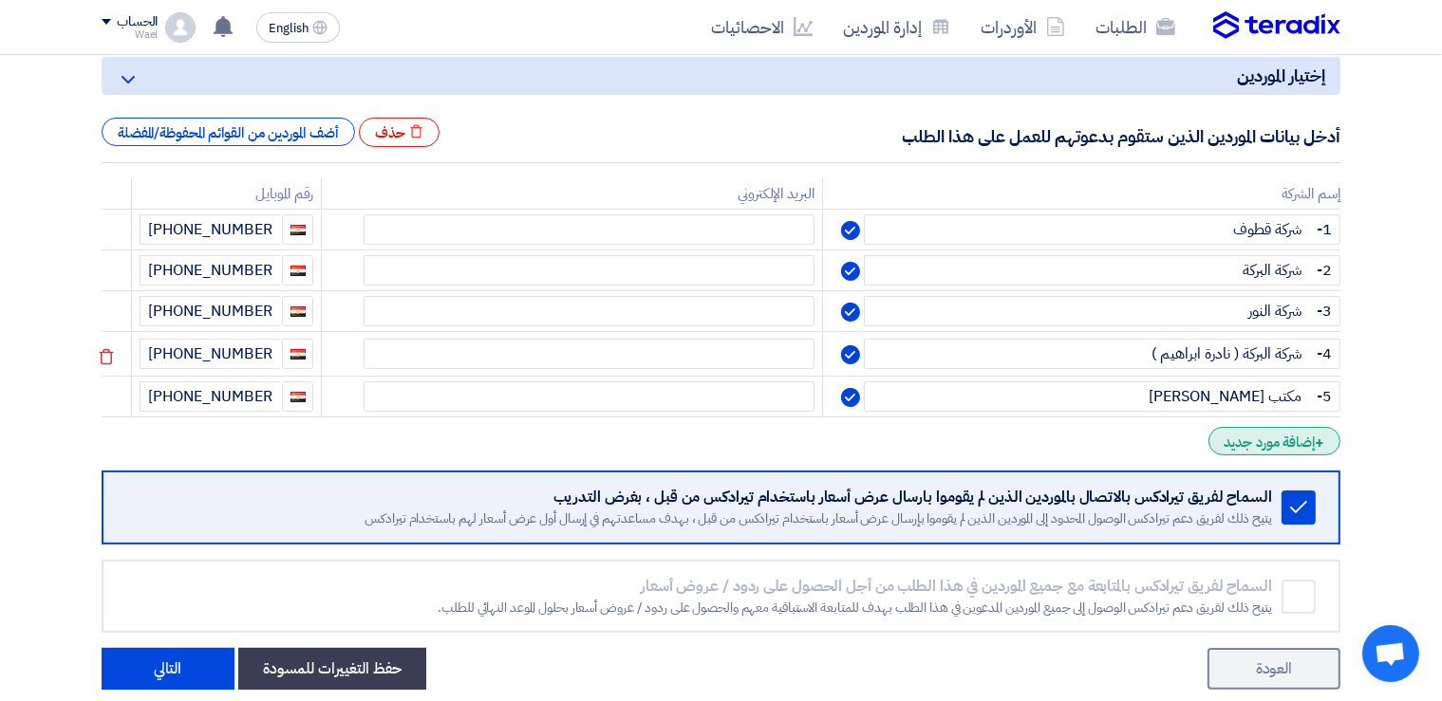
click at [1277, 438] on div "+ إضافة مورد جديد" at bounding box center [1274, 441] width 132 height 28
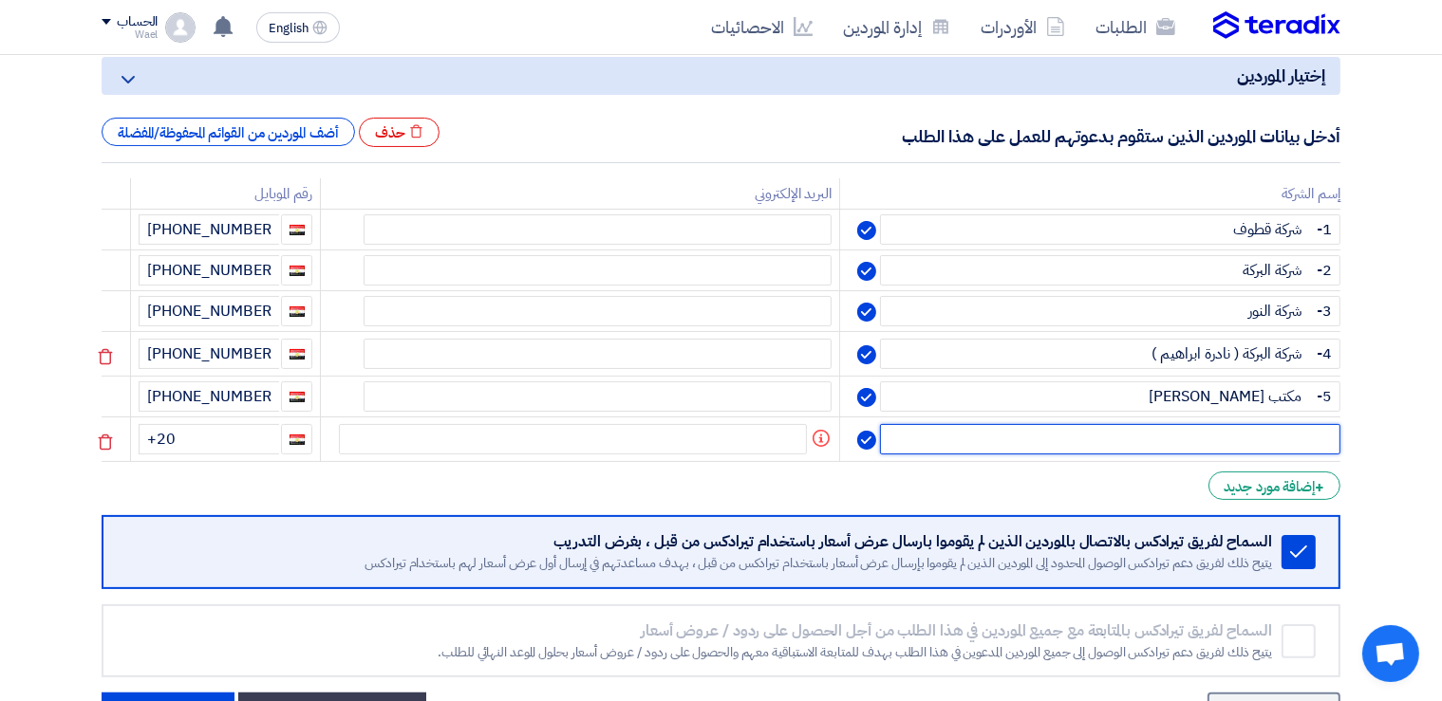
click at [1168, 431] on input "text" at bounding box center [1110, 439] width 460 height 30
paste input "6- شركة مكة المكرمة"
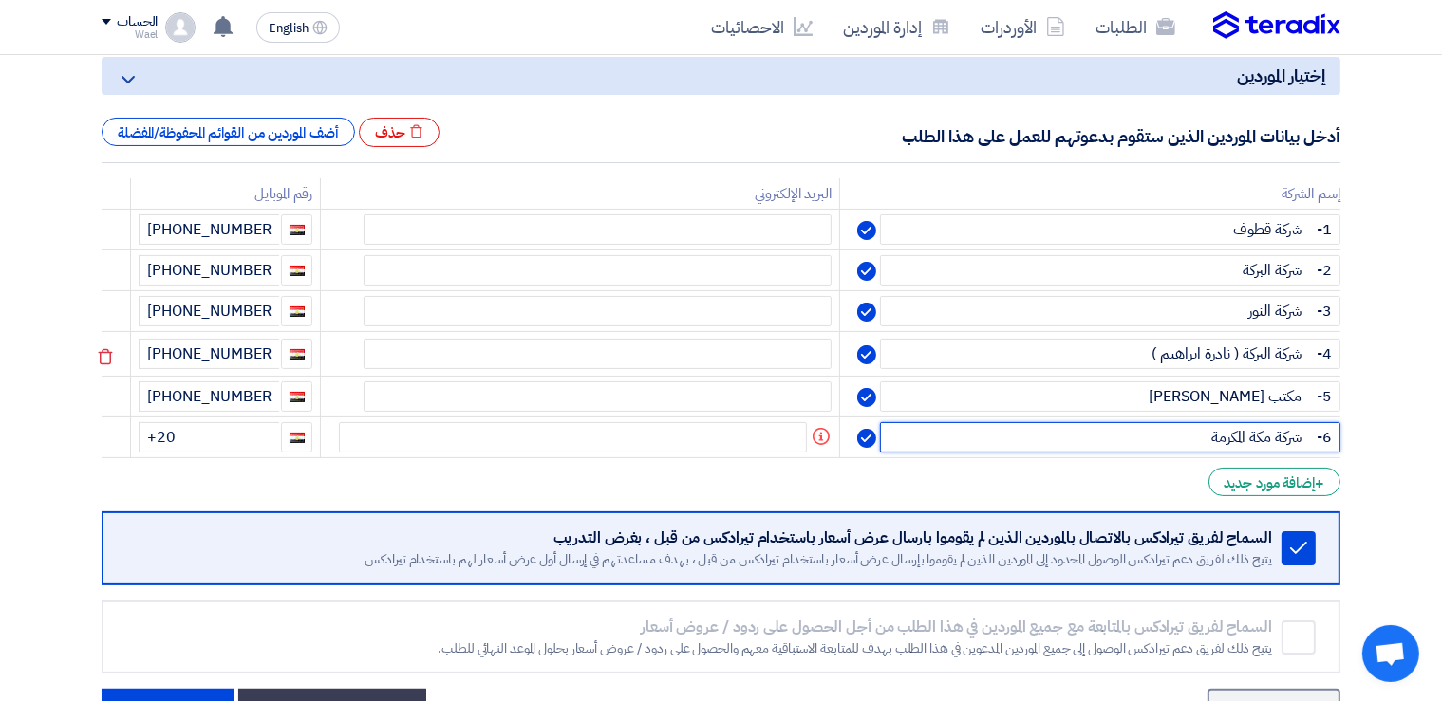
type input "6- شركة مكة المكرمة"
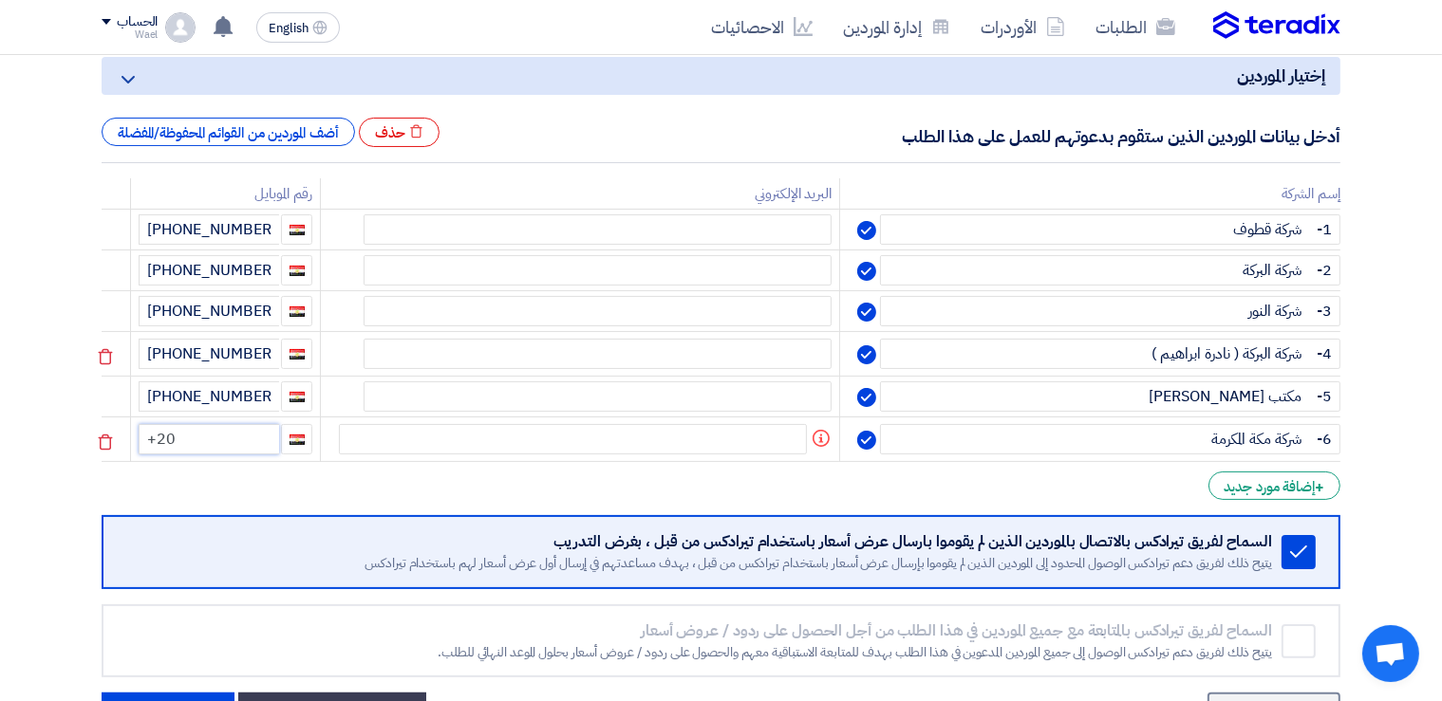
click at [256, 424] on input "+20" at bounding box center [209, 439] width 140 height 30
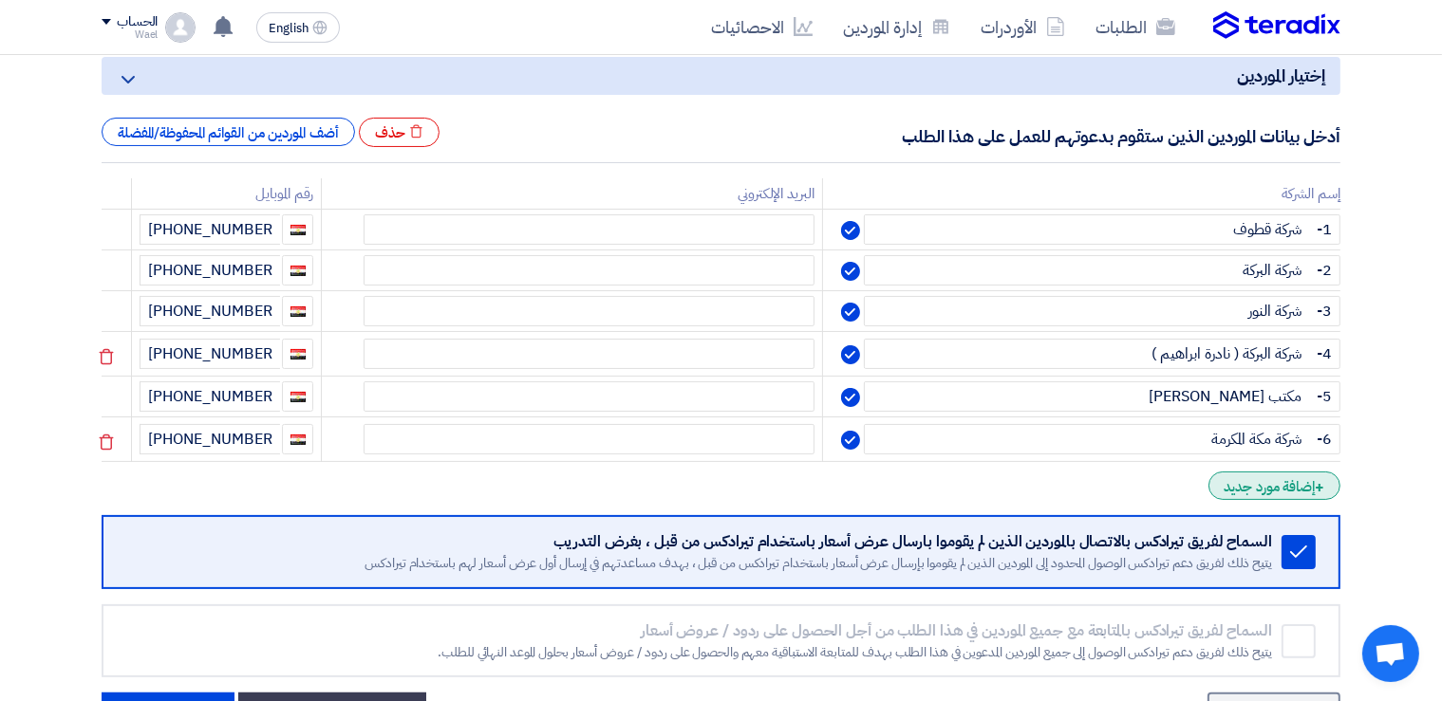
click at [1260, 472] on div "+ إضافة مورد جديد" at bounding box center [1274, 486] width 132 height 28
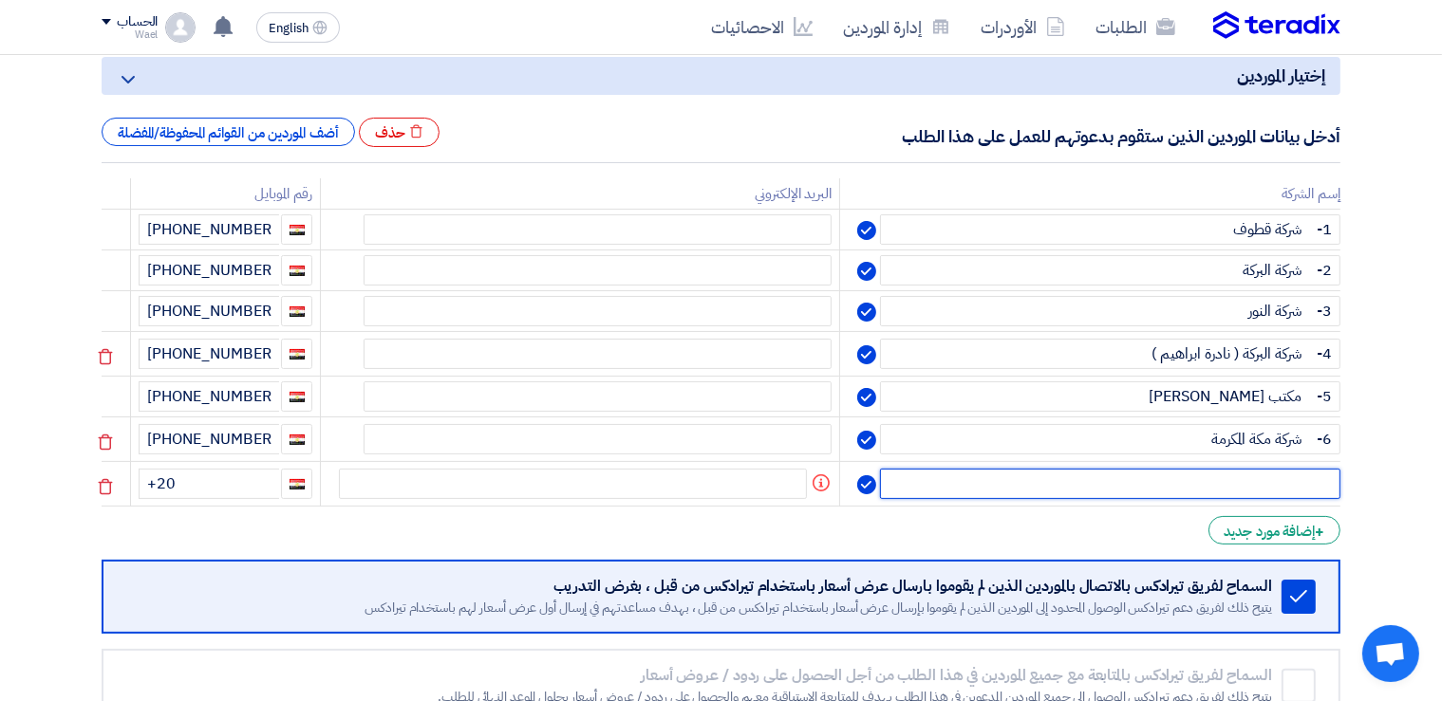
click at [1279, 475] on input "text" at bounding box center [1110, 484] width 460 height 30
paste input "7- شركة الحشاد"
type input "7- شركة الحشاد"
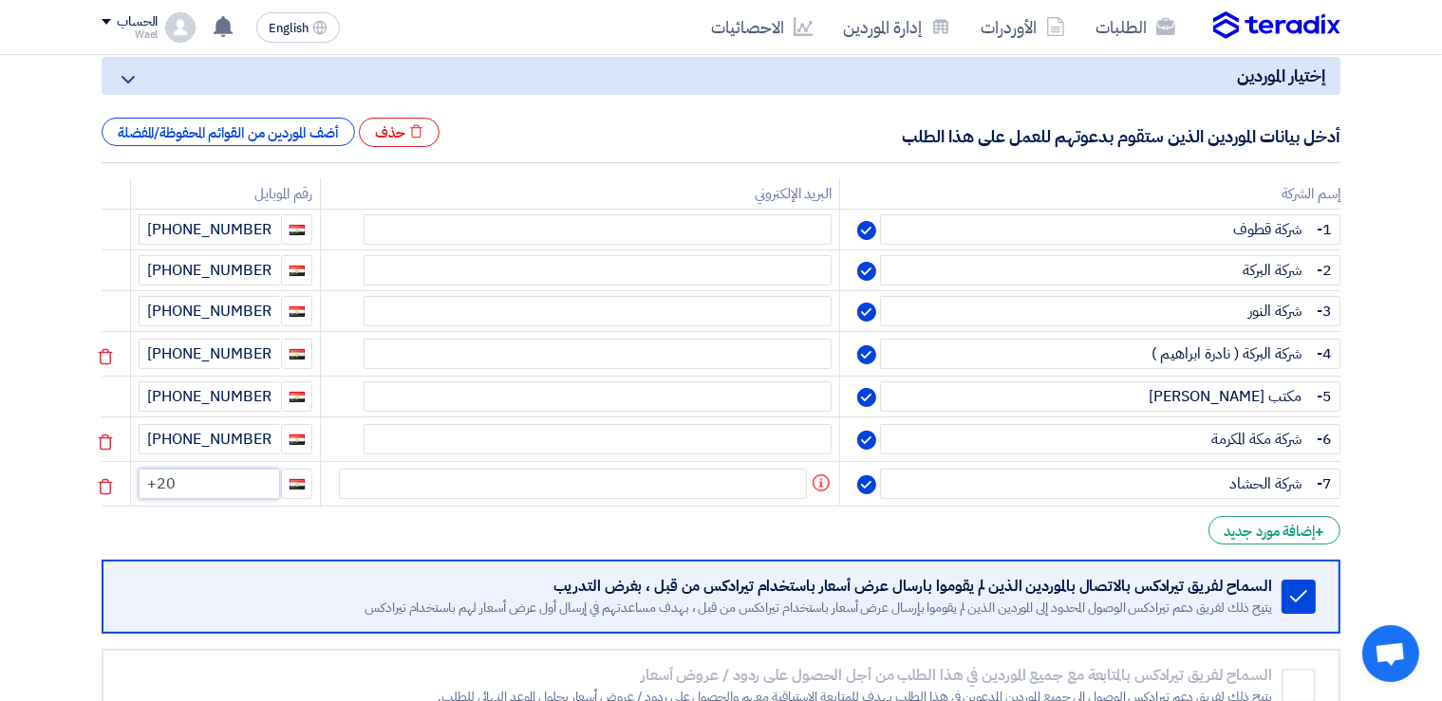
click at [241, 475] on input "+20" at bounding box center [209, 484] width 140 height 30
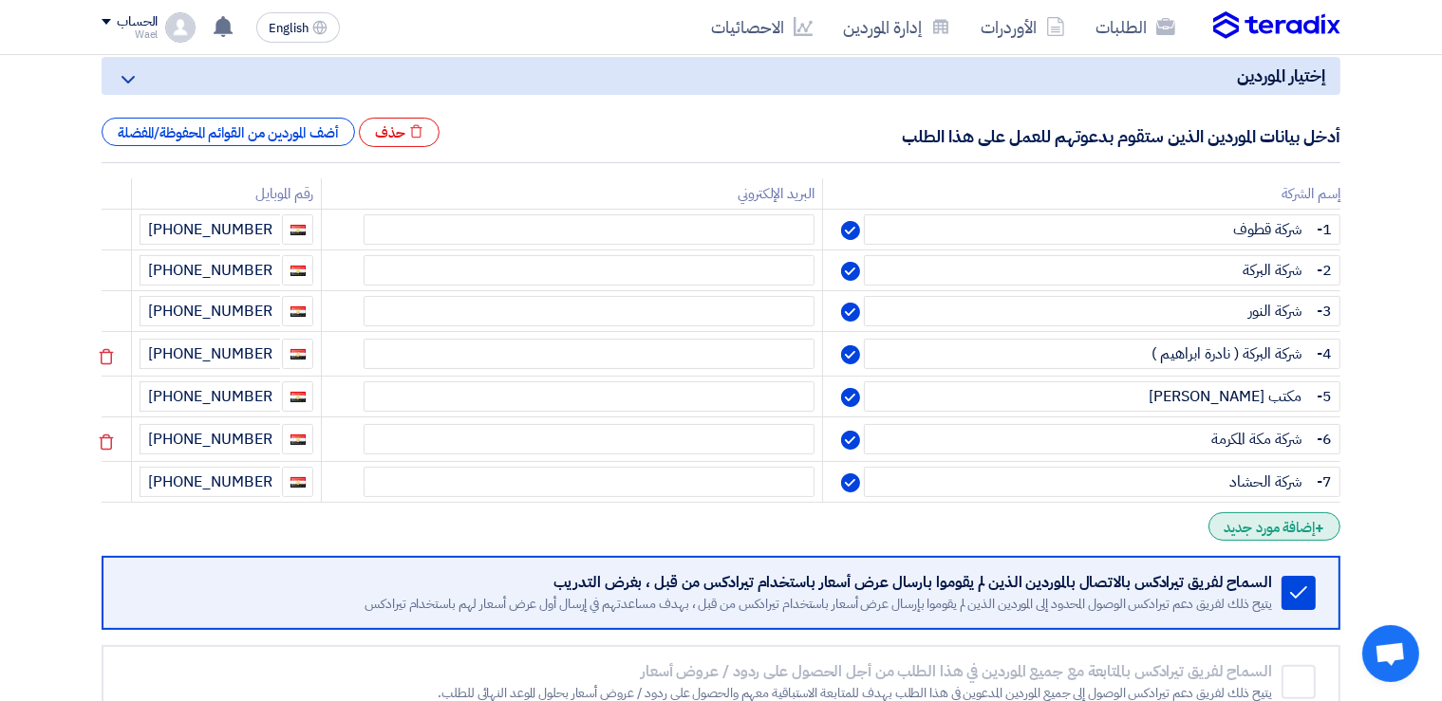
click at [1281, 519] on div "+ إضافة مورد جديد" at bounding box center [1274, 527] width 132 height 28
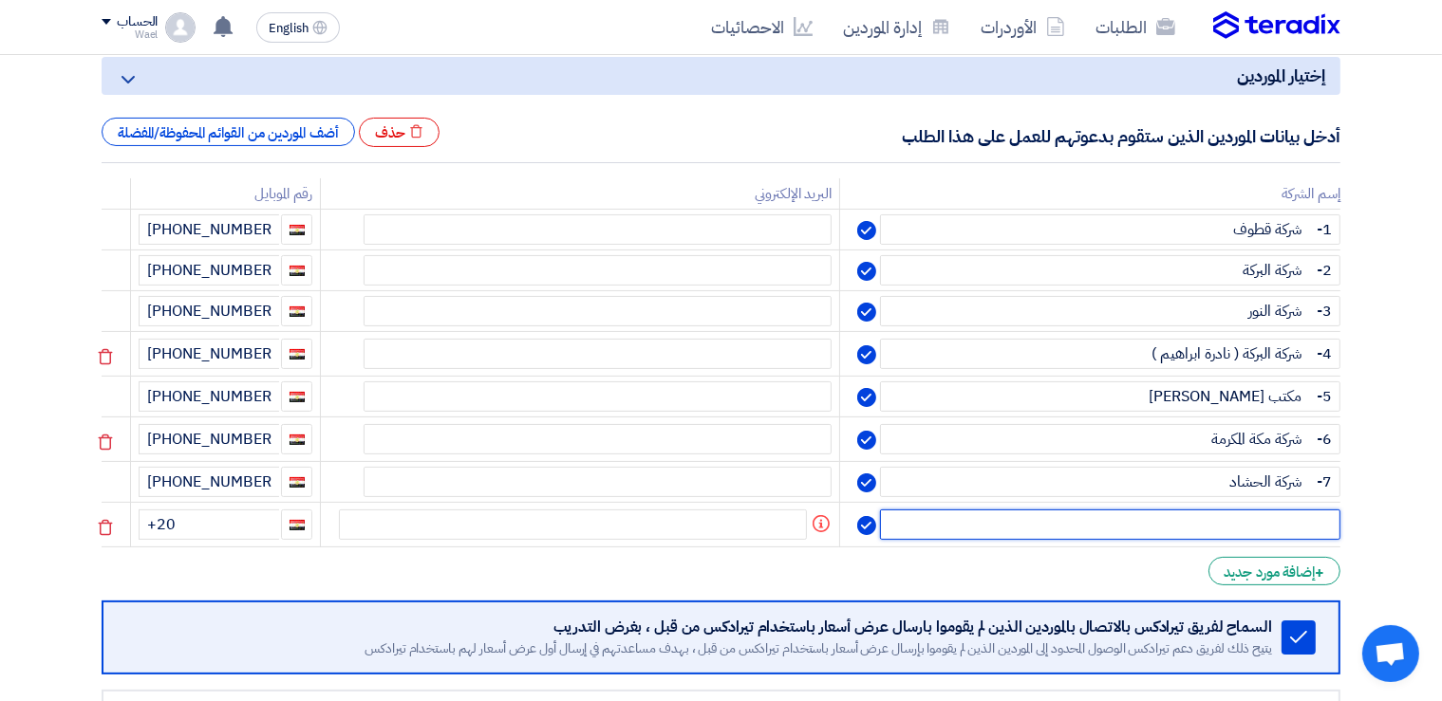
click at [1240, 519] on input "text" at bounding box center [1110, 525] width 460 height 30
paste input "8- شركة اصلة"
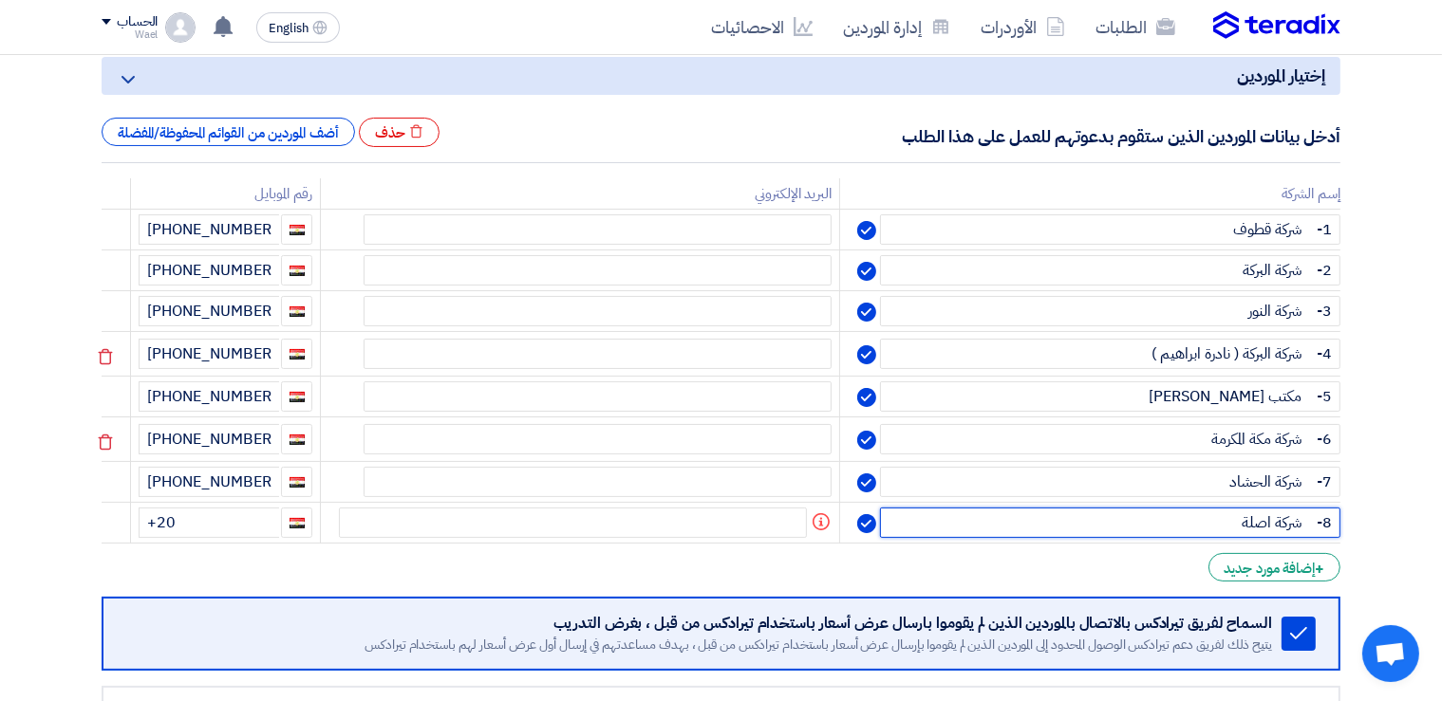
type input "8- شركة اصلة"
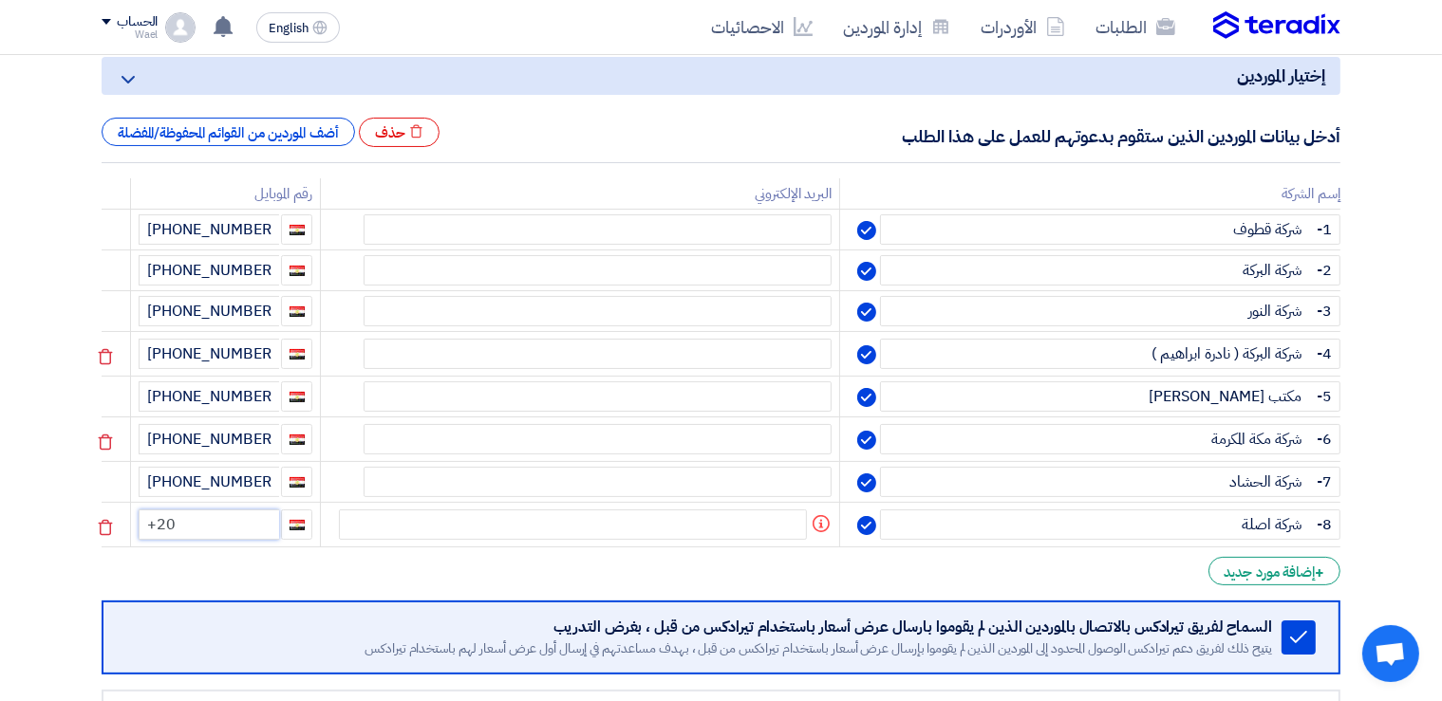
click at [227, 523] on input "+20" at bounding box center [209, 525] width 140 height 30
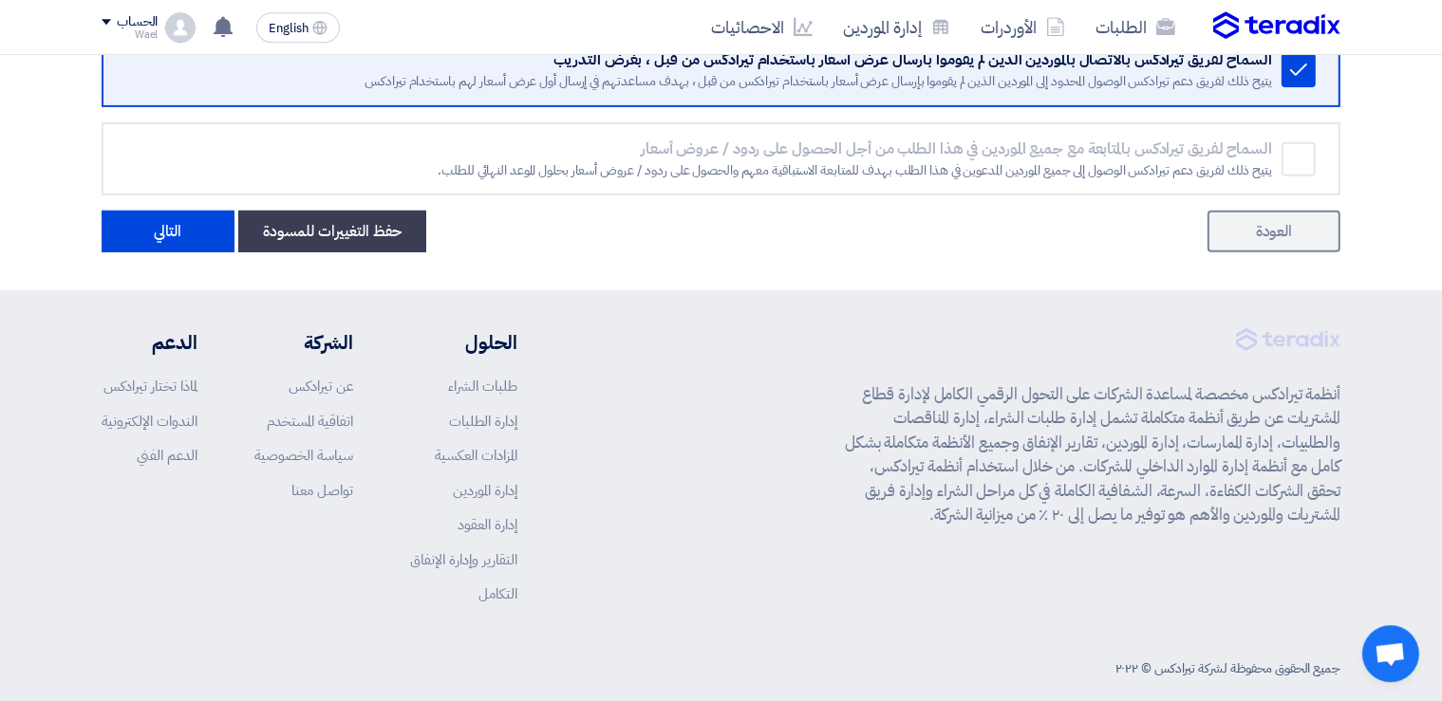
scroll to position [823, 0]
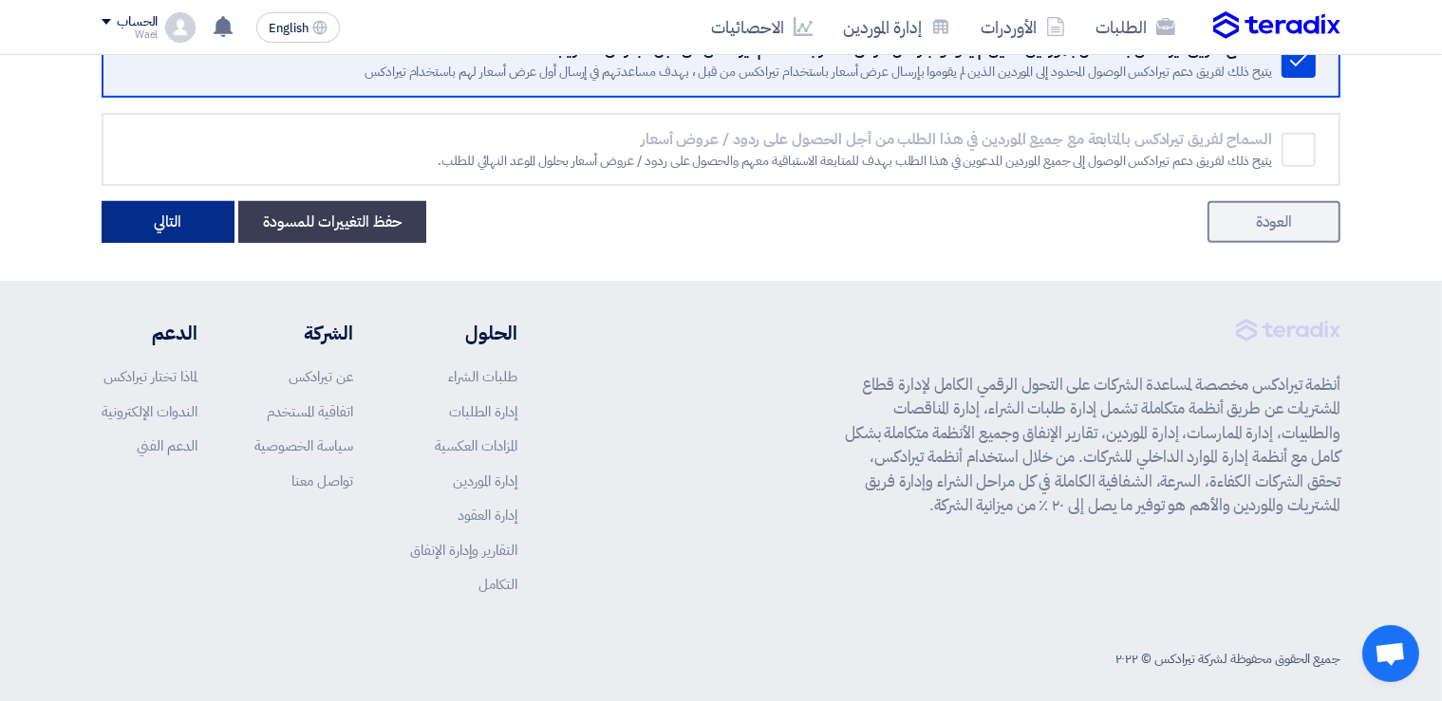
click at [188, 211] on button "التالي" at bounding box center [168, 222] width 133 height 42
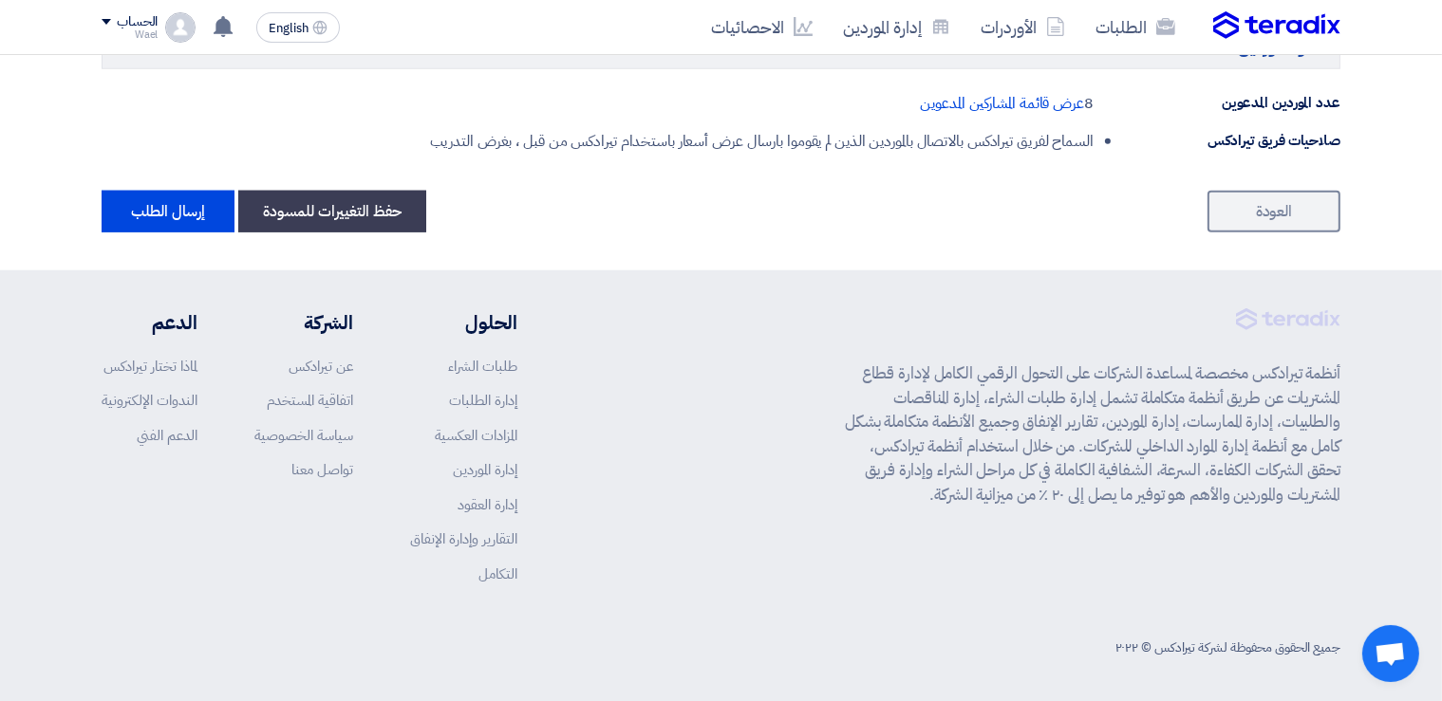
scroll to position [1780, 0]
click at [150, 199] on button "إرسال الطلب" at bounding box center [168, 211] width 133 height 42
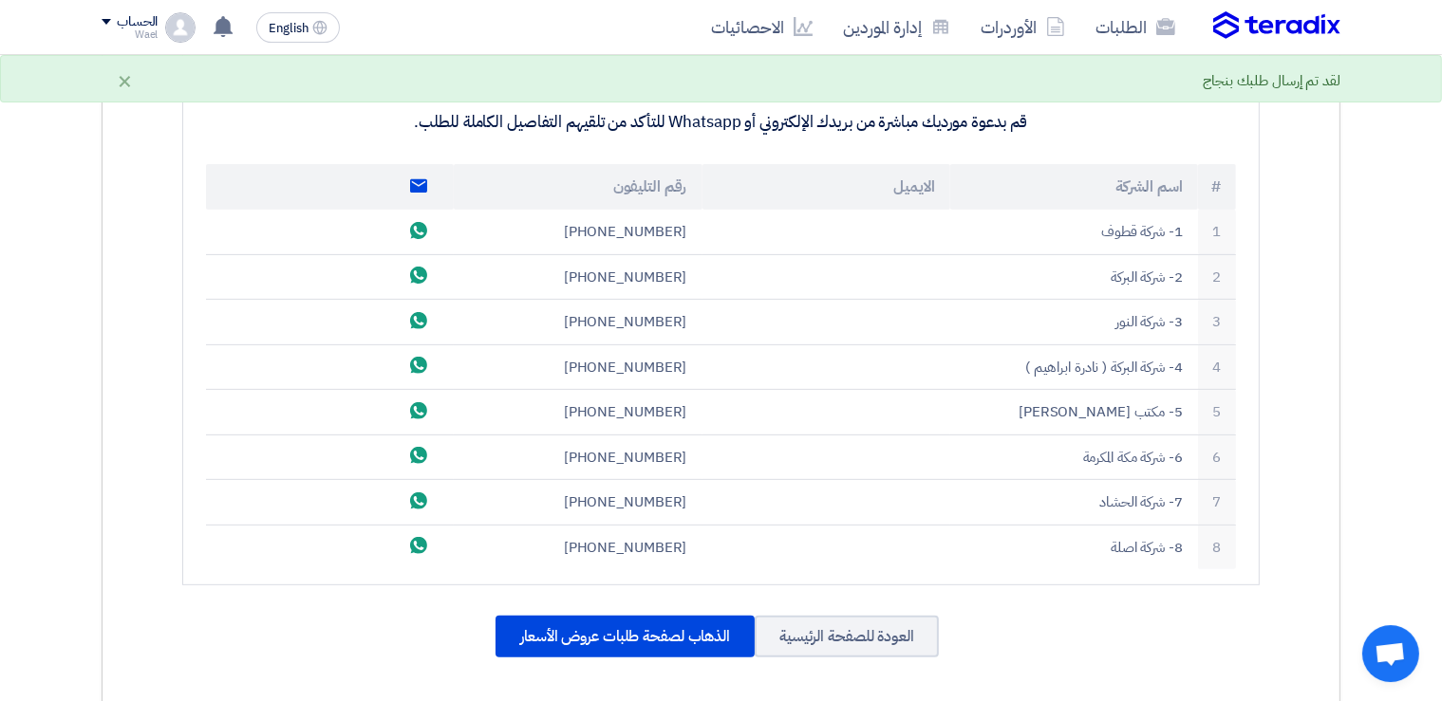
scroll to position [615, 0]
